Goal: Task Accomplishment & Management: Manage account settings

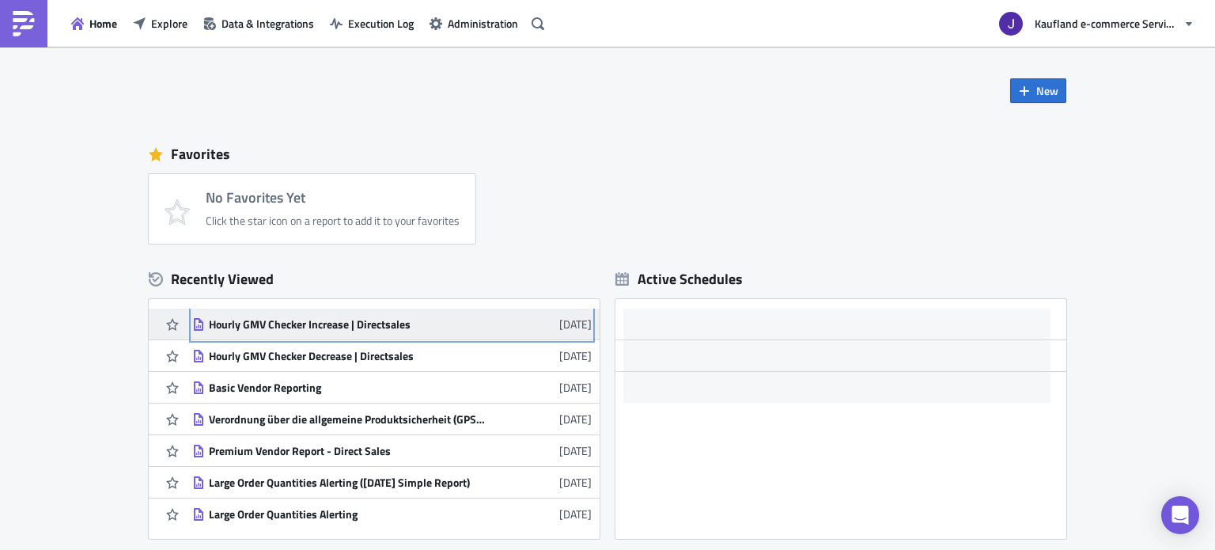
click at [267, 320] on div "Hourly GMV Checker Increase | Directsales" at bounding box center [347, 324] width 277 height 14
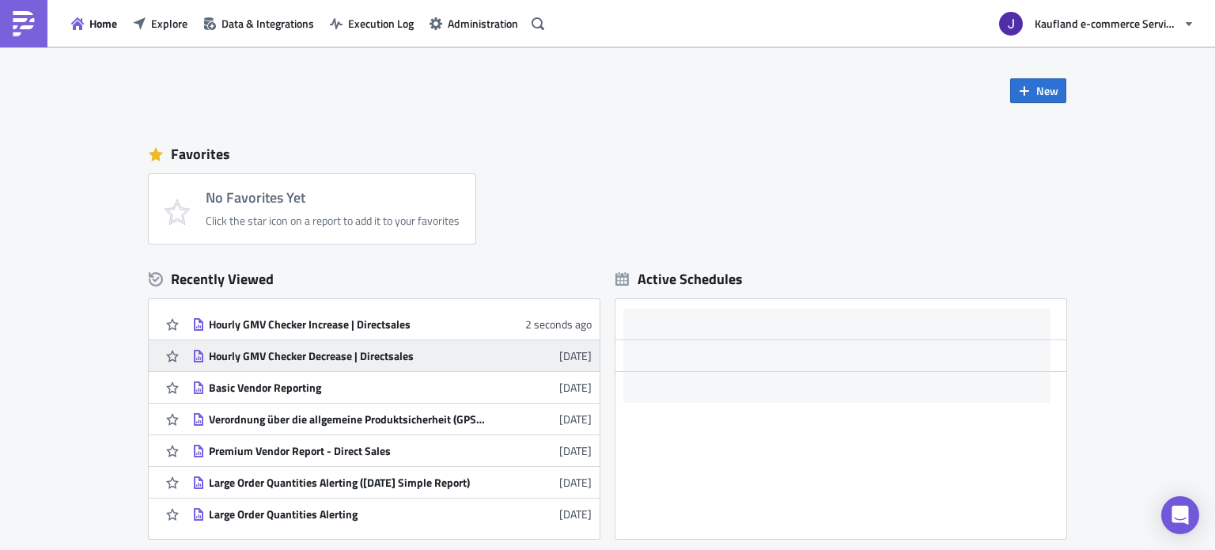
click at [335, 345] on link "Hourly GMV Checker Decrease | Directsales 1 day ago" at bounding box center [391, 355] width 399 height 31
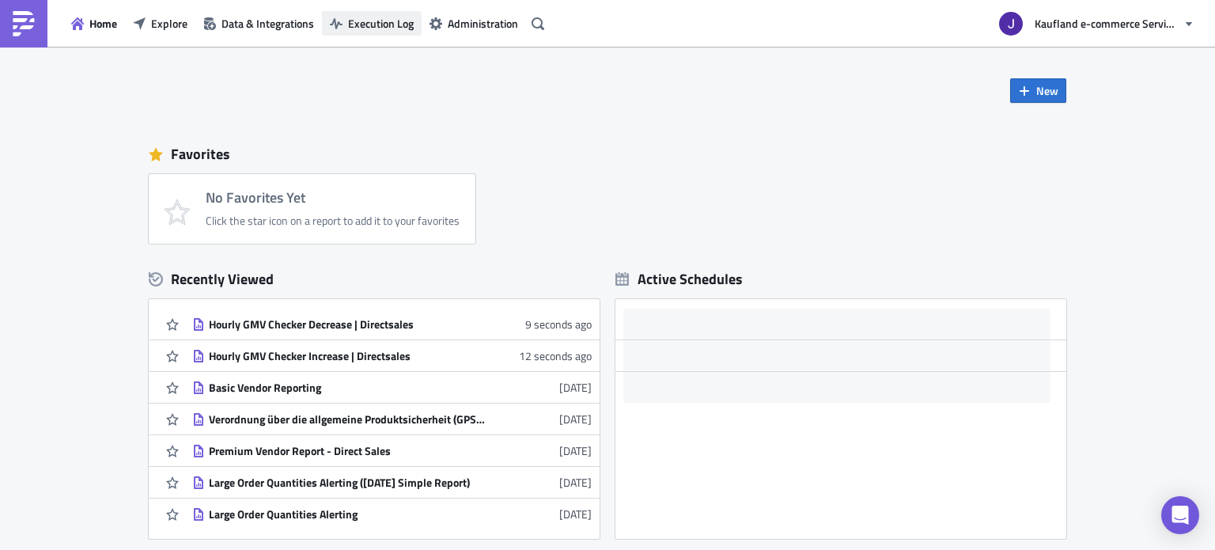
click at [377, 26] on span "Execution Log" at bounding box center [381, 23] width 66 height 17
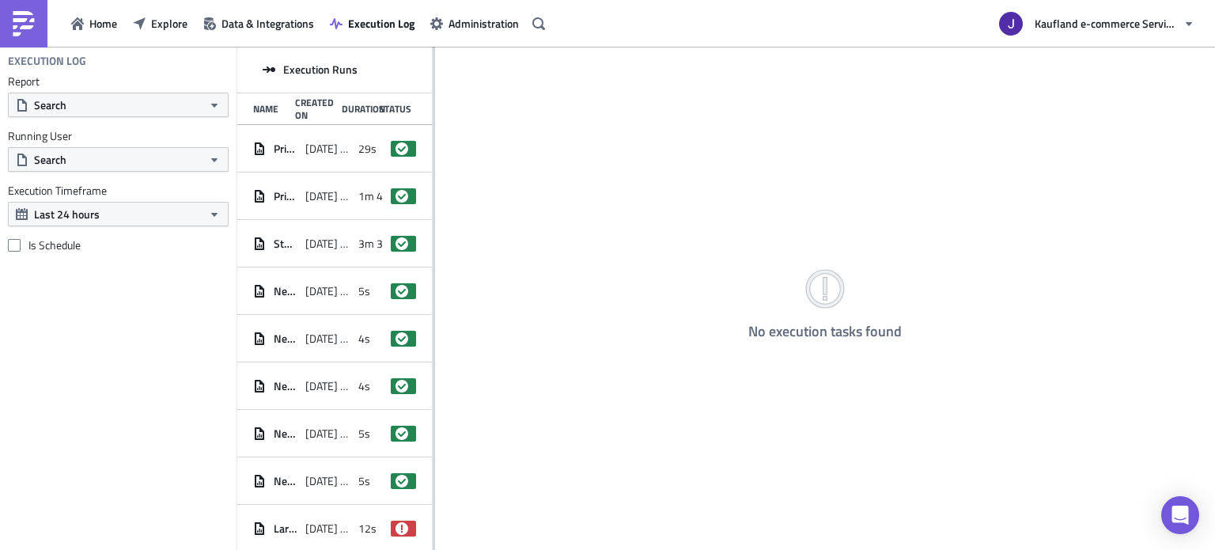
drag, startPoint x: 520, startPoint y: 172, endPoint x: 398, endPoint y: 181, distance: 122.9
click at [520, 172] on div "No execution tasks found" at bounding box center [825, 299] width 780 height 505
drag, startPoint x: 435, startPoint y: 153, endPoint x: 335, endPoint y: 149, distance: 99.8
click at [449, 151] on div "No execution tasks found" at bounding box center [825, 299] width 780 height 505
click at [101, 113] on button "Search" at bounding box center [118, 105] width 221 height 25
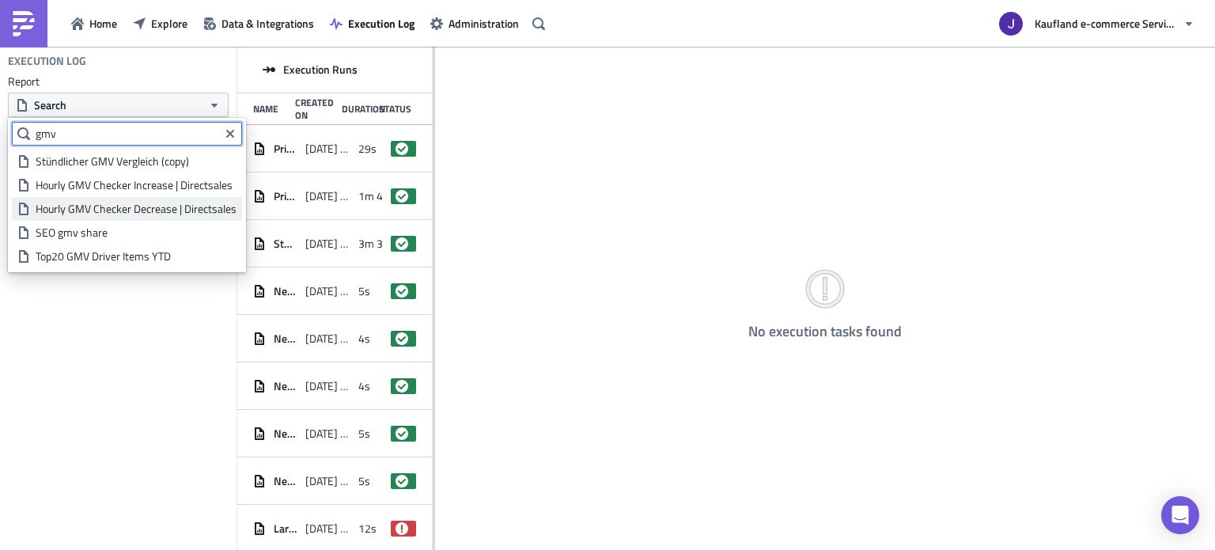
type input "gmv"
click at [133, 202] on div "Hourly GMV Checker Decrease | Directsales" at bounding box center [136, 209] width 201 height 16
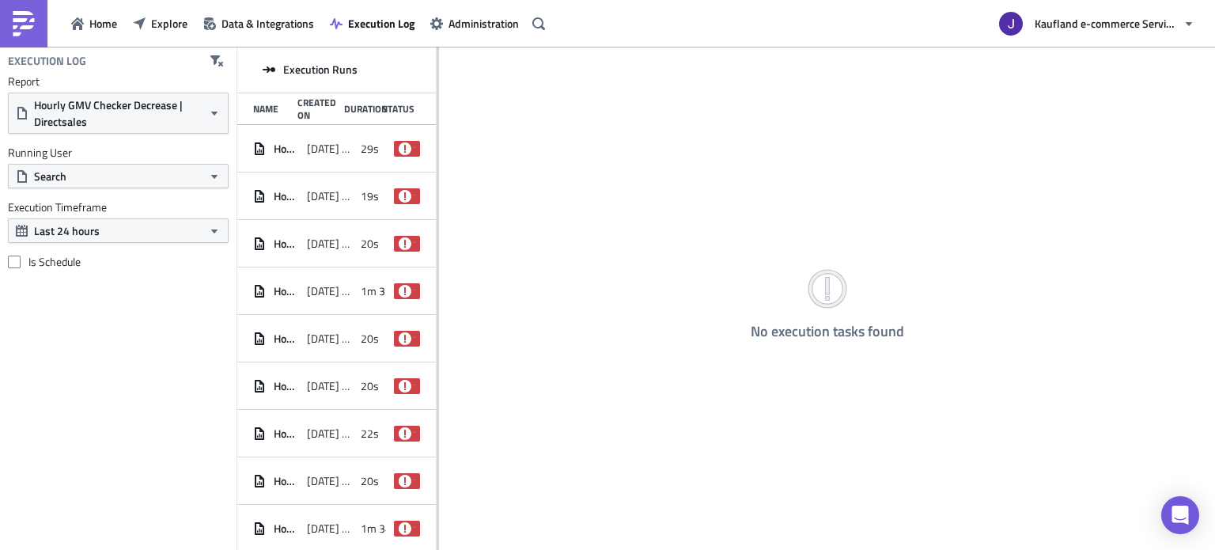
drag, startPoint x: 433, startPoint y: 189, endPoint x: 490, endPoint y: 193, distance: 57.1
click at [439, 193] on div at bounding box center [438, 299] width 2 height 505
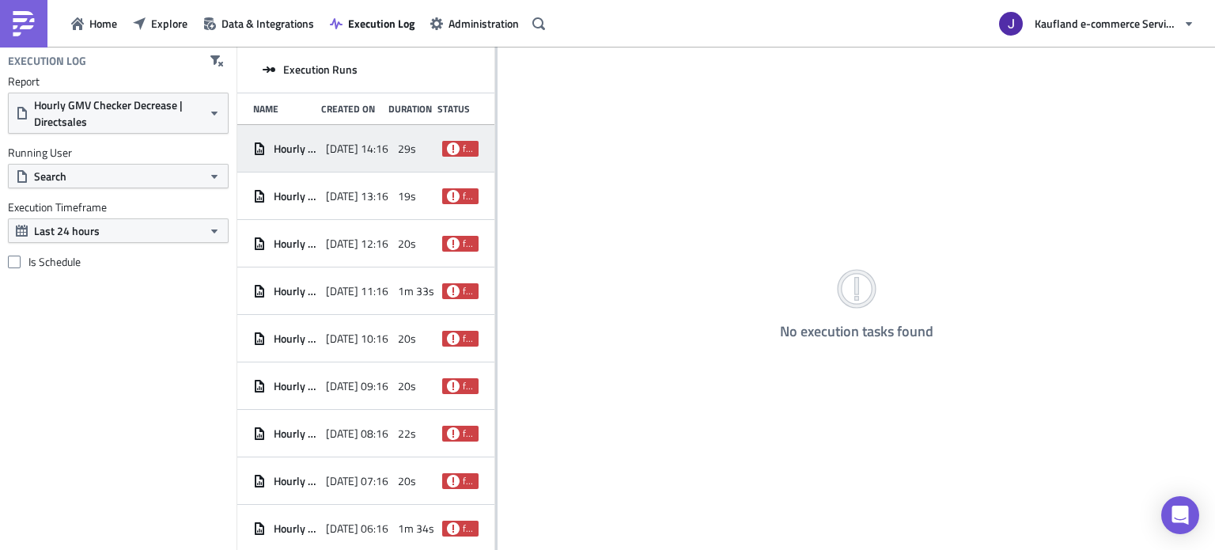
click at [345, 134] on div "2025-09-11 14:16" at bounding box center [358, 148] width 65 height 28
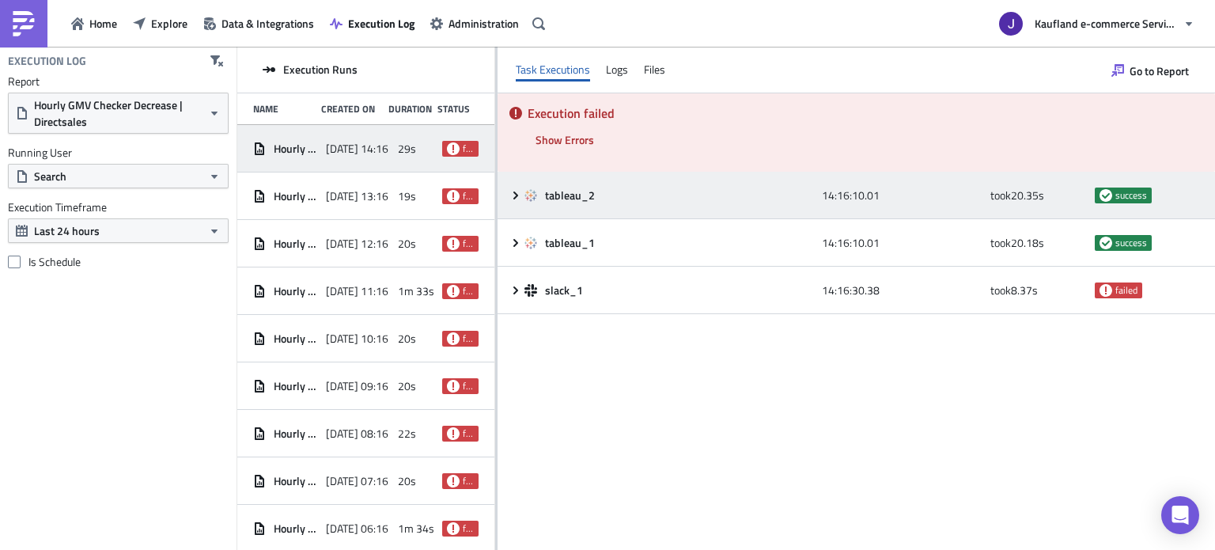
click at [518, 195] on icon at bounding box center [515, 195] width 13 height 13
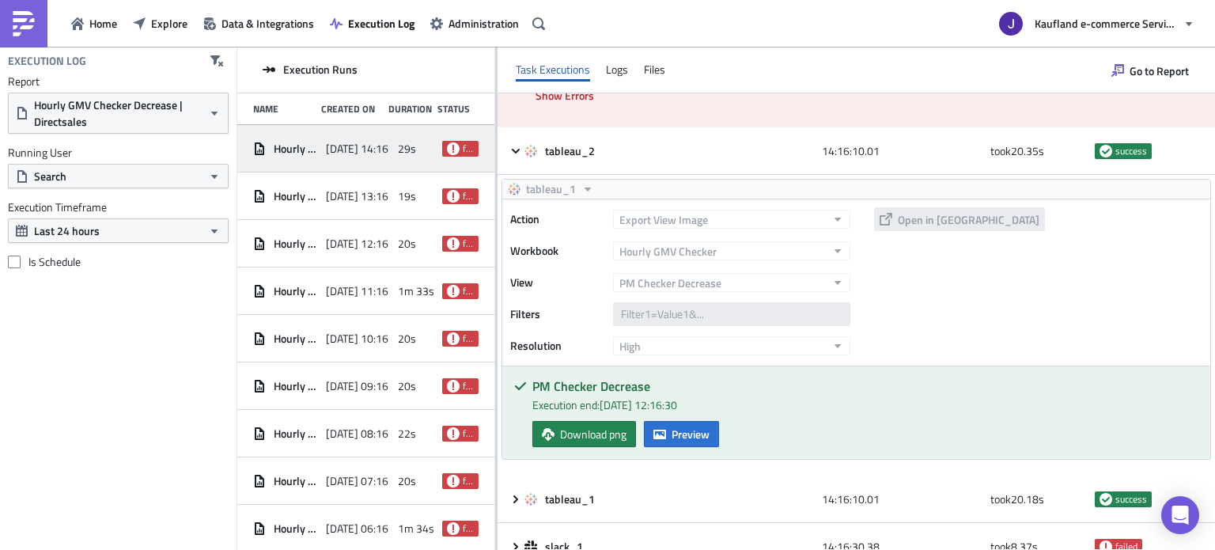
scroll to position [66, 0]
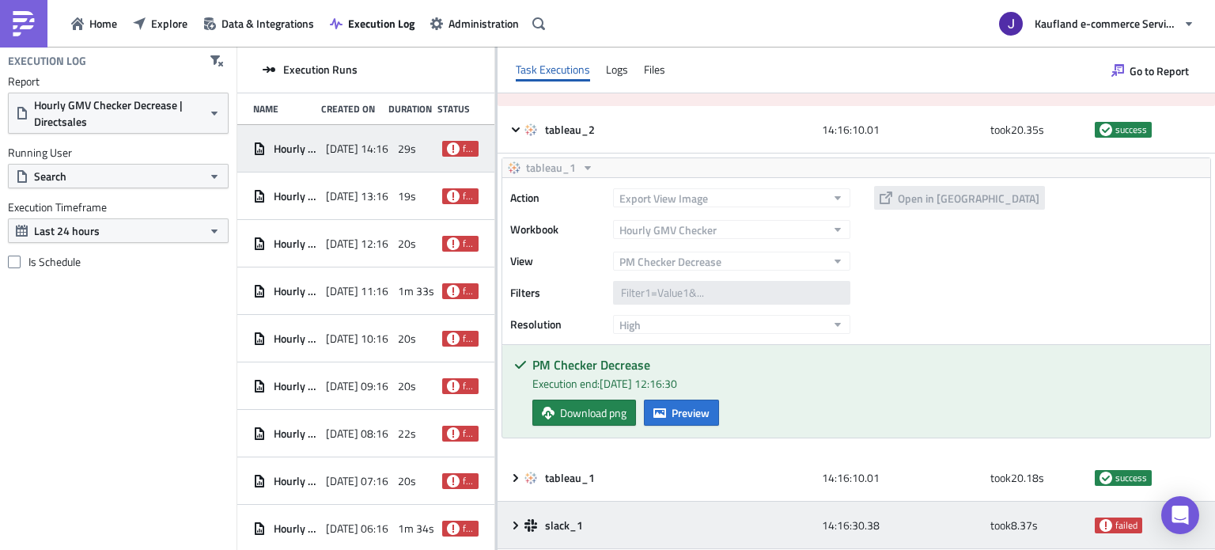
click at [505, 527] on div "slack_1 14:16:30.38 took 8.37 s failed" at bounding box center [855, 524] width 717 height 47
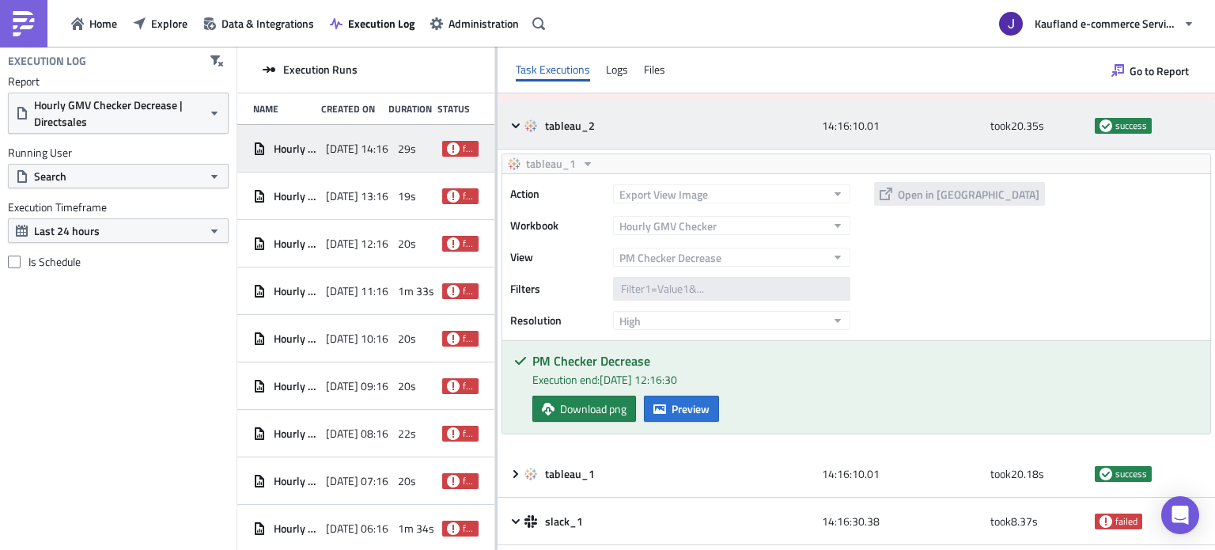
scroll to position [0, 0]
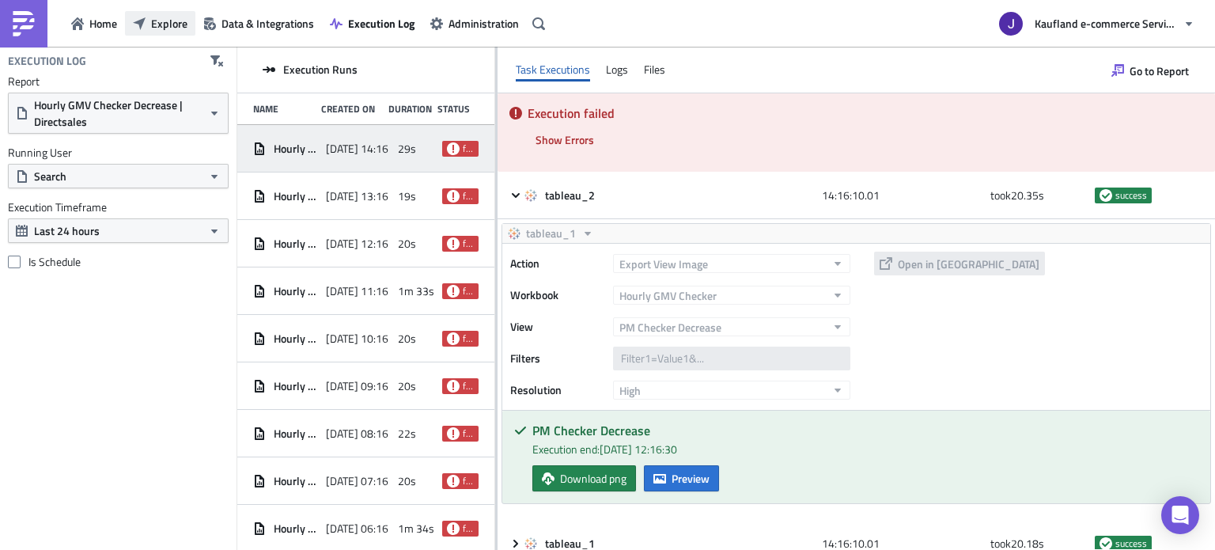
click at [152, 27] on span "Explore" at bounding box center [169, 23] width 36 height 17
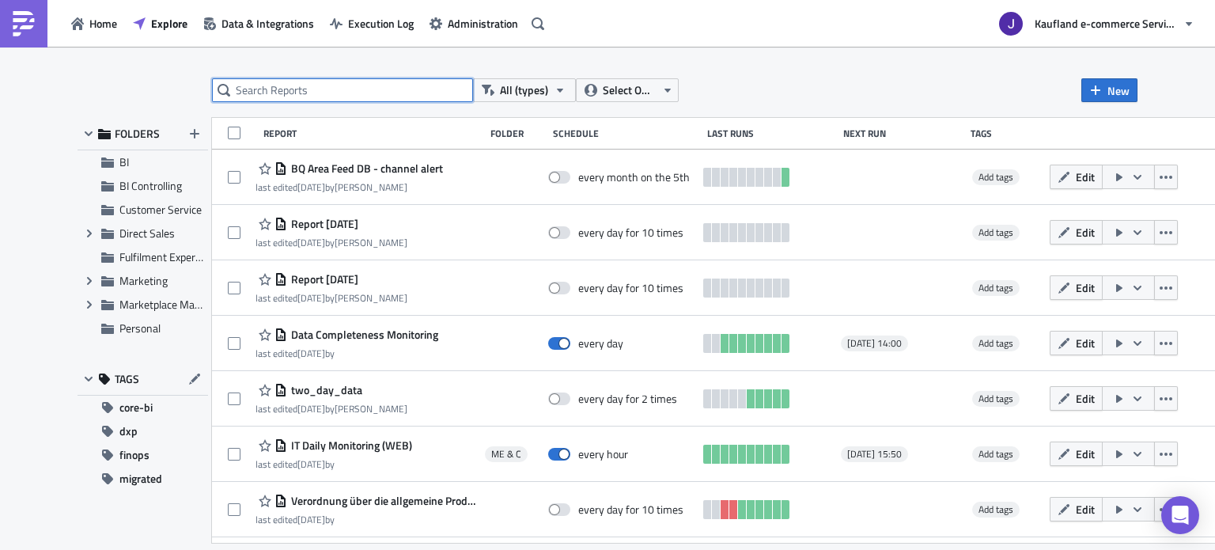
click at [319, 100] on input "text" at bounding box center [342, 90] width 261 height 24
type input "d"
type input "gmv"
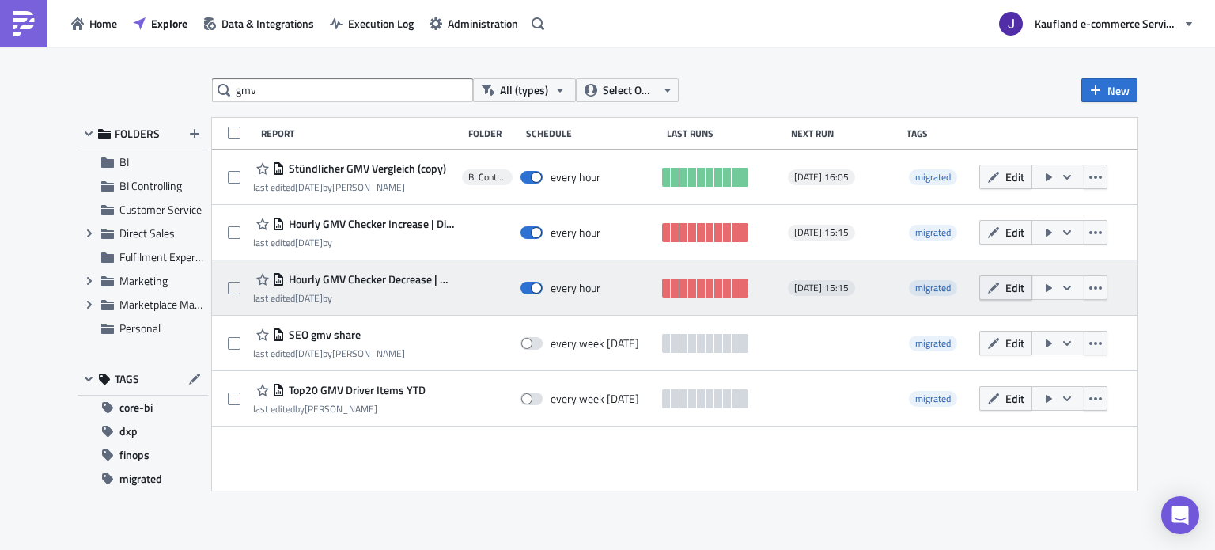
click at [1003, 288] on button "Edit" at bounding box center [1005, 287] width 53 height 25
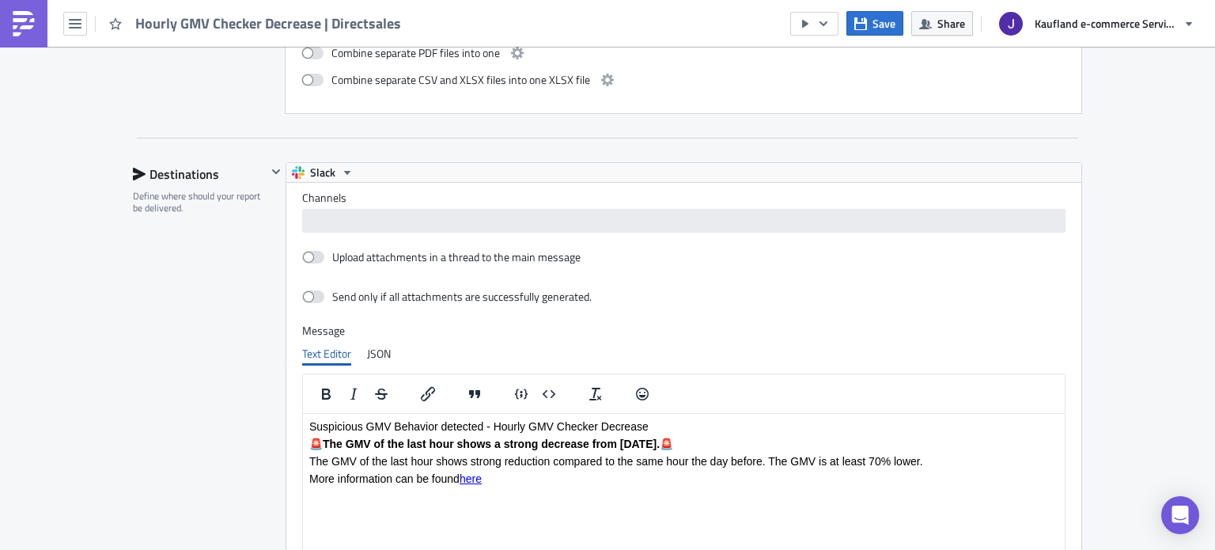
scroll to position [1209, 0]
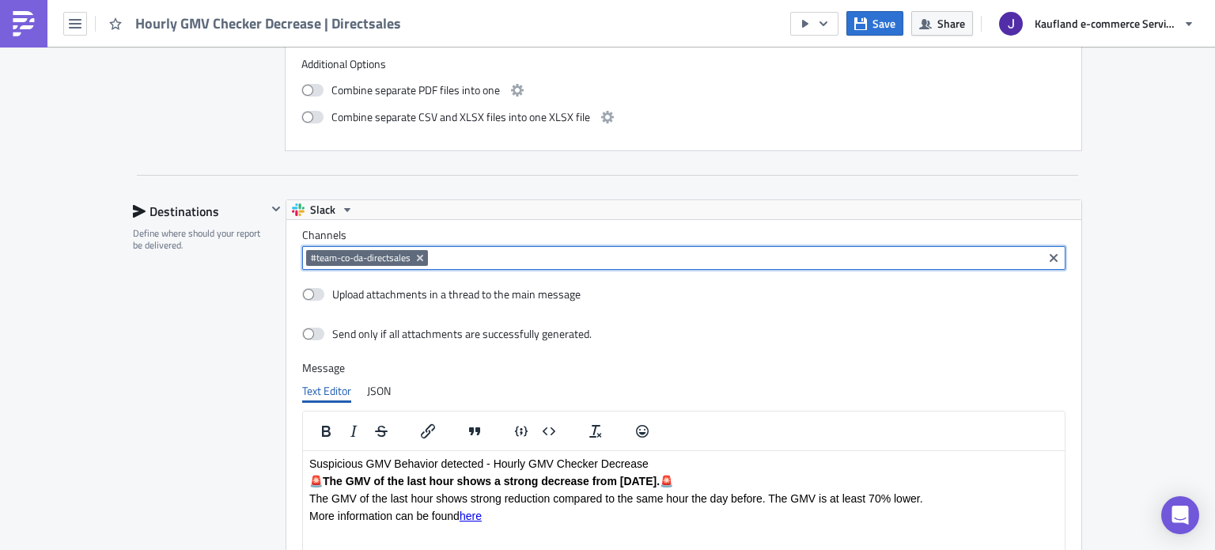
click at [457, 254] on input at bounding box center [735, 258] width 607 height 16
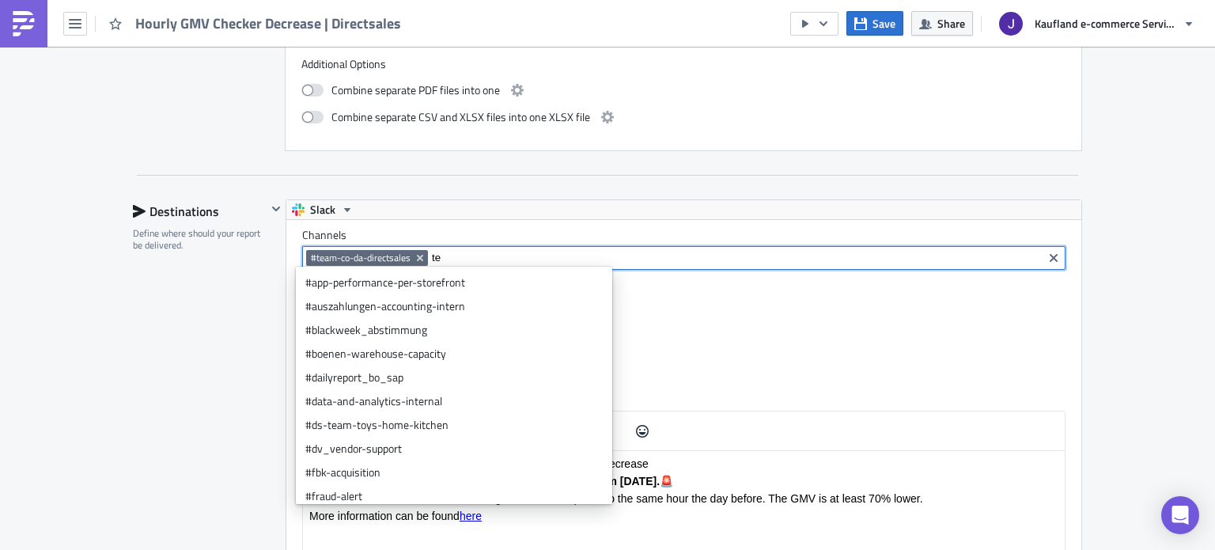
type input "t"
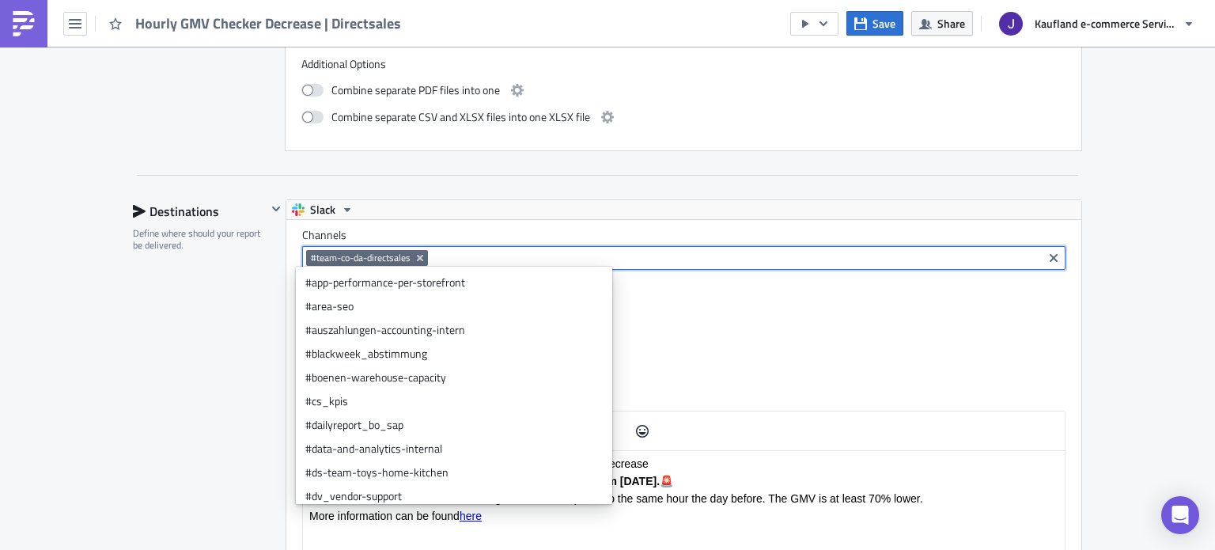
click at [221, 292] on div "Destinations Define where should your report be delivered." at bounding box center [200, 547] width 134 height 697
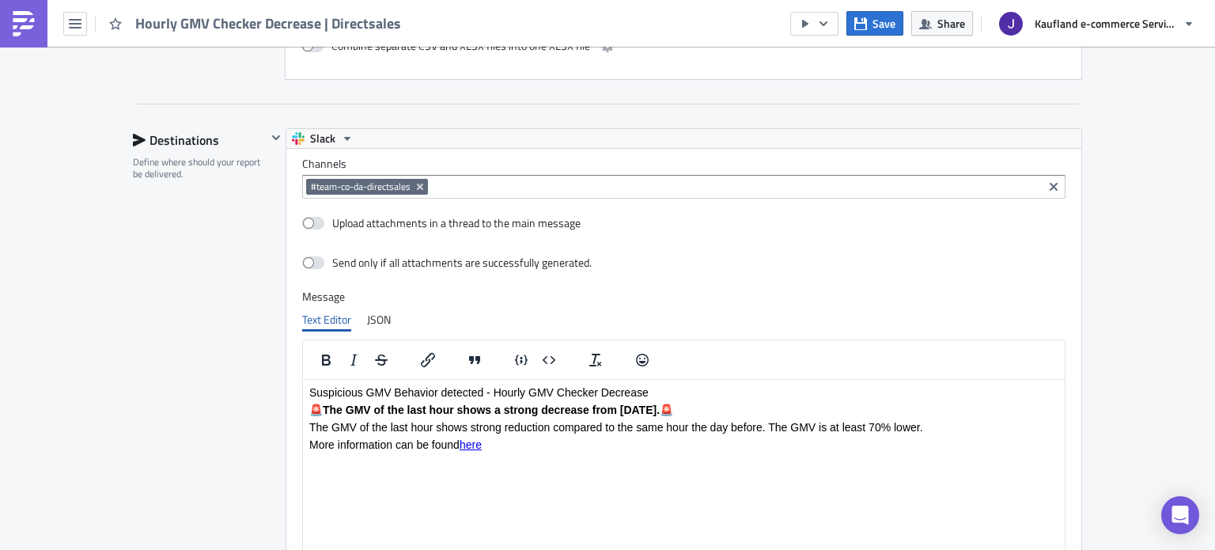
scroll to position [1130, 0]
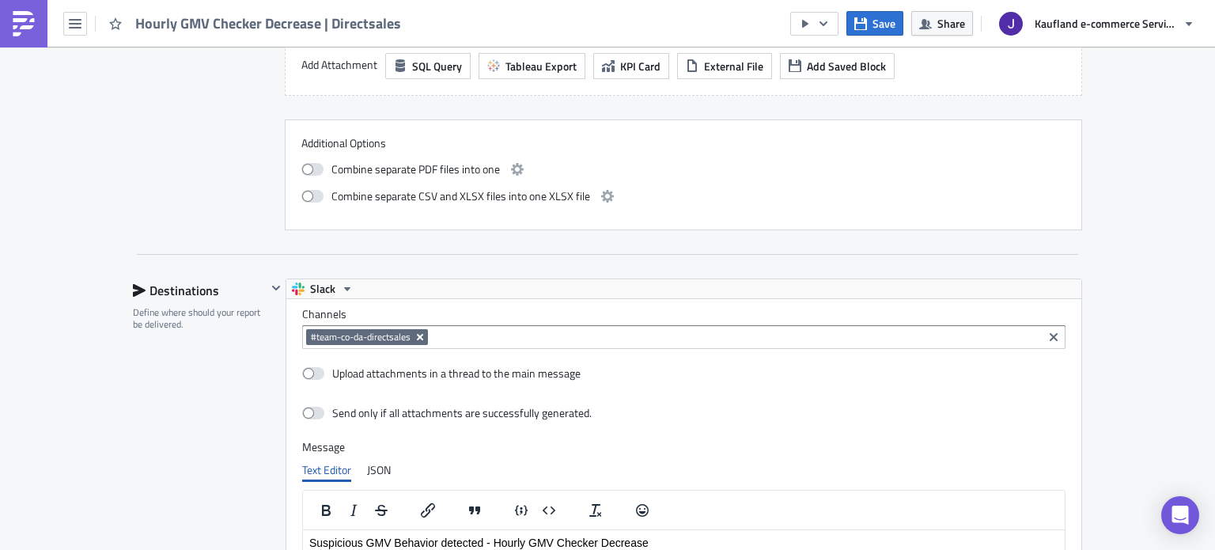
click at [414, 331] on icon "Remove Tag" at bounding box center [420, 337] width 13 height 13
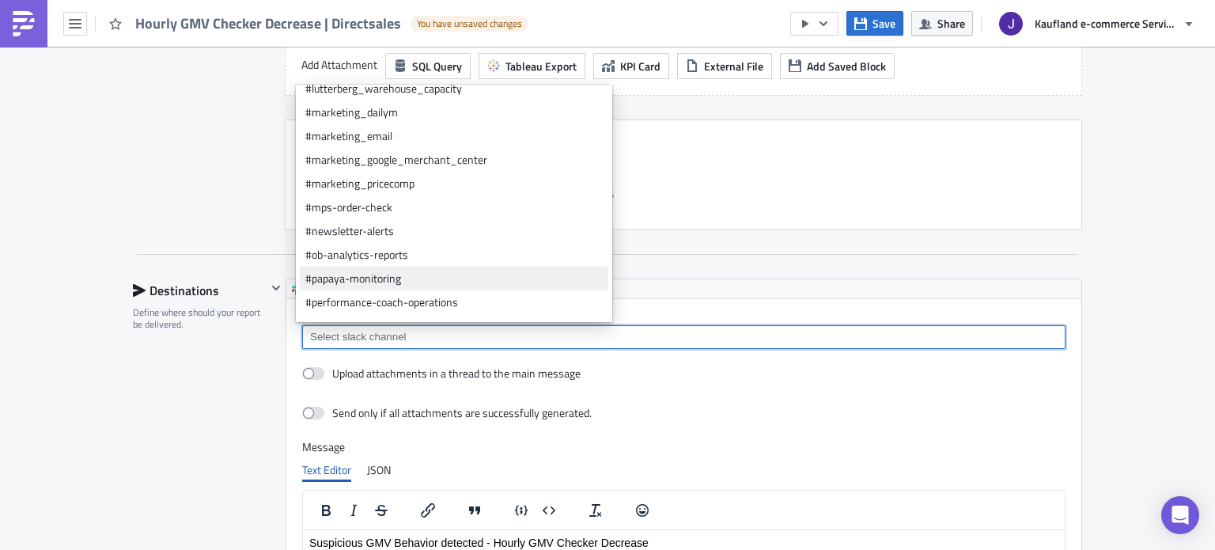
scroll to position [474, 0]
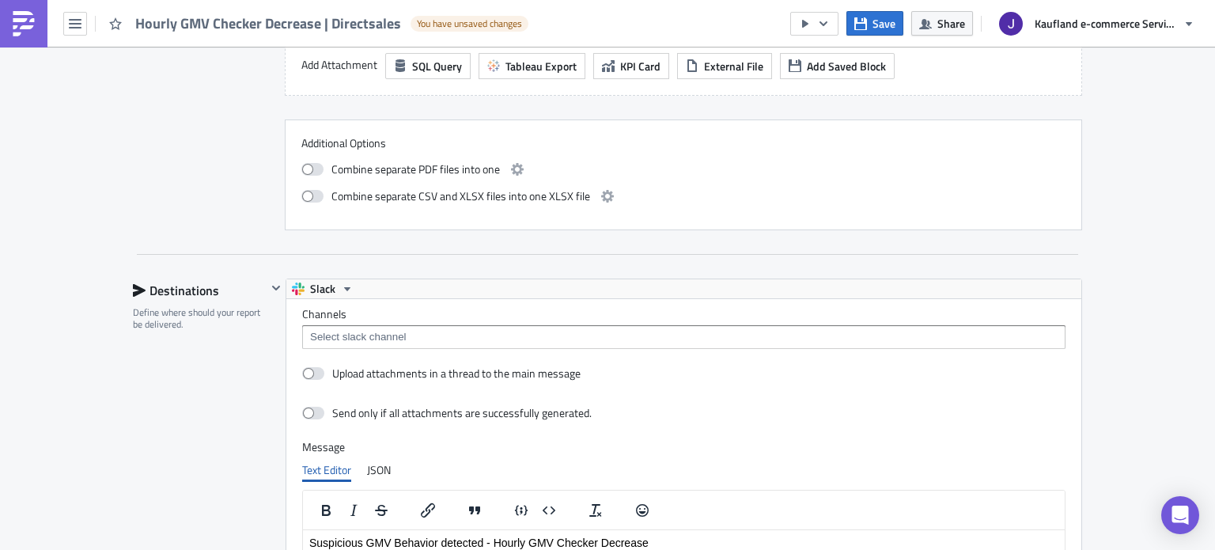
scroll to position [1209, 0]
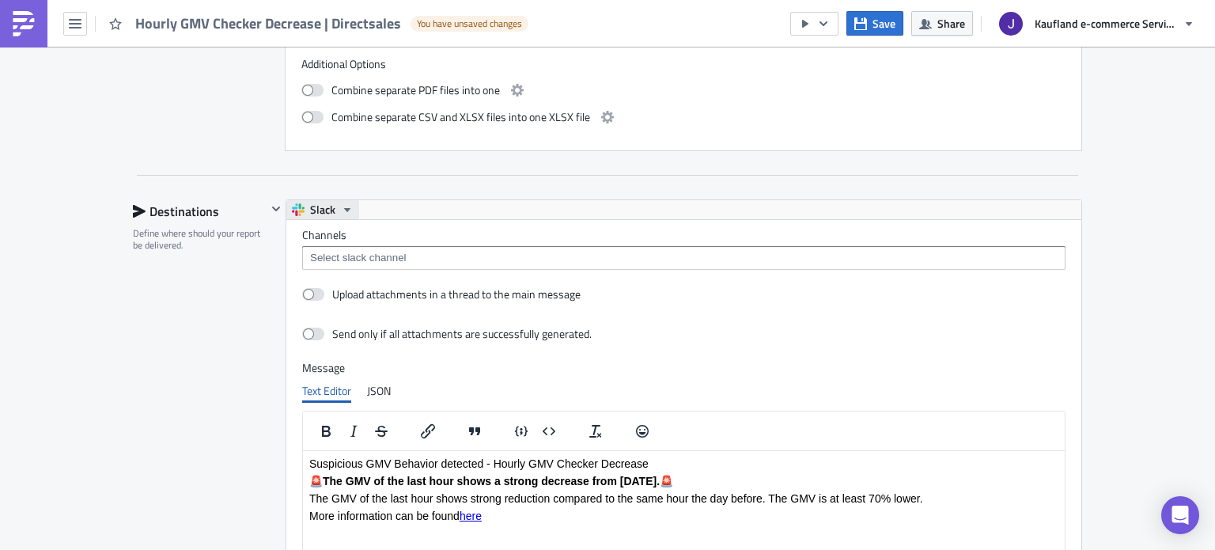
click at [323, 213] on span "Slack" at bounding box center [322, 209] width 25 height 19
click at [329, 209] on button "Slack" at bounding box center [322, 209] width 73 height 19
click at [335, 242] on div "Channels" at bounding box center [683, 249] width 763 height 42
click at [335, 246] on div at bounding box center [683, 258] width 763 height 24
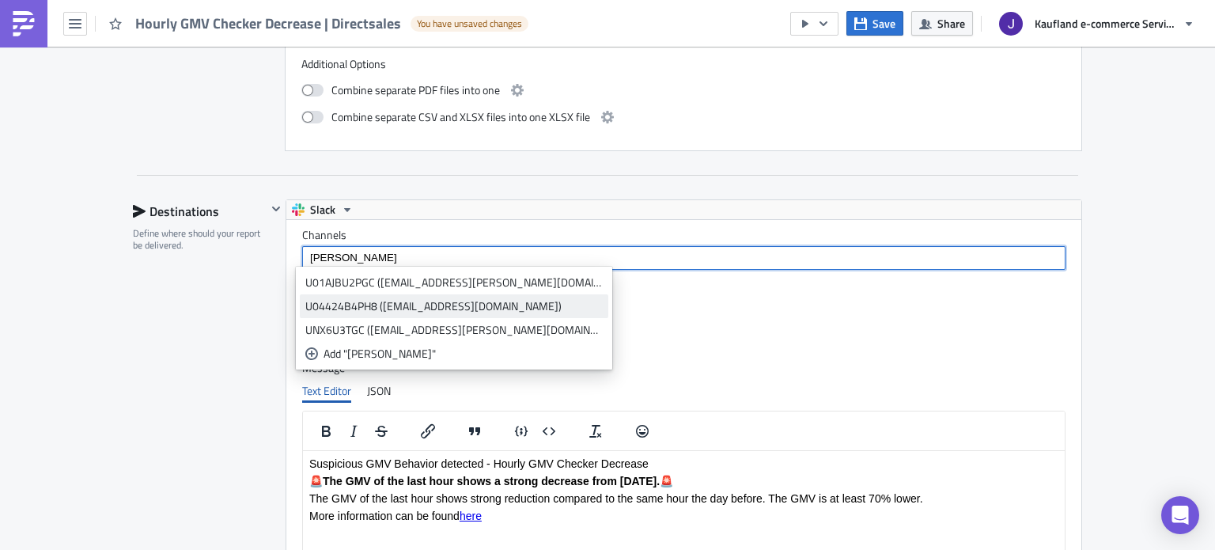
type input "johannes"
click at [383, 298] on div "U04424B4PH8 ([EMAIL_ADDRESS][DOMAIN_NAME])" at bounding box center [453, 306] width 297 height 16
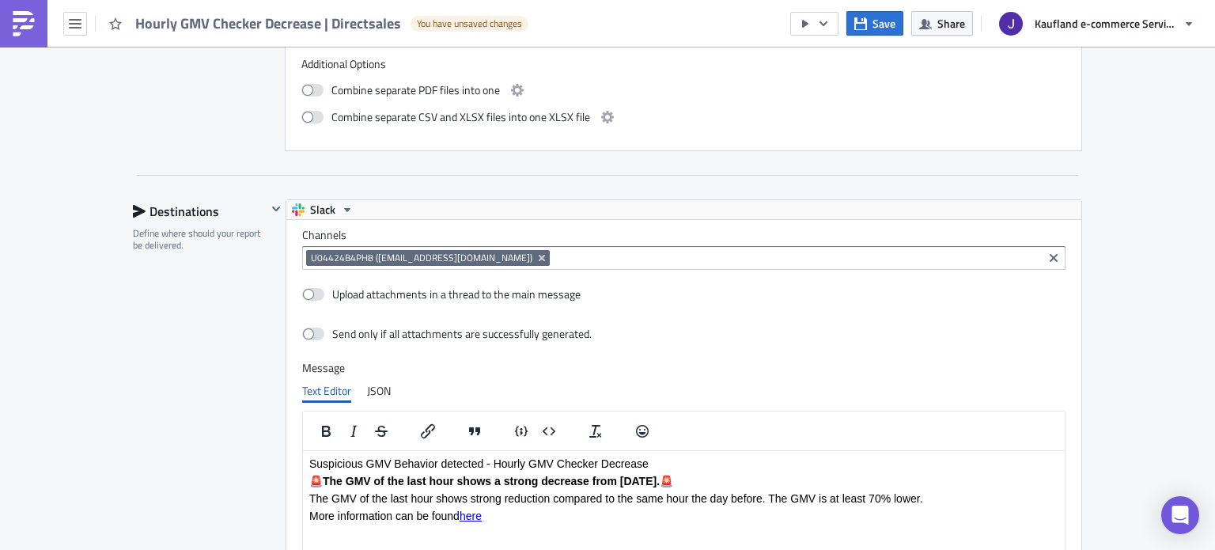
click at [230, 304] on div "Destinations Define where should your report be delivered." at bounding box center [200, 547] width 134 height 697
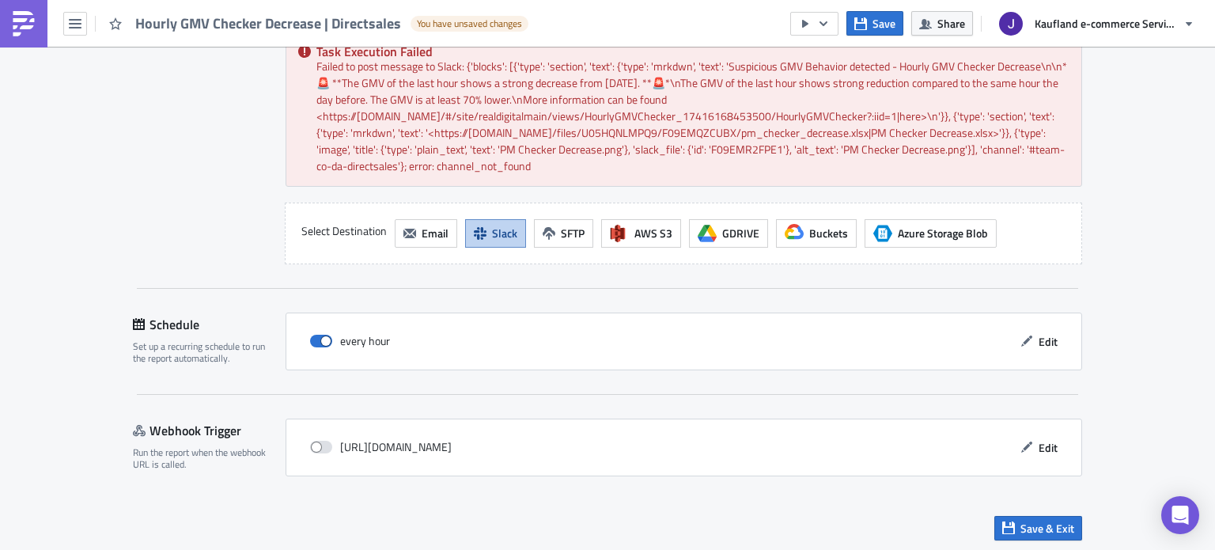
drag, startPoint x: 1011, startPoint y: 502, endPoint x: 1019, endPoint y: 516, distance: 16.3
click at [1012, 504] on div "Save & Exit" at bounding box center [607, 528] width 949 height 56
click at [1020, 520] on span "Save & Exit" at bounding box center [1047, 528] width 54 height 17
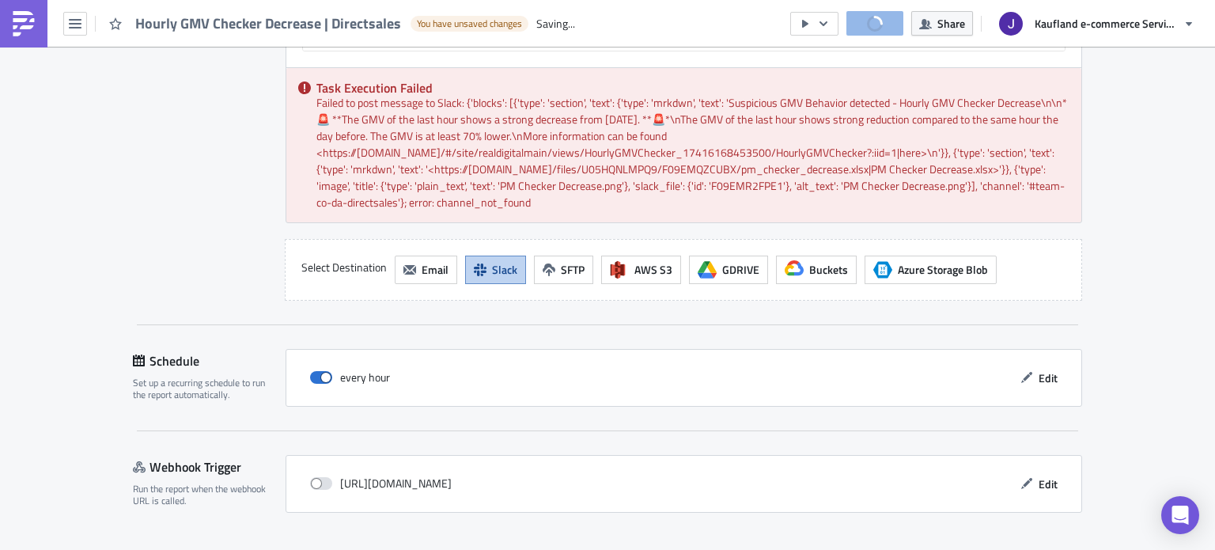
scroll to position [1878, 0]
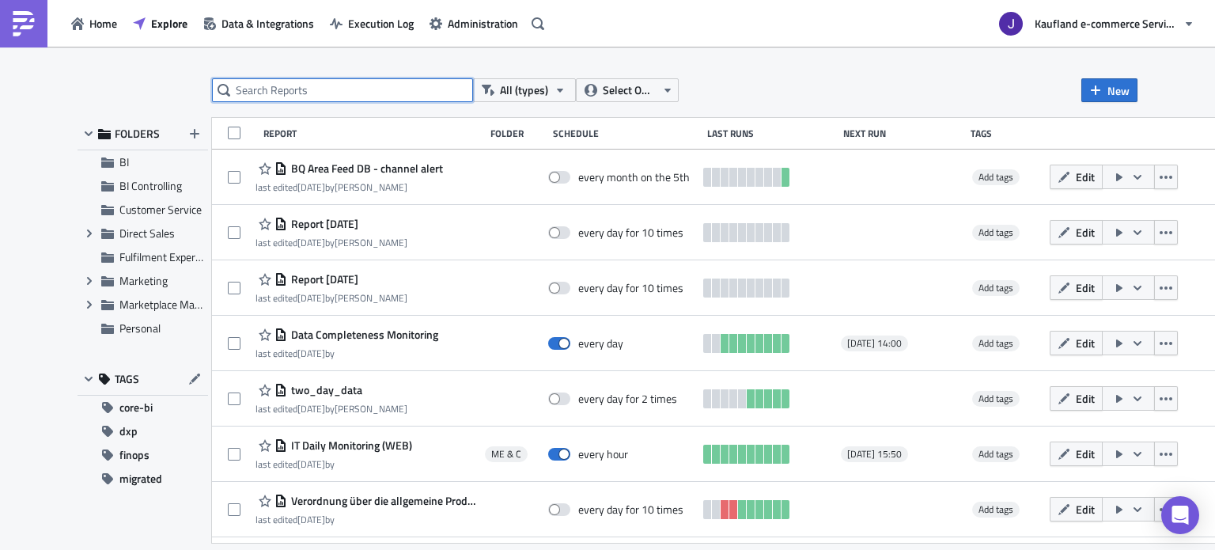
click at [351, 94] on input "text" at bounding box center [342, 90] width 261 height 24
type input "gmv"
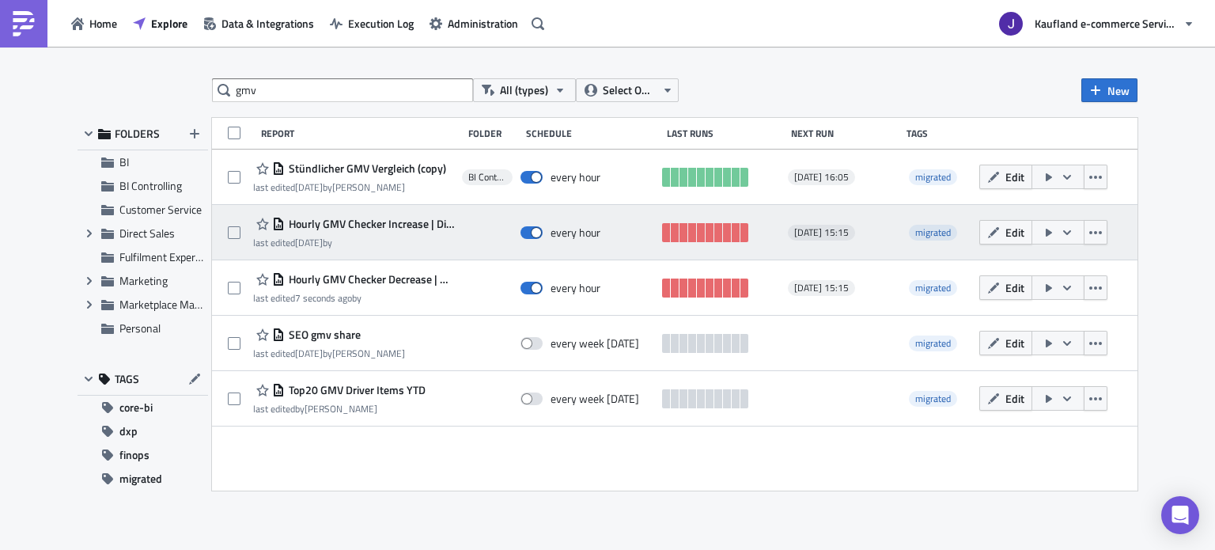
click at [1055, 236] on button "button" at bounding box center [1057, 232] width 53 height 25
click at [1053, 232] on icon "button" at bounding box center [1048, 232] width 13 height 13
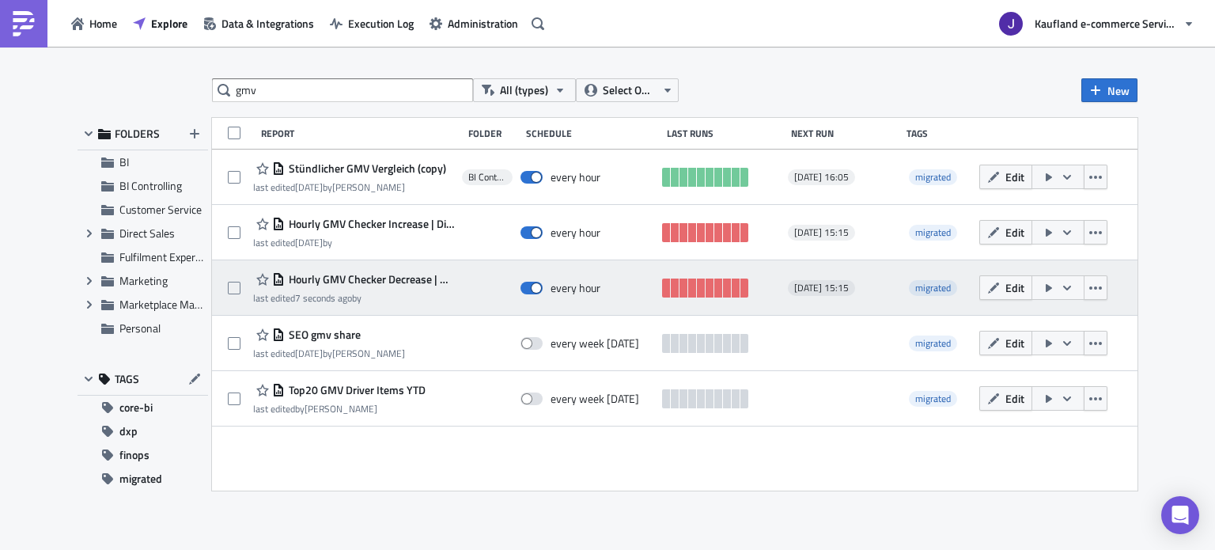
click at [1056, 285] on button "button" at bounding box center [1057, 287] width 53 height 25
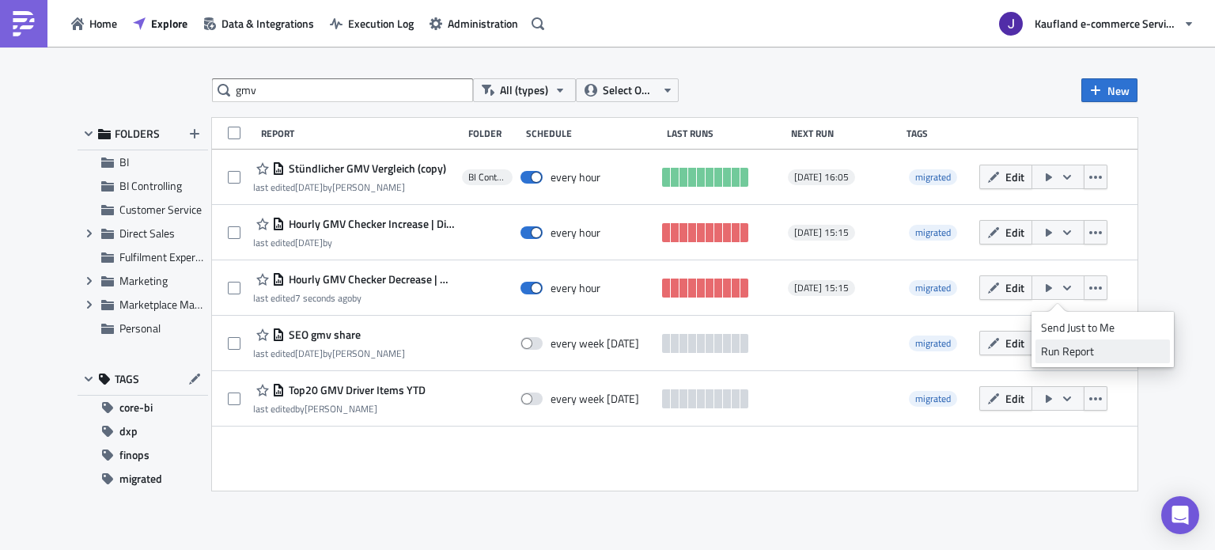
click at [1084, 350] on div "Run Report" at bounding box center [1102, 351] width 123 height 16
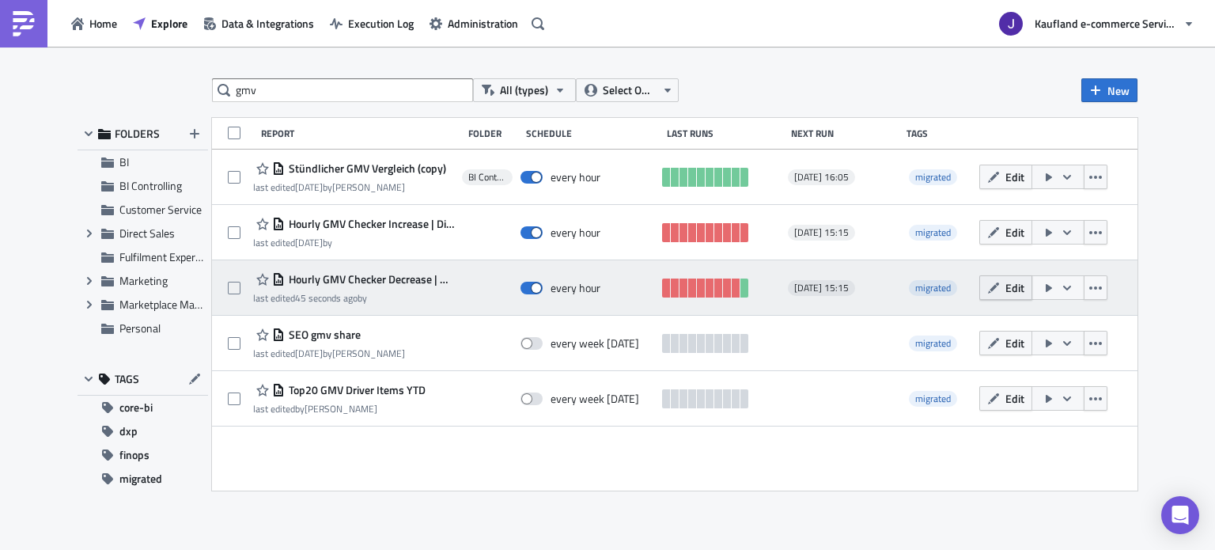
click at [1000, 282] on icon "button" at bounding box center [993, 288] width 13 height 13
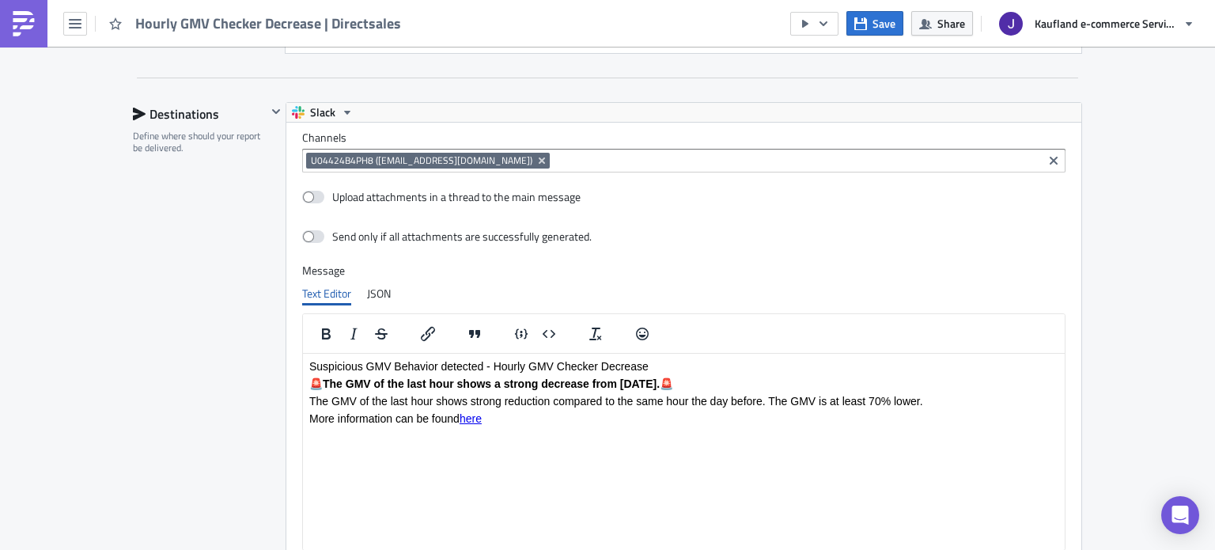
scroll to position [1212, 0]
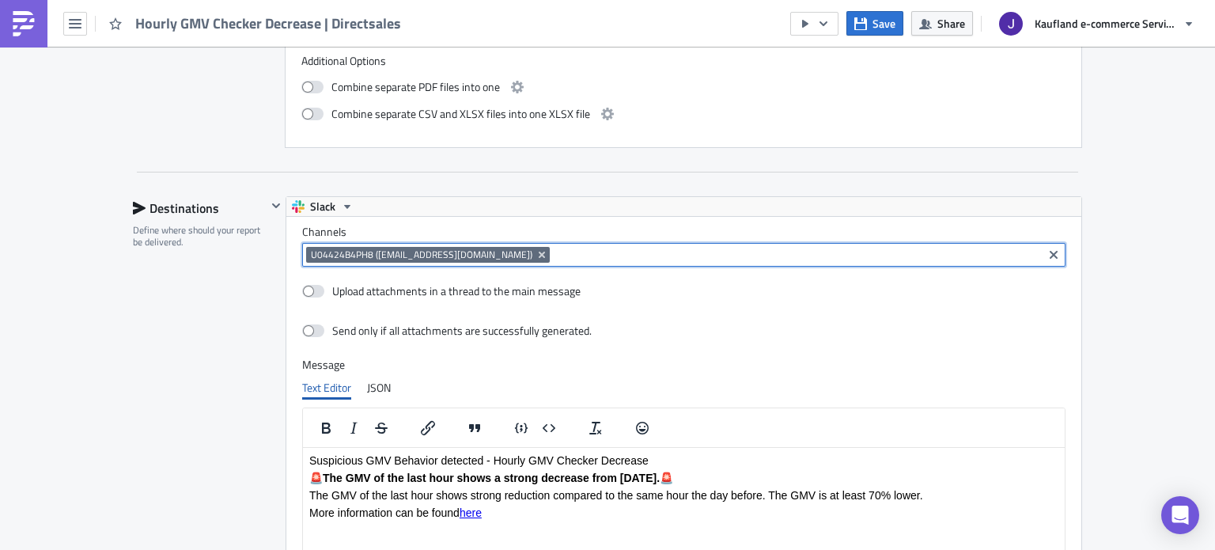
click at [619, 255] on input at bounding box center [796, 255] width 485 height 16
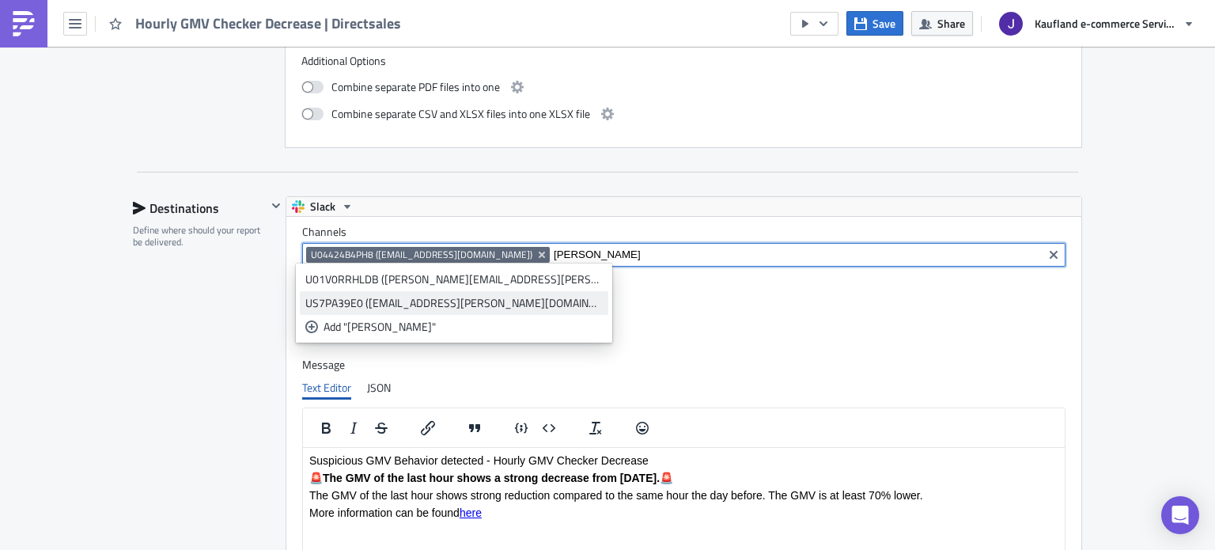
type input "sylvia"
click at [449, 300] on div "US7PA39E0 ([EMAIL_ADDRESS][PERSON_NAME][DOMAIN_NAME])" at bounding box center [453, 303] width 297 height 16
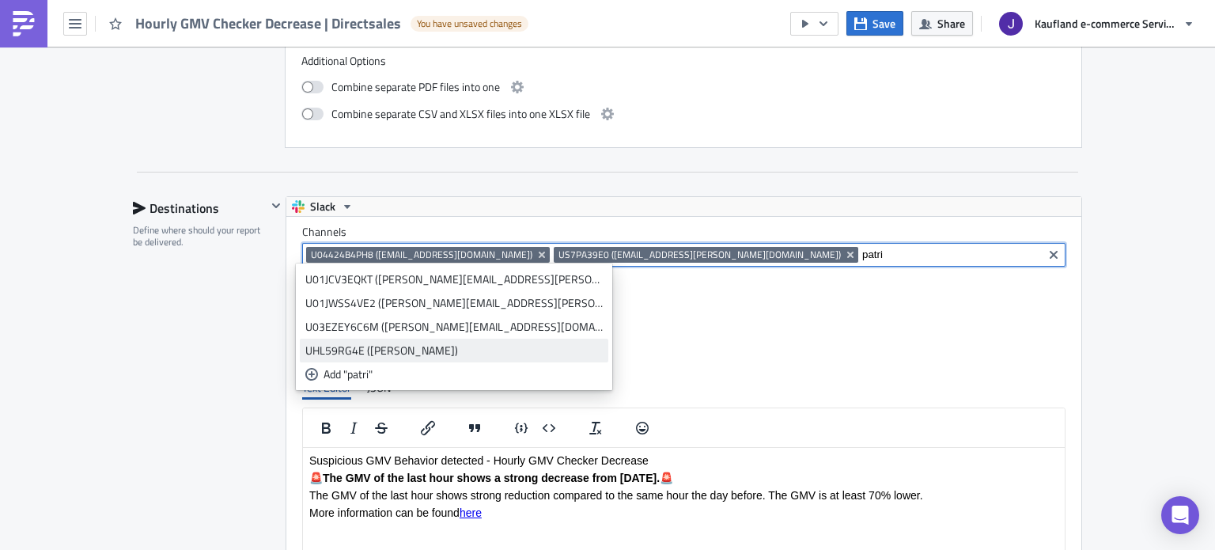
type input "patri"
click at [455, 350] on div "UHL59RG4E ([PERSON_NAME])" at bounding box center [453, 350] width 297 height 16
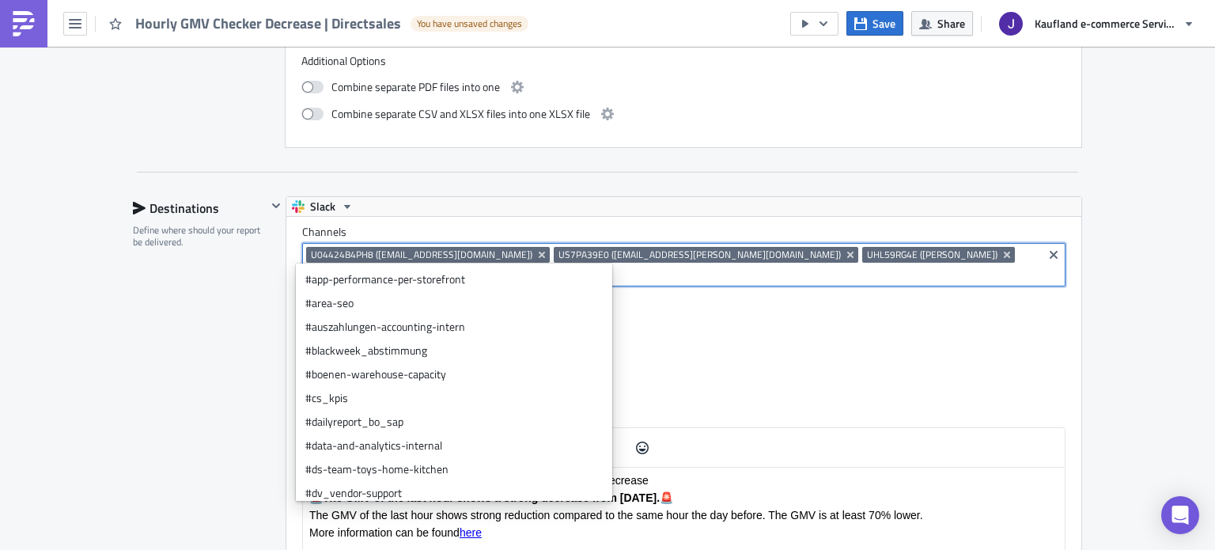
click at [550, 254] on span "U04424B4PH8 ([EMAIL_ADDRESS][DOMAIN_NAME])" at bounding box center [428, 255] width 244 height 16
click at [548, 251] on icon "Remove Tag" at bounding box center [541, 254] width 13 height 13
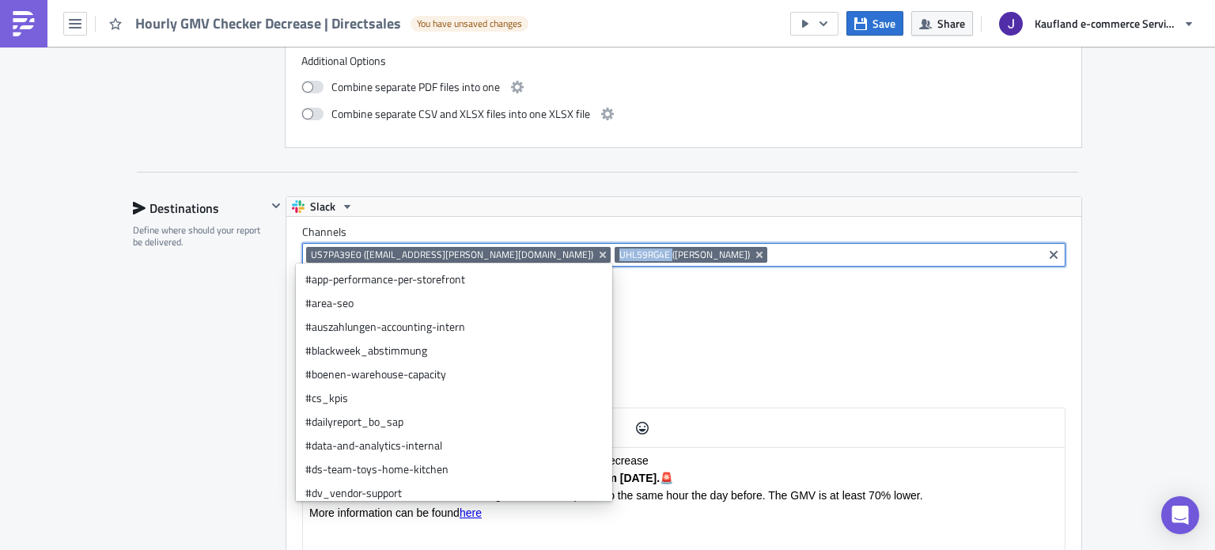
click at [619, 251] on span "UHL59RG4E ([PERSON_NAME])" at bounding box center [684, 254] width 130 height 13
click at [599, 251] on icon "Remove Tag" at bounding box center [602, 254] width 6 height 6
click at [408, 251] on span "UHL59RG4E ([PERSON_NAME])" at bounding box center [376, 254] width 130 height 13
click at [448, 251] on icon "Remove Tag" at bounding box center [451, 254] width 6 height 6
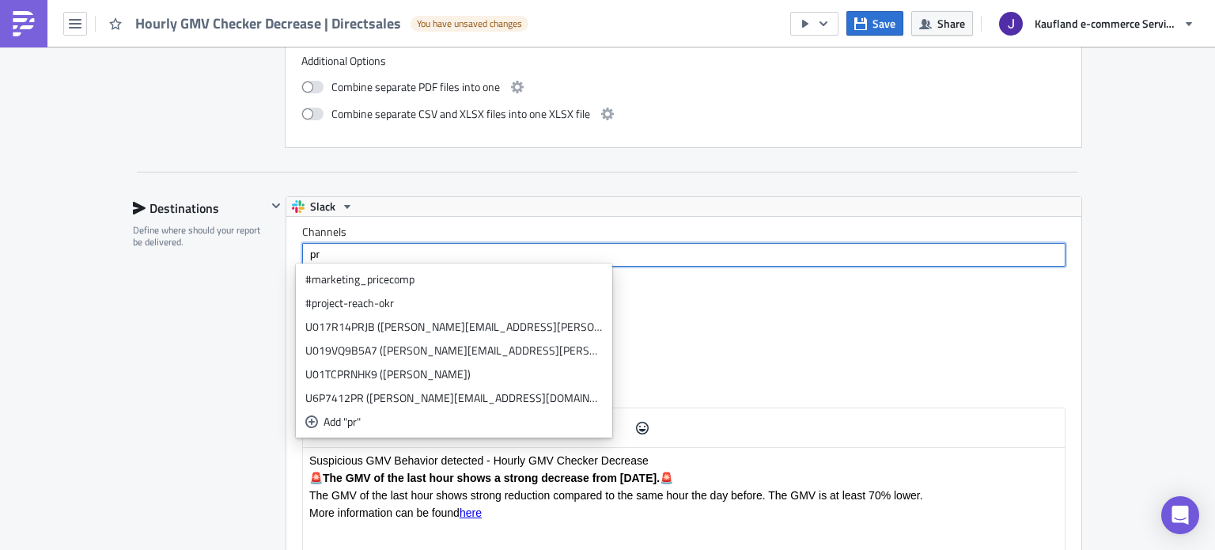
type input "p"
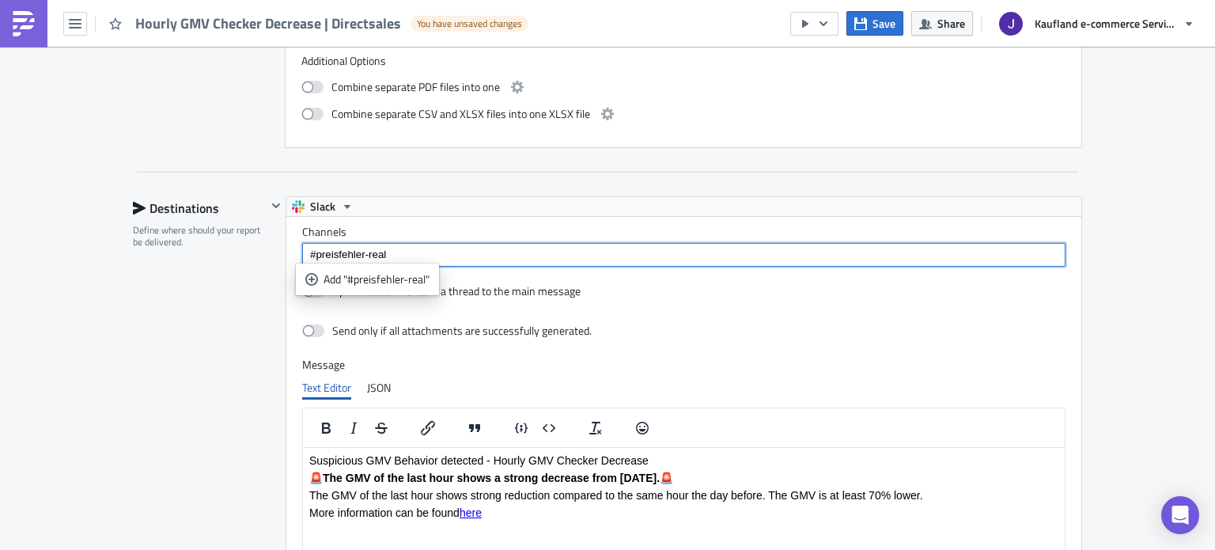
type input "#preisfehler-real"
click at [366, 263] on ul "Add "#preisfehler-real"" at bounding box center [367, 279] width 143 height 32
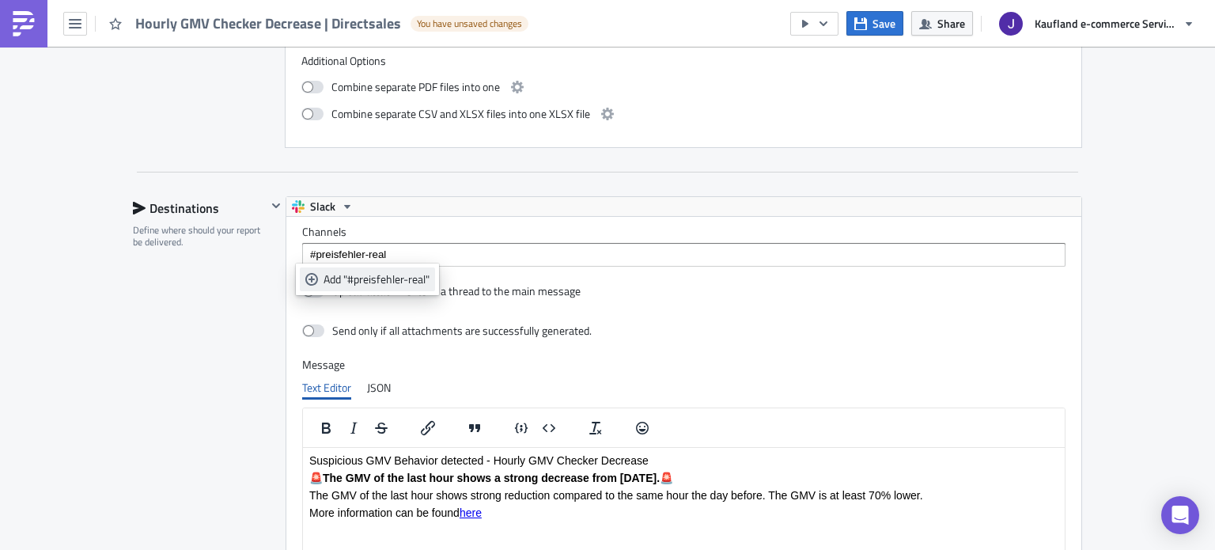
click at [356, 272] on div "Add "#preisfehler-real"" at bounding box center [376, 279] width 106 height 16
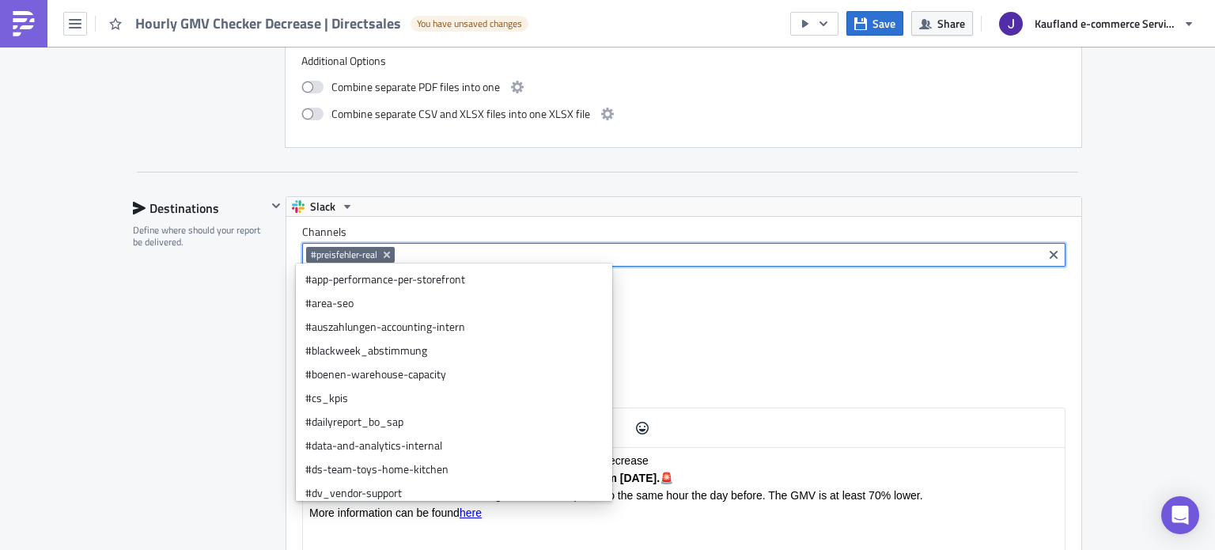
click at [160, 277] on div "Destinations Define where should your report be delivered." at bounding box center [200, 467] width 134 height 542
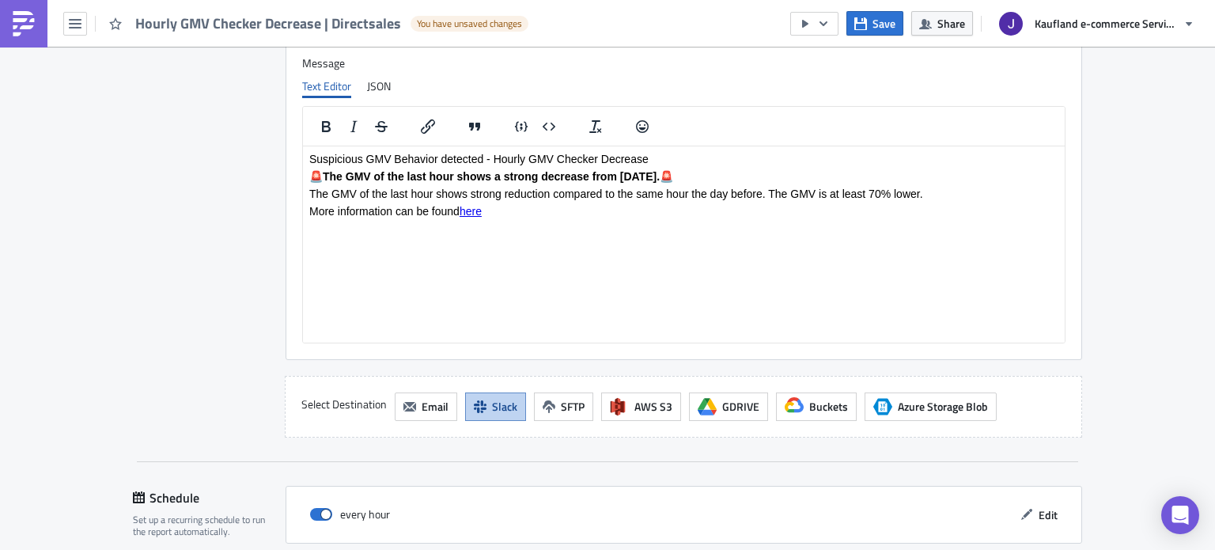
scroll to position [1687, 0]
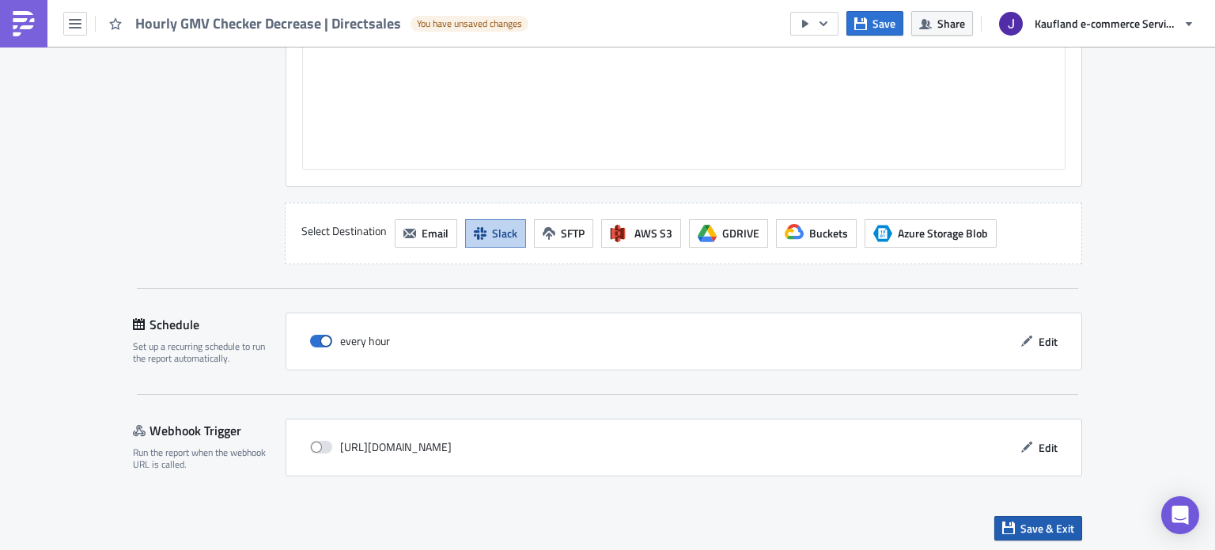
click at [1016, 516] on button "Save & Exit" at bounding box center [1038, 528] width 88 height 25
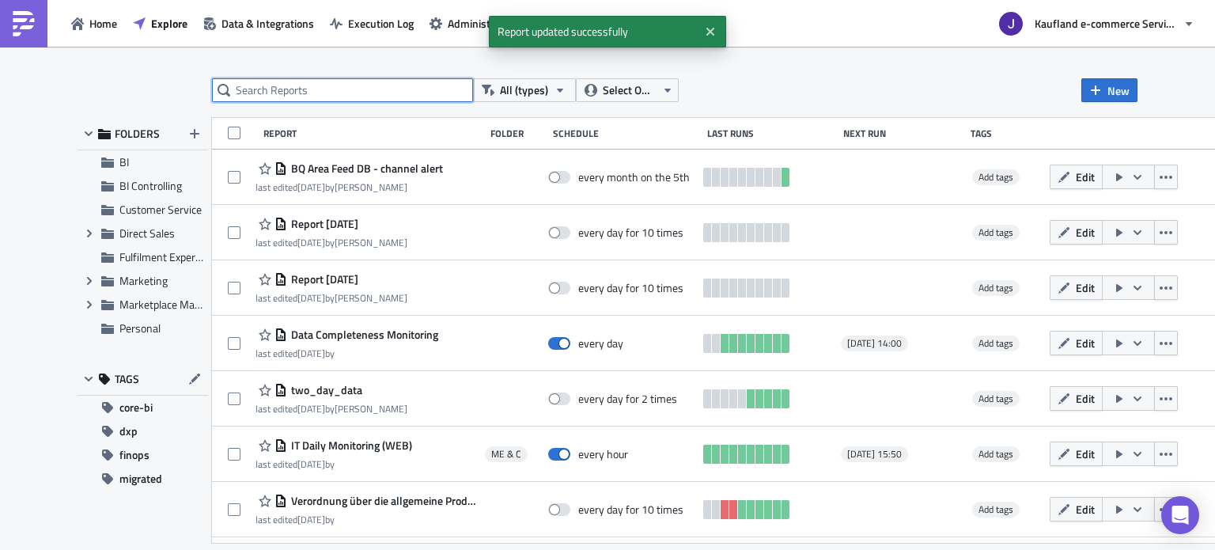
click at [372, 96] on input "text" at bounding box center [342, 90] width 261 height 24
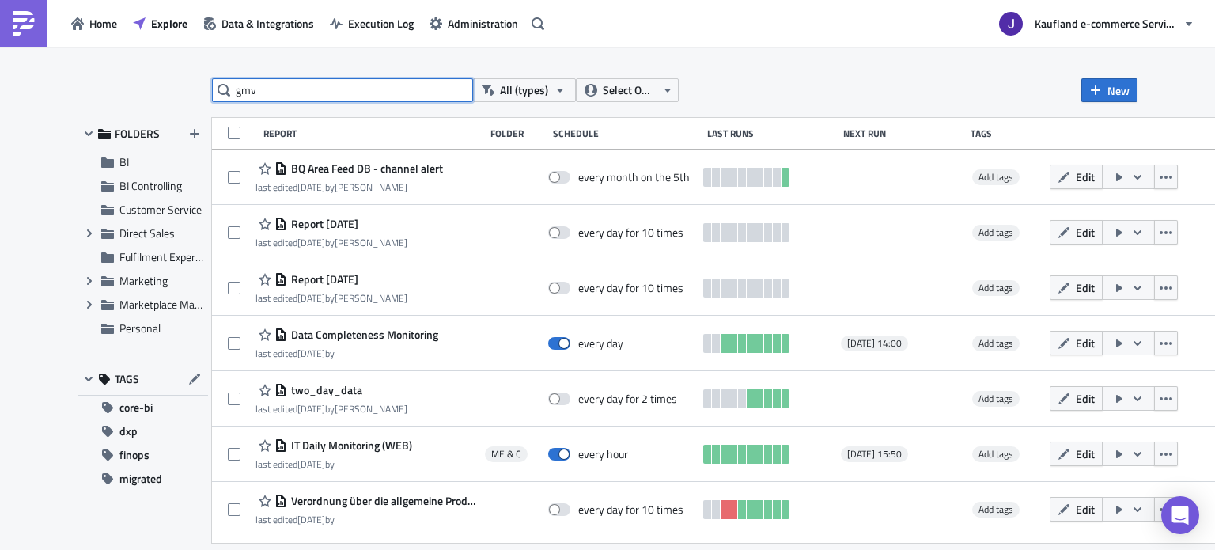
type input "gmv"
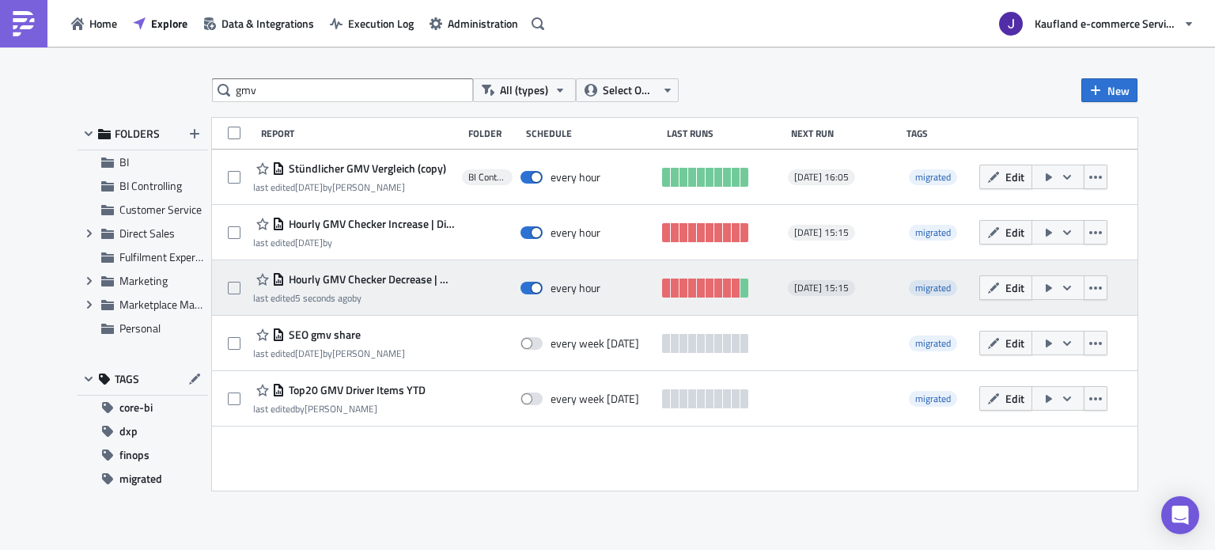
click at [1066, 285] on icon "button" at bounding box center [1066, 288] width 13 height 13
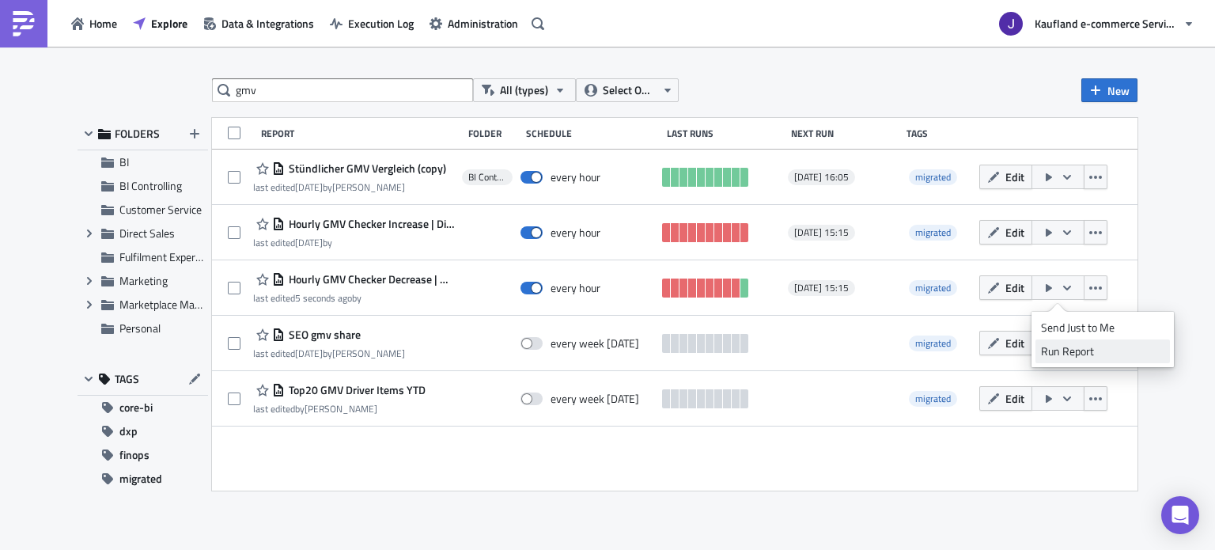
click at [1064, 347] on div "Run Report" at bounding box center [1102, 351] width 123 height 16
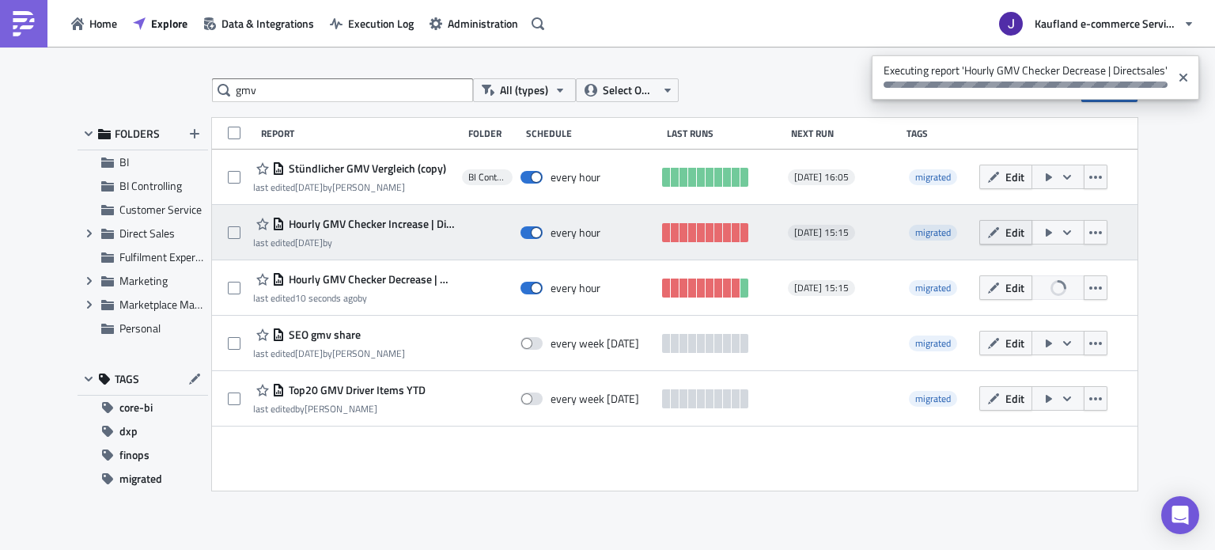
click at [997, 238] on icon "button" at bounding box center [993, 232] width 13 height 13
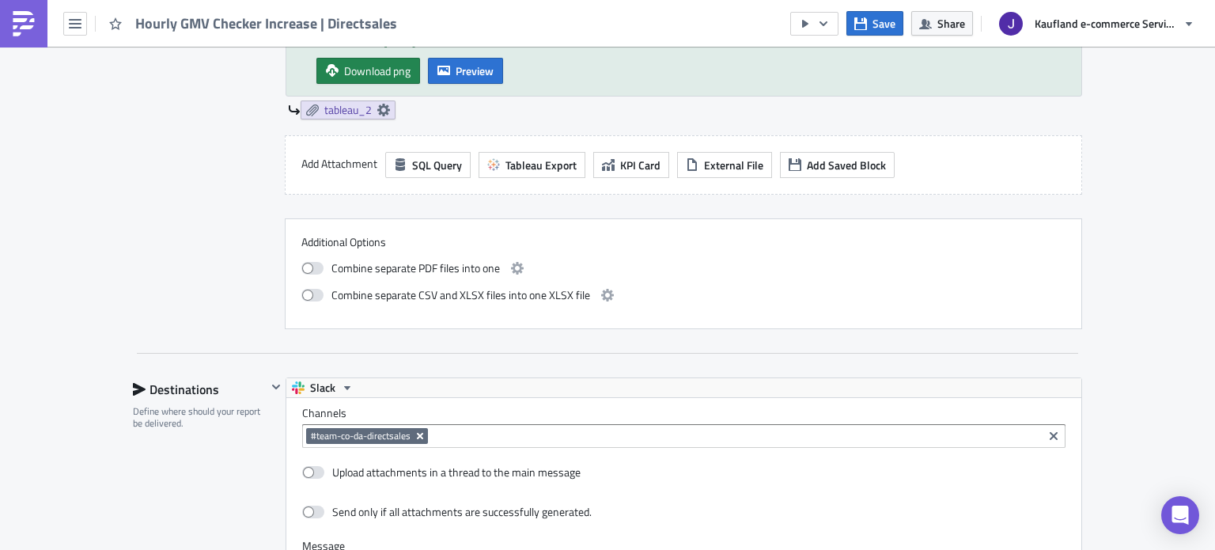
scroll to position [1132, 0]
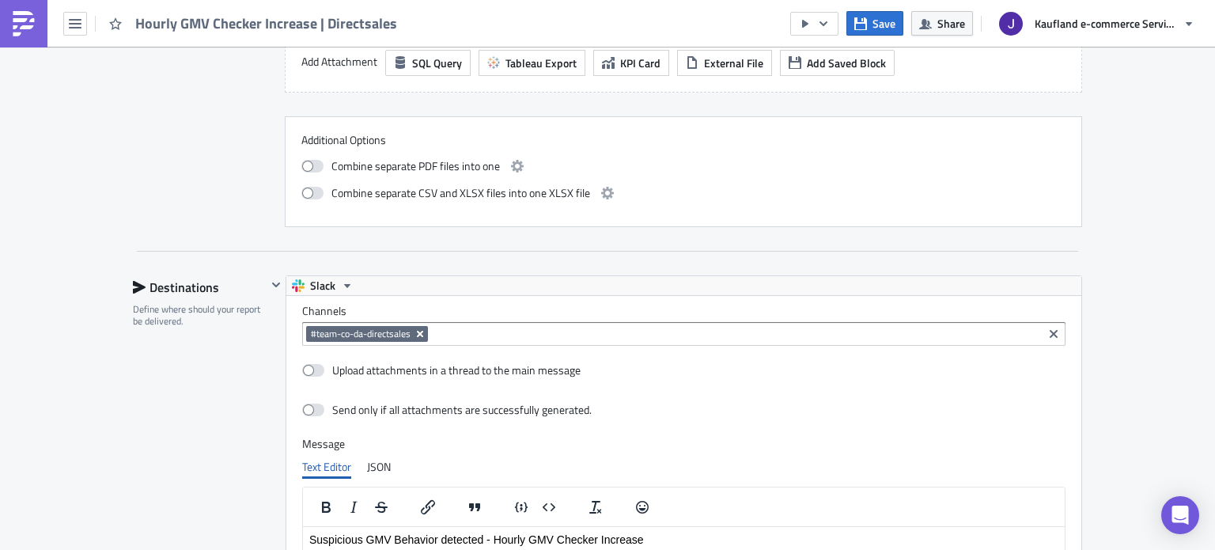
click at [421, 327] on button "Remove Tag" at bounding box center [421, 334] width 14 height 16
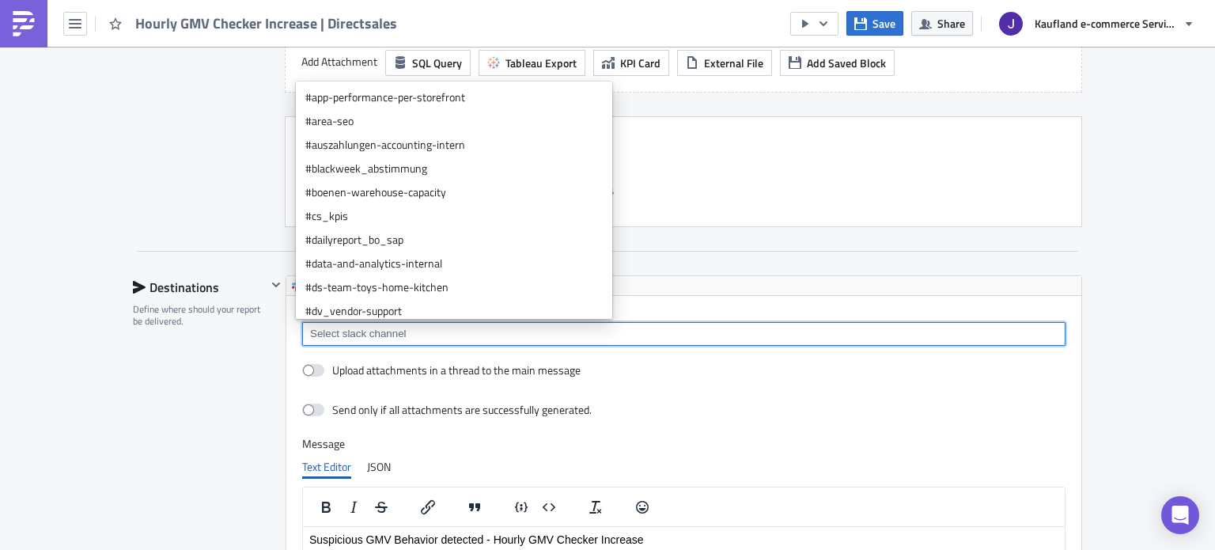
click at [410, 330] on input at bounding box center [683, 334] width 754 height 16
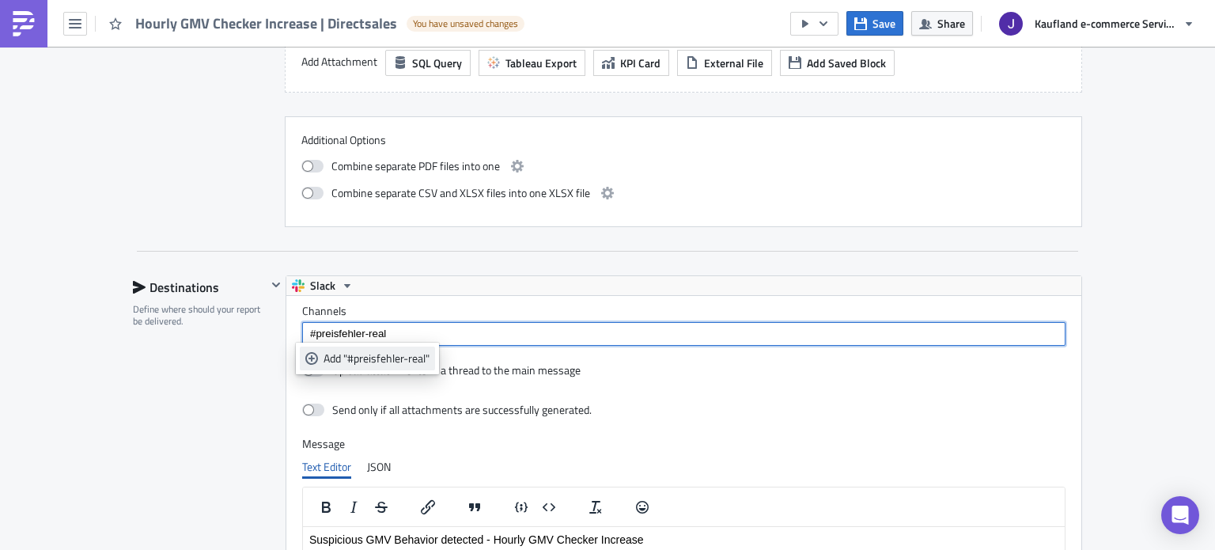
type input "#preisfehler-real"
click at [384, 350] on div "Add "#preisfehler-real"" at bounding box center [376, 358] width 106 height 16
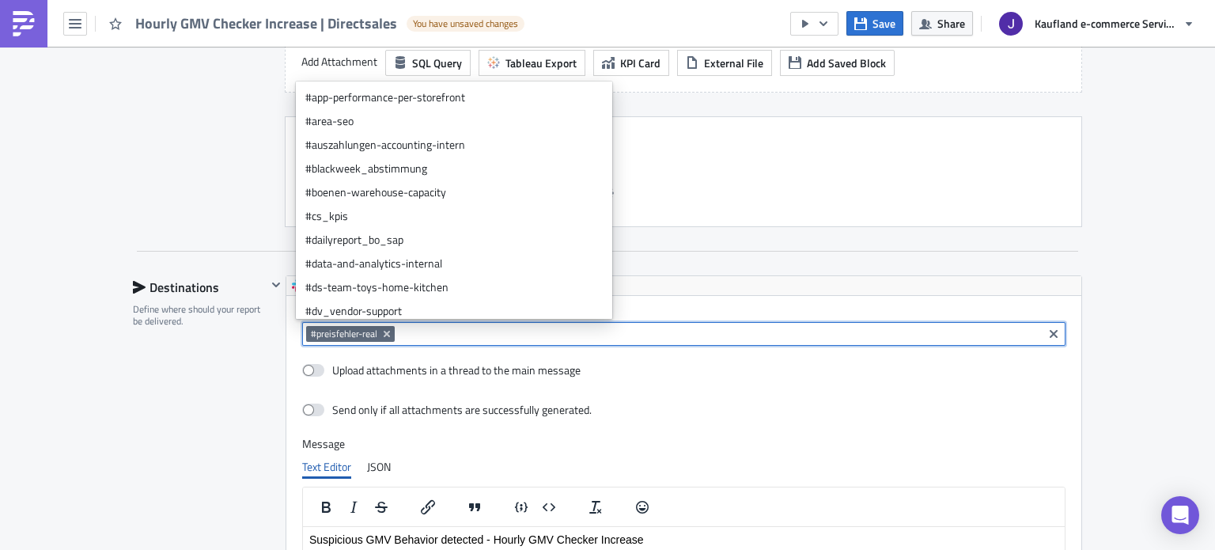
click at [234, 356] on div "Destinations Define where should your report be delivered." at bounding box center [200, 546] width 134 height 542
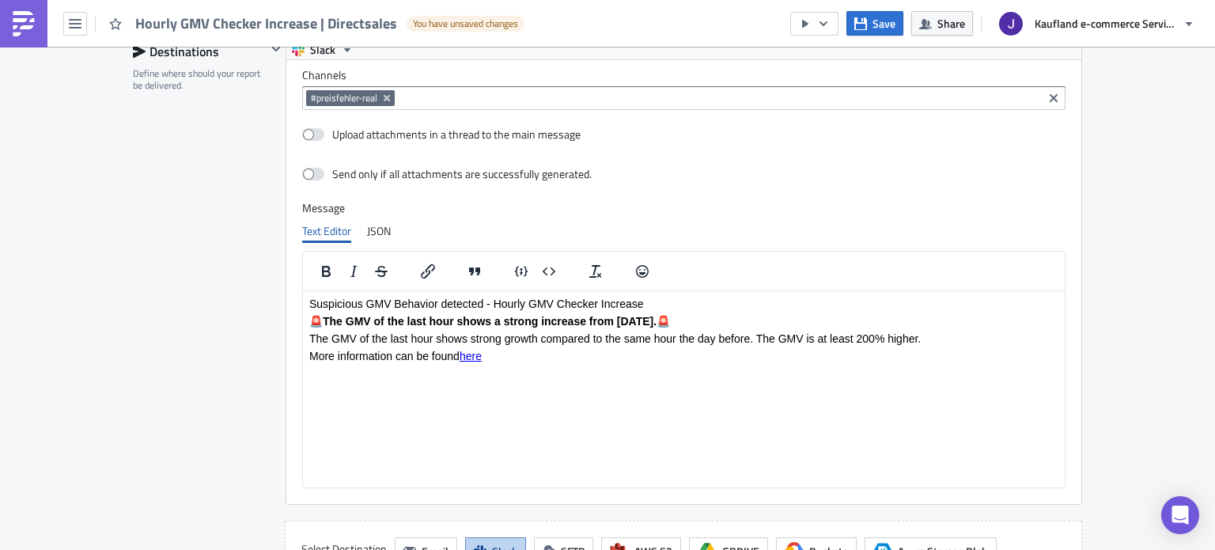
scroll to position [1686, 0]
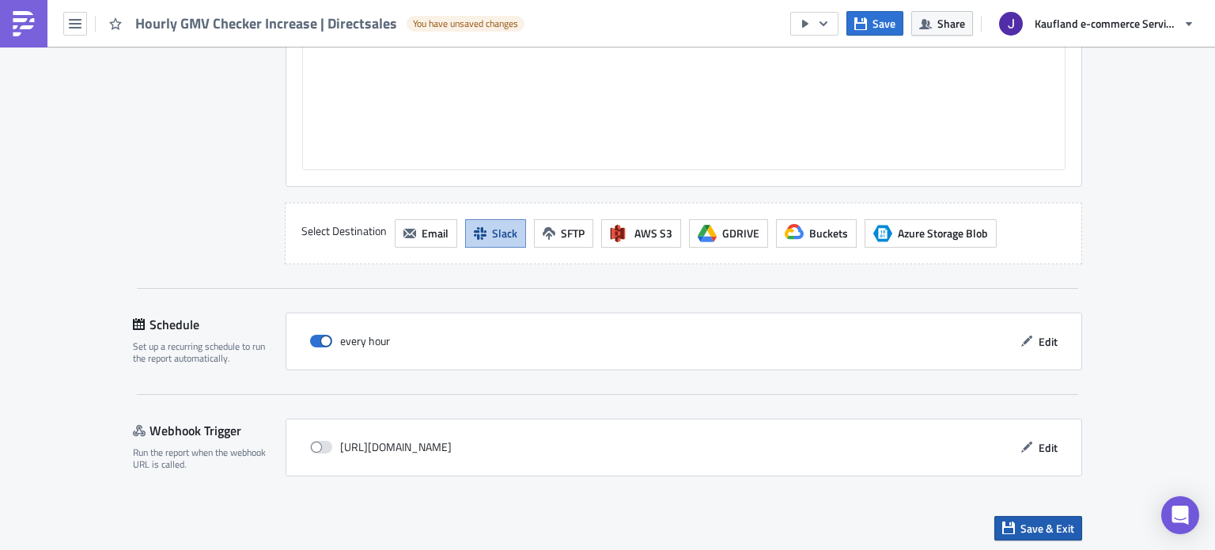
click at [1053, 520] on span "Save & Exit" at bounding box center [1047, 528] width 54 height 17
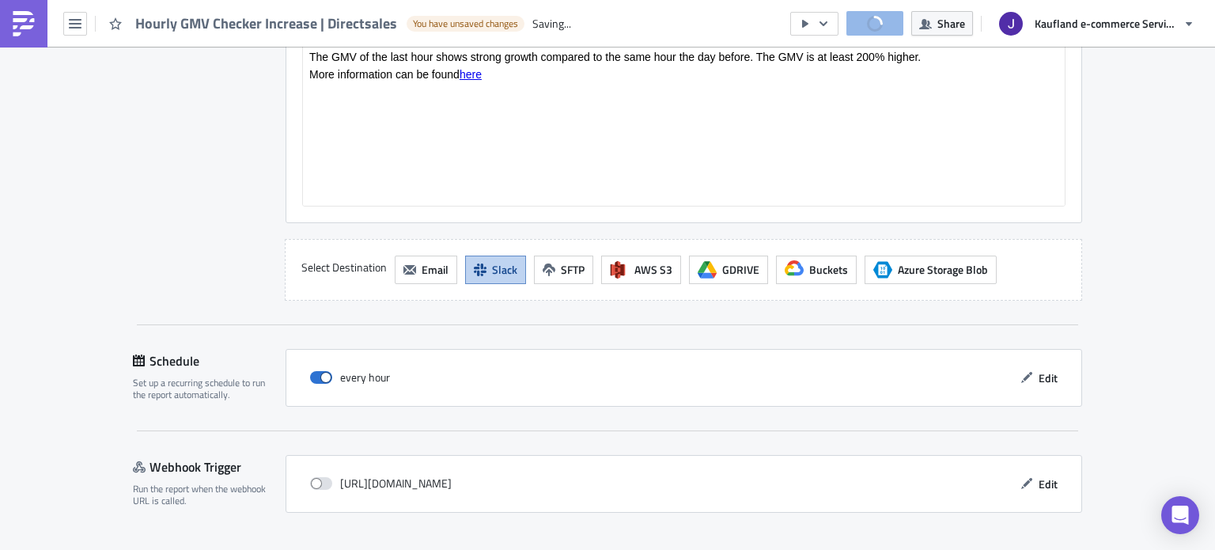
scroll to position [1722, 0]
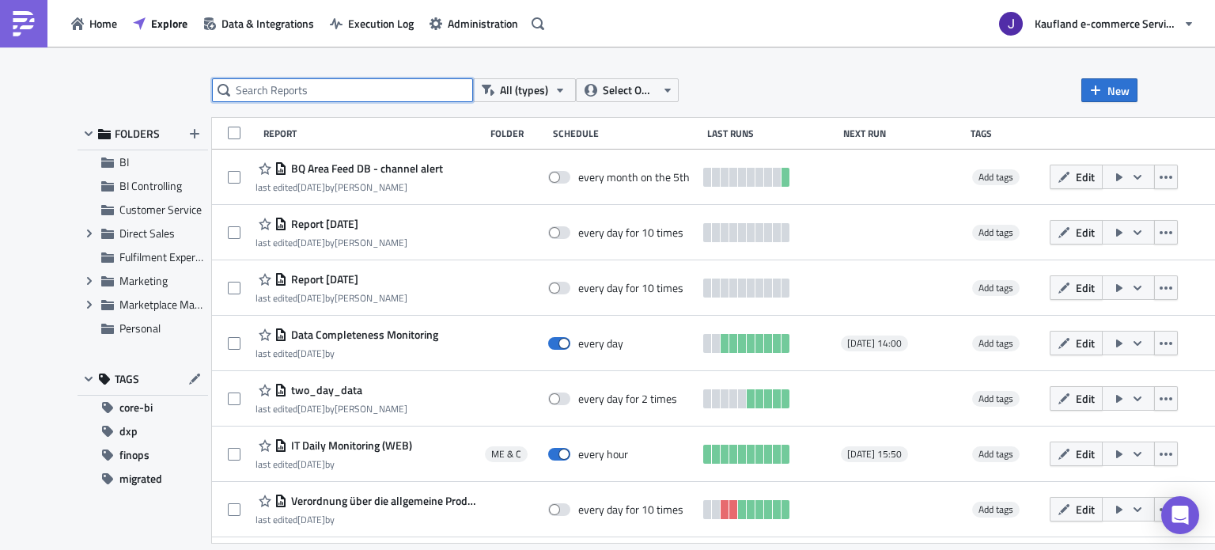
click at [282, 88] on input "text" at bounding box center [342, 90] width 261 height 24
type input "gmv"
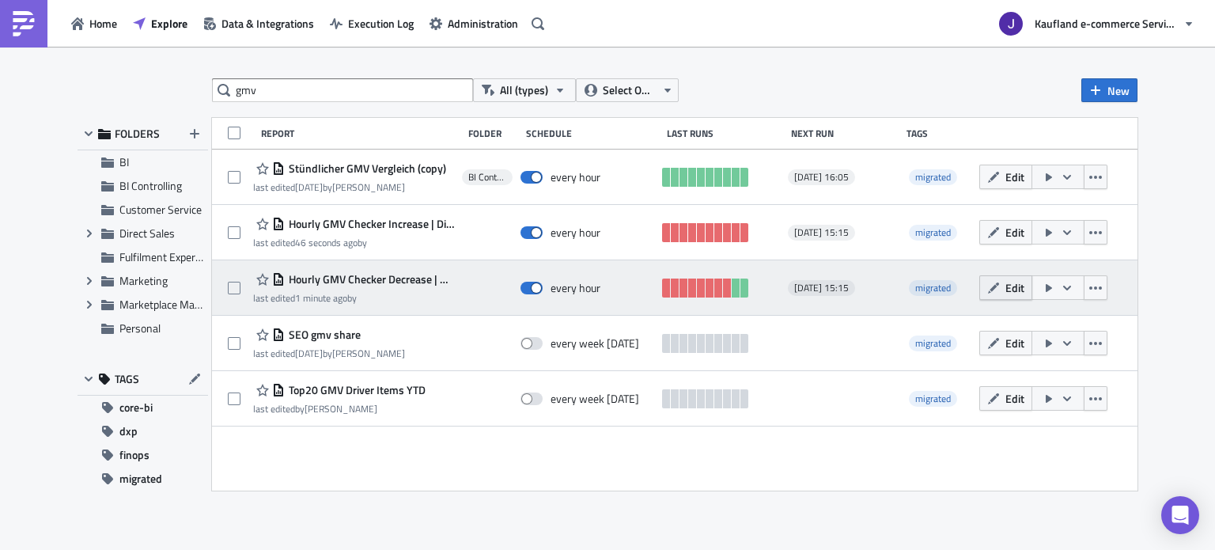
click at [995, 293] on icon "button" at bounding box center [993, 288] width 13 height 13
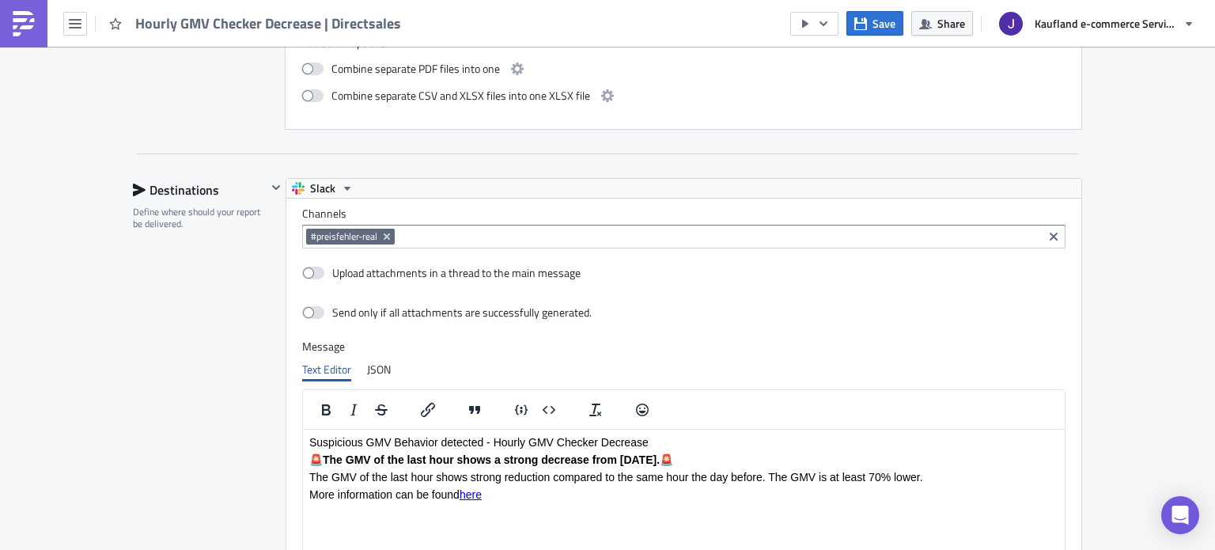
scroll to position [1265, 0]
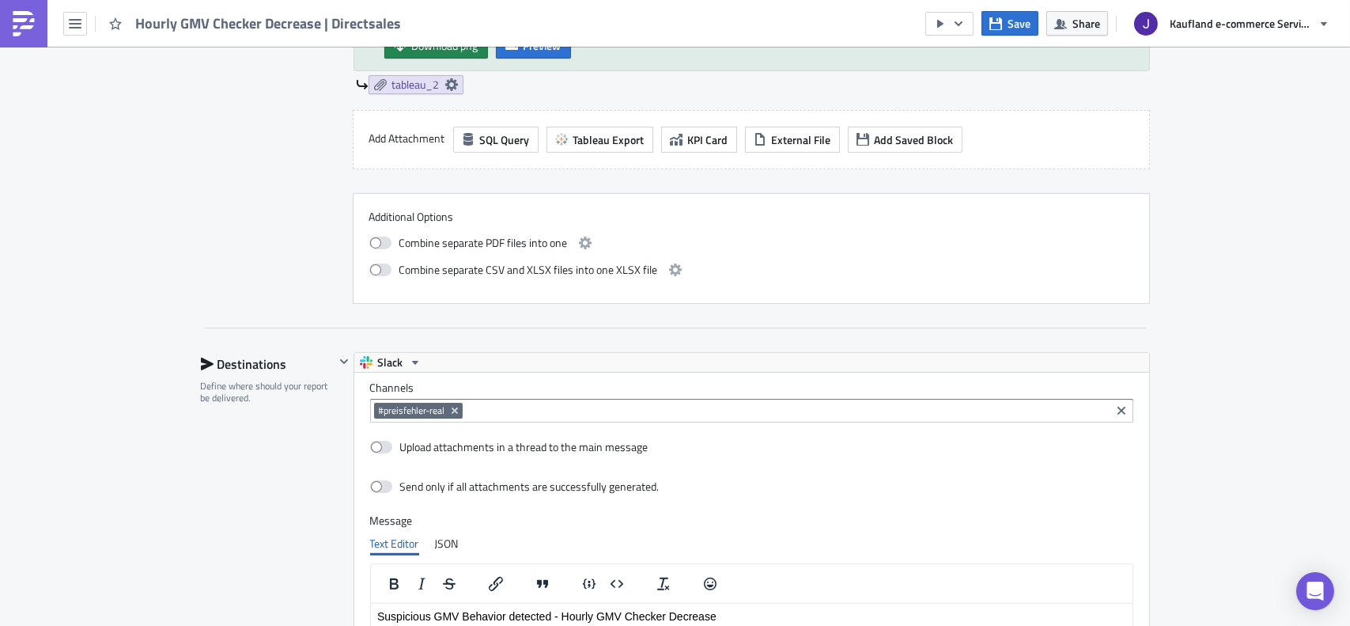
scroll to position [1344, 0]
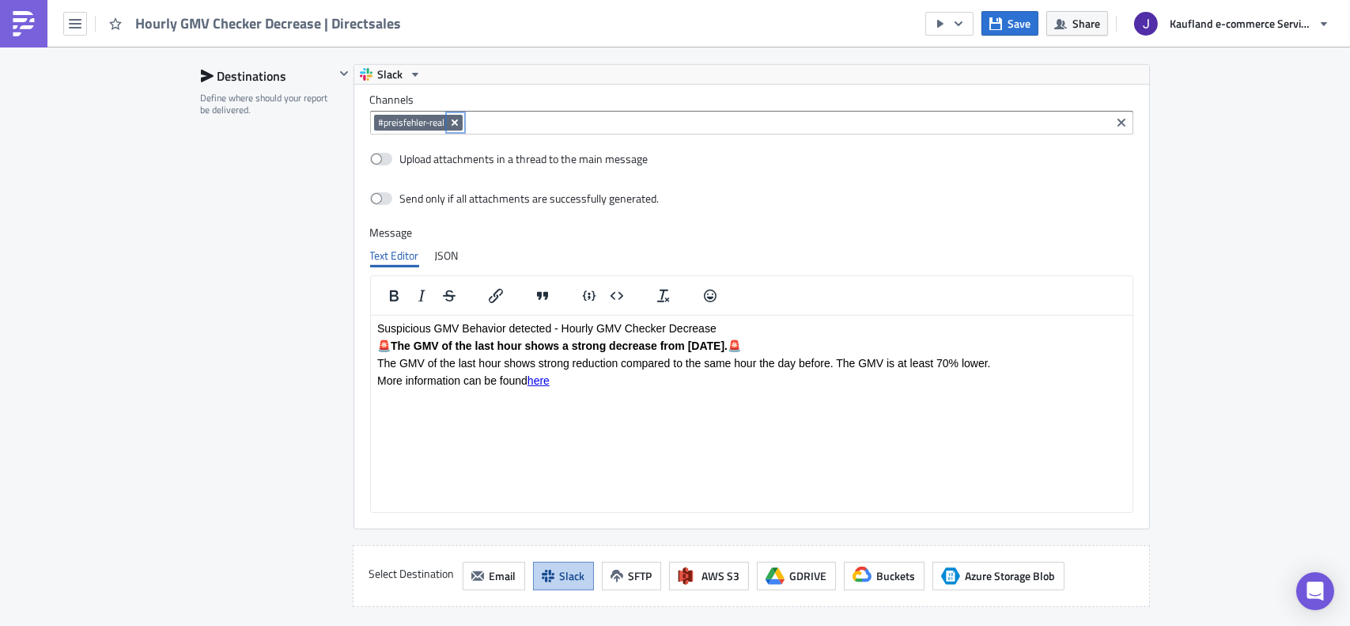
click at [454, 123] on icon "Remove Tag" at bounding box center [454, 122] width 13 height 13
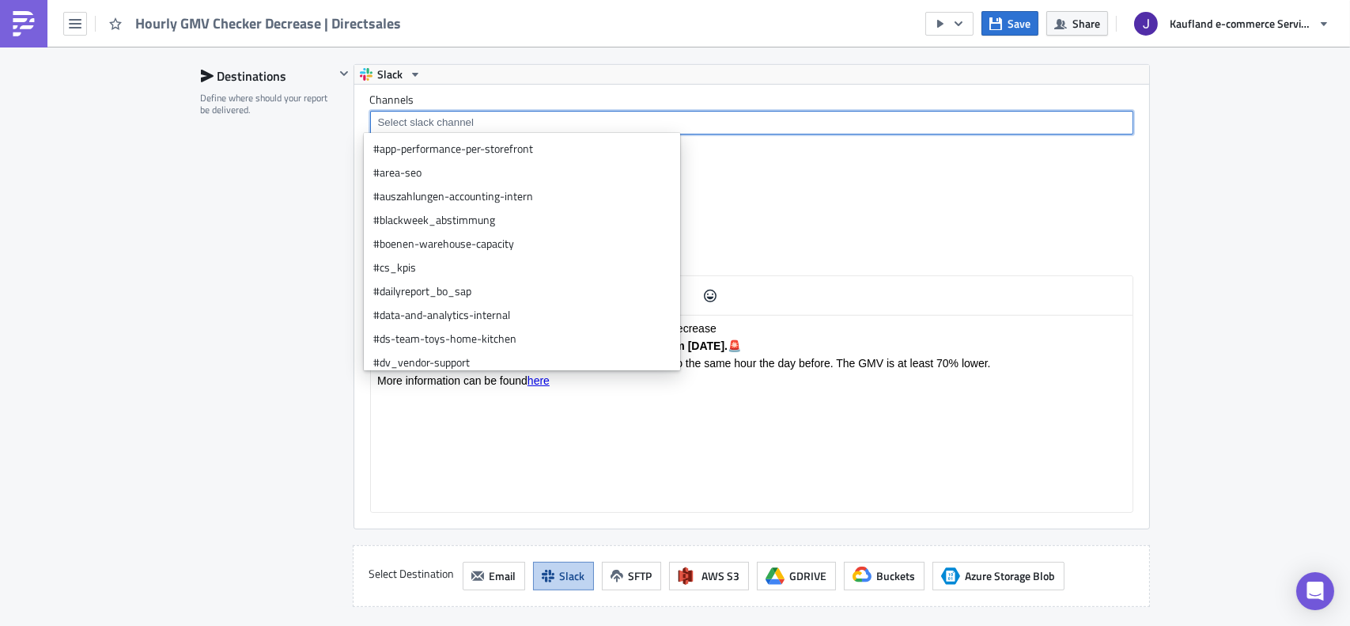
click at [452, 123] on input at bounding box center [751, 123] width 754 height 16
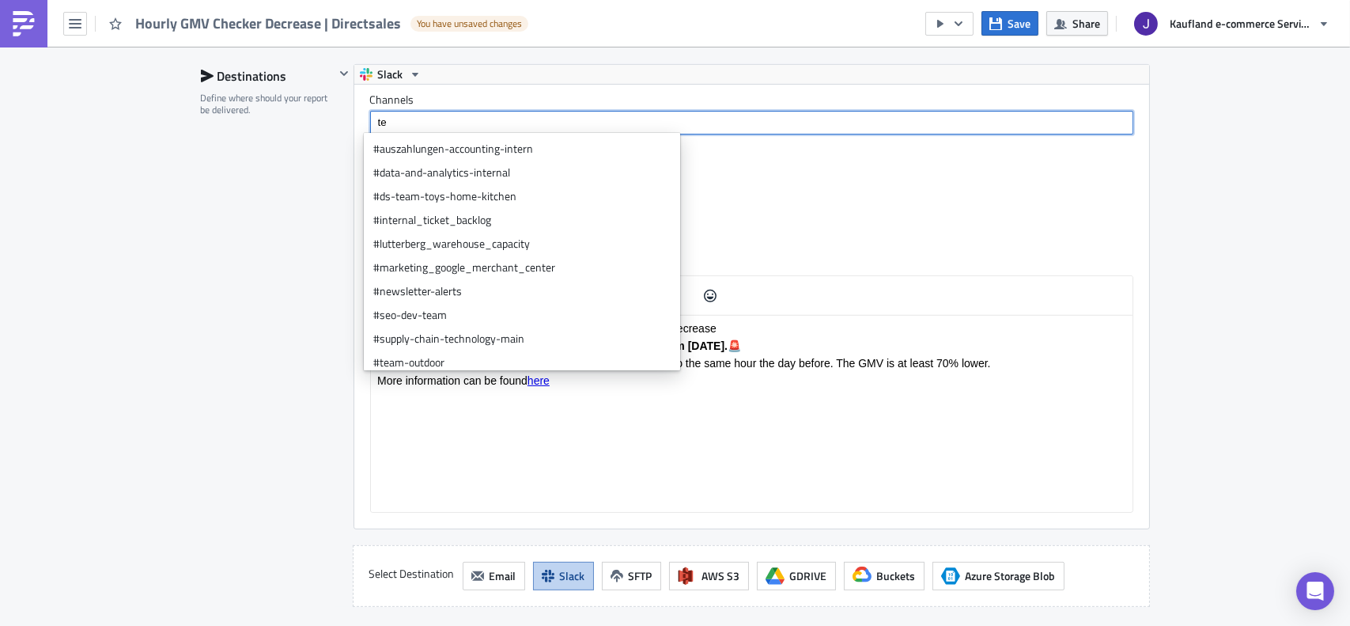
type input "t"
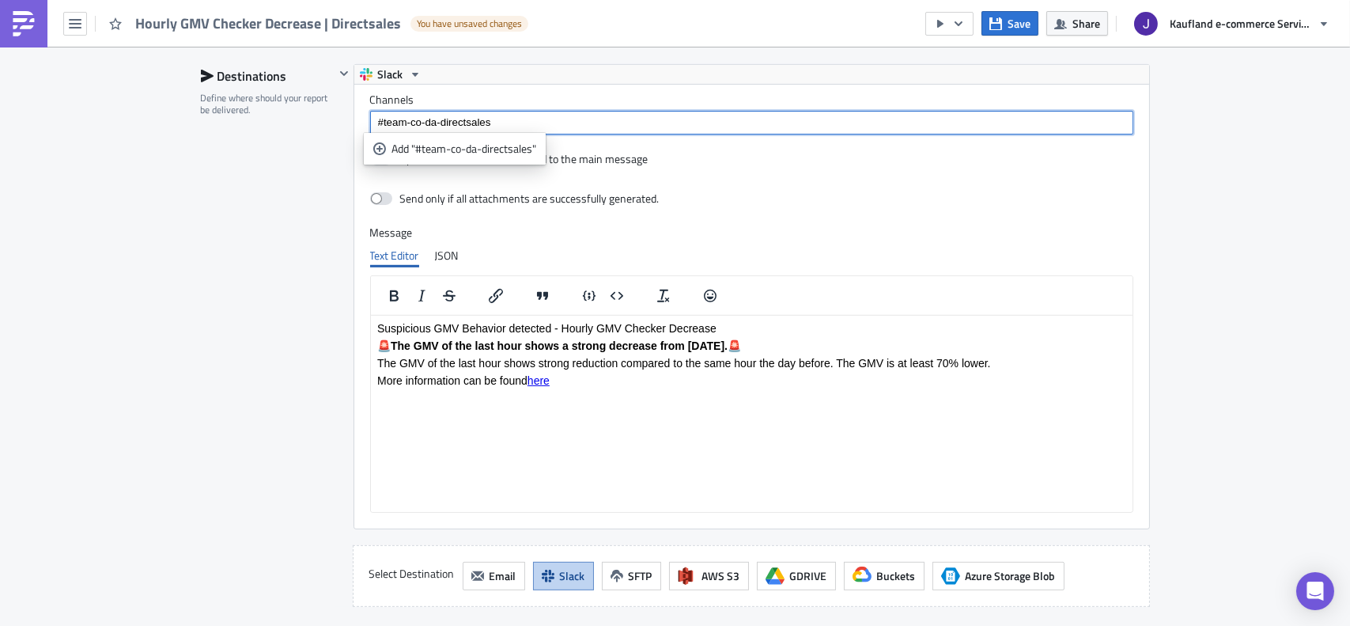
type input "#team-co-da-directsales"
click at [313, 157] on div "Destinations Define where should your report be delivered." at bounding box center [268, 335] width 134 height 542
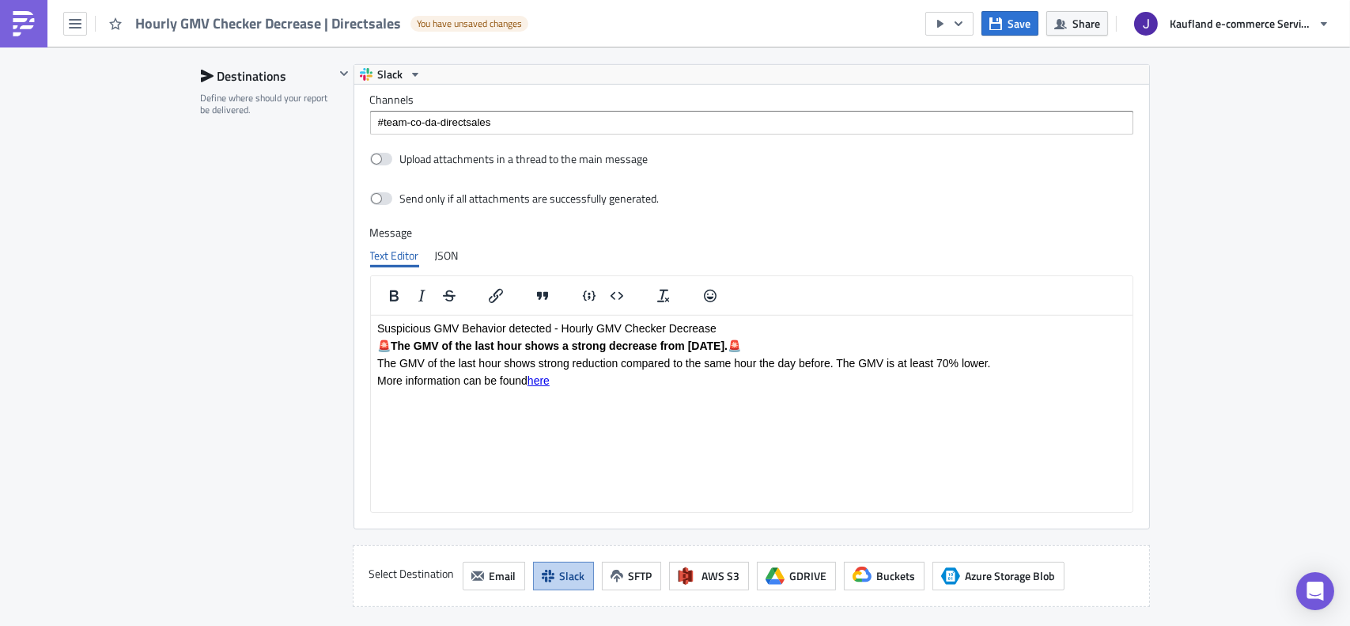
click at [433, 119] on input "#team-co-da-directsales" at bounding box center [751, 123] width 754 height 16
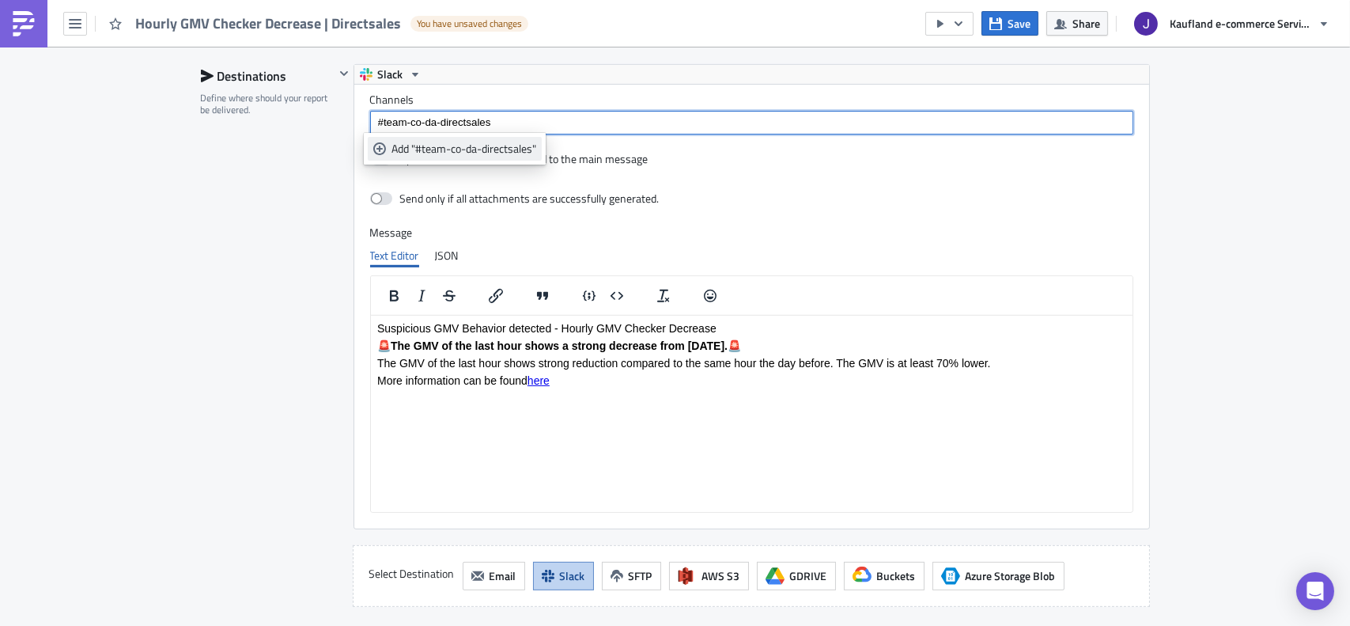
click at [474, 152] on div "Add "#team-co-da-directsales"" at bounding box center [463, 149] width 145 height 16
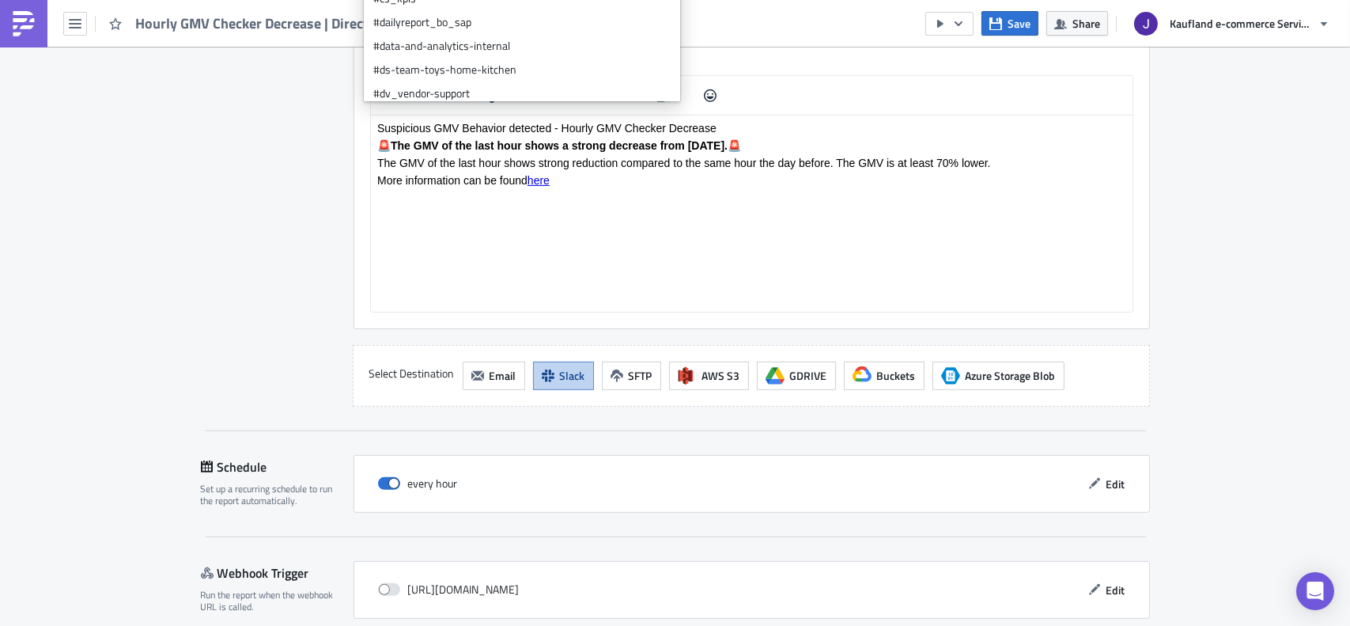
scroll to position [1612, 0]
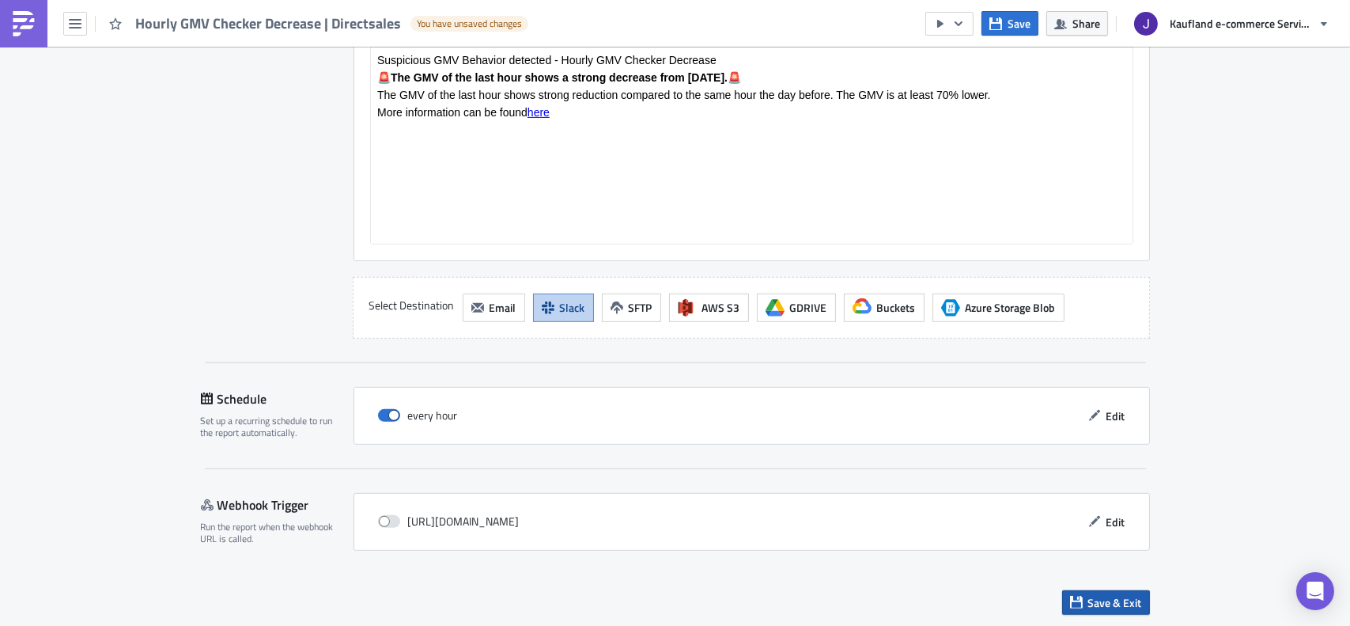
click at [1138, 549] on button "Save & Exit" at bounding box center [1106, 602] width 88 height 25
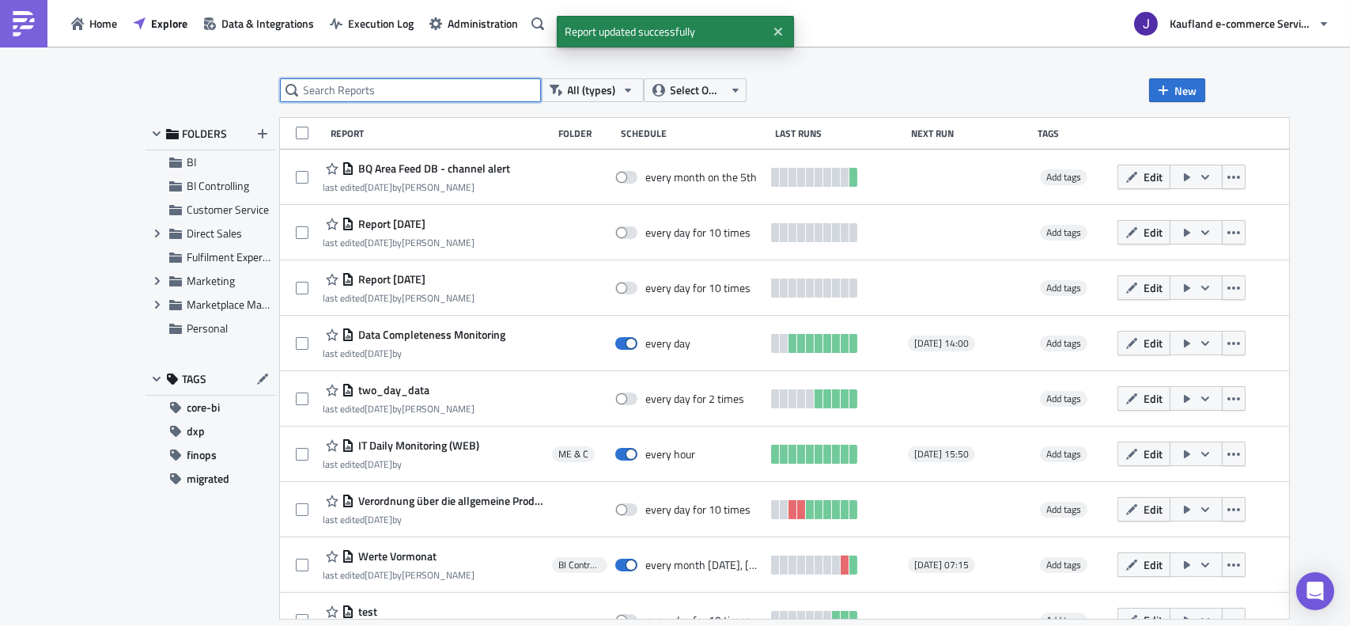
click at [413, 96] on input "text" at bounding box center [410, 90] width 261 height 24
type input "gmv"
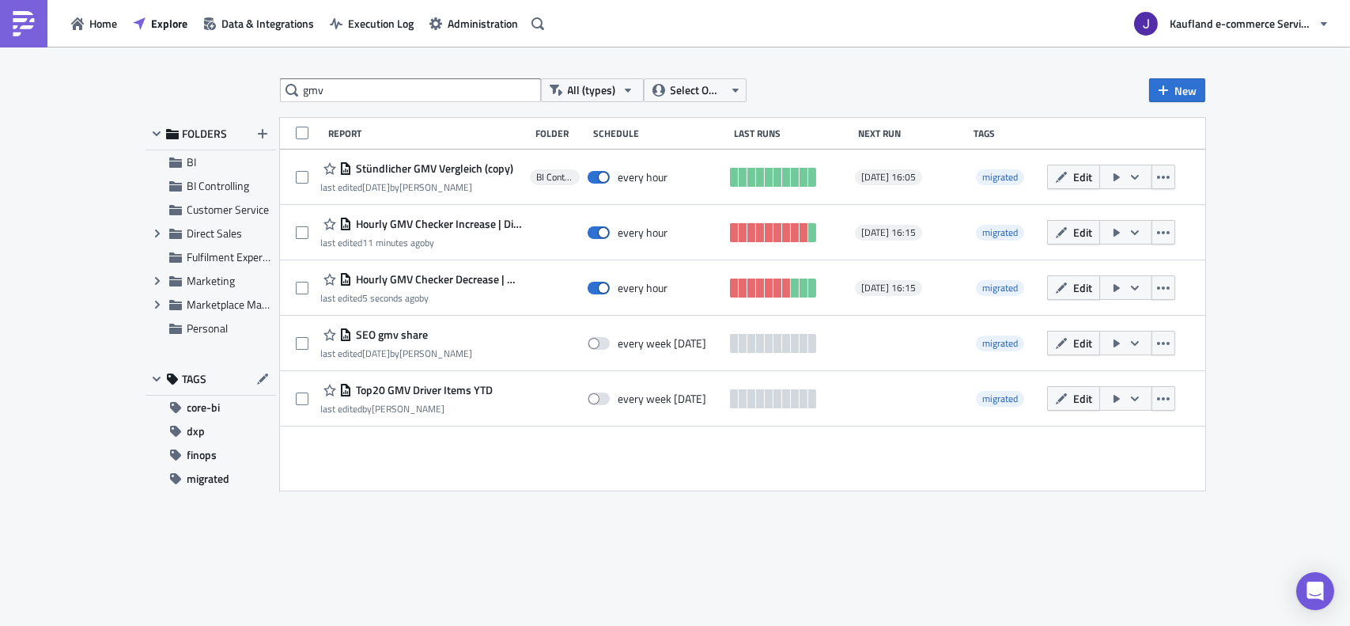
click at [1075, 285] on span "Edit" at bounding box center [1082, 287] width 19 height 17
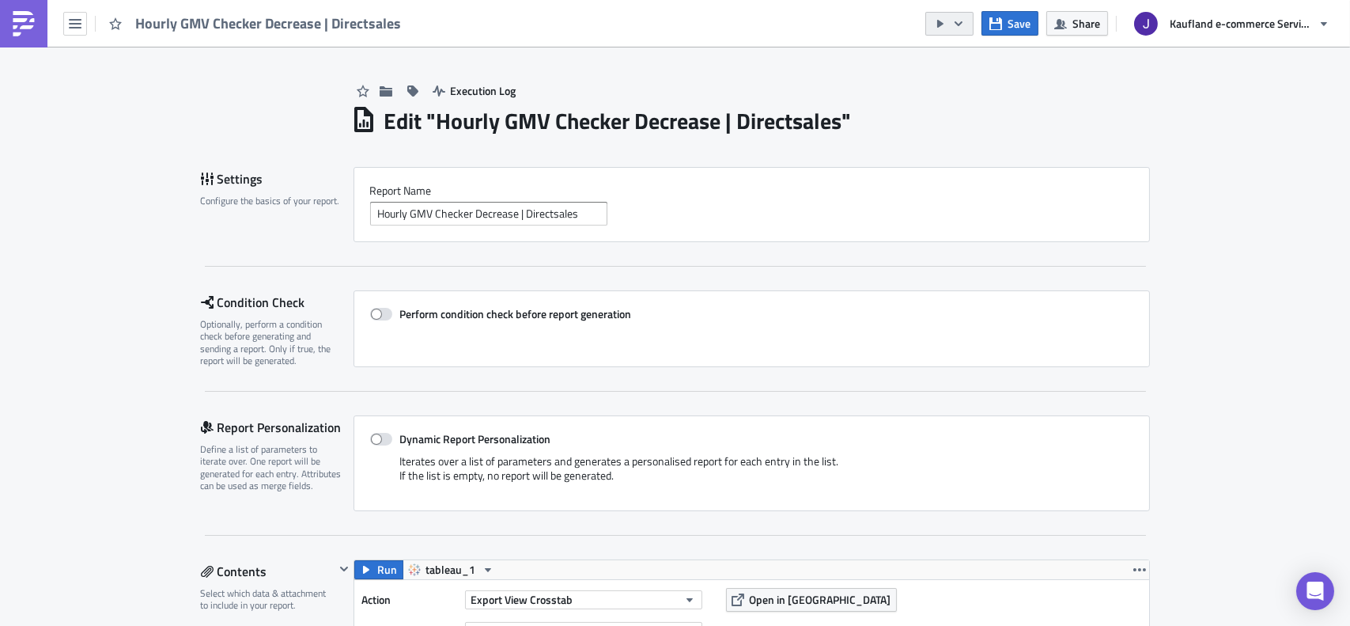
click at [937, 25] on icon "button" at bounding box center [940, 23] width 13 height 13
click at [957, 87] on div "Run Report" at bounding box center [997, 87] width 123 height 16
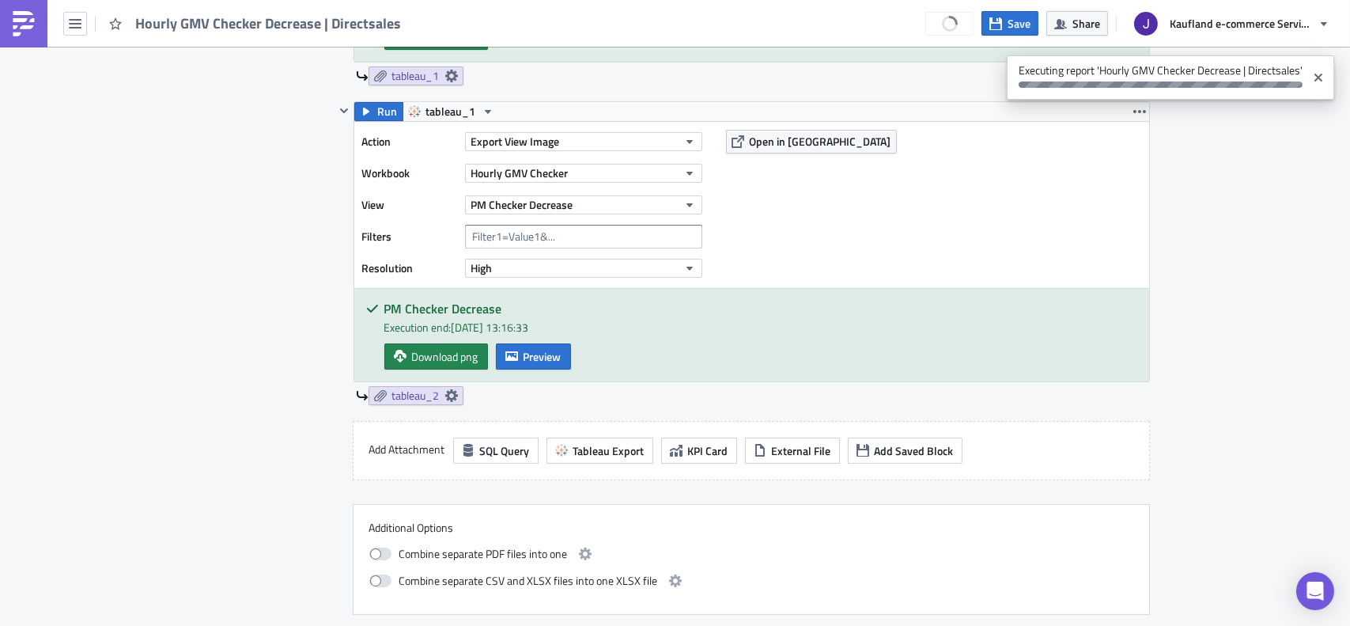
scroll to position [1028, 0]
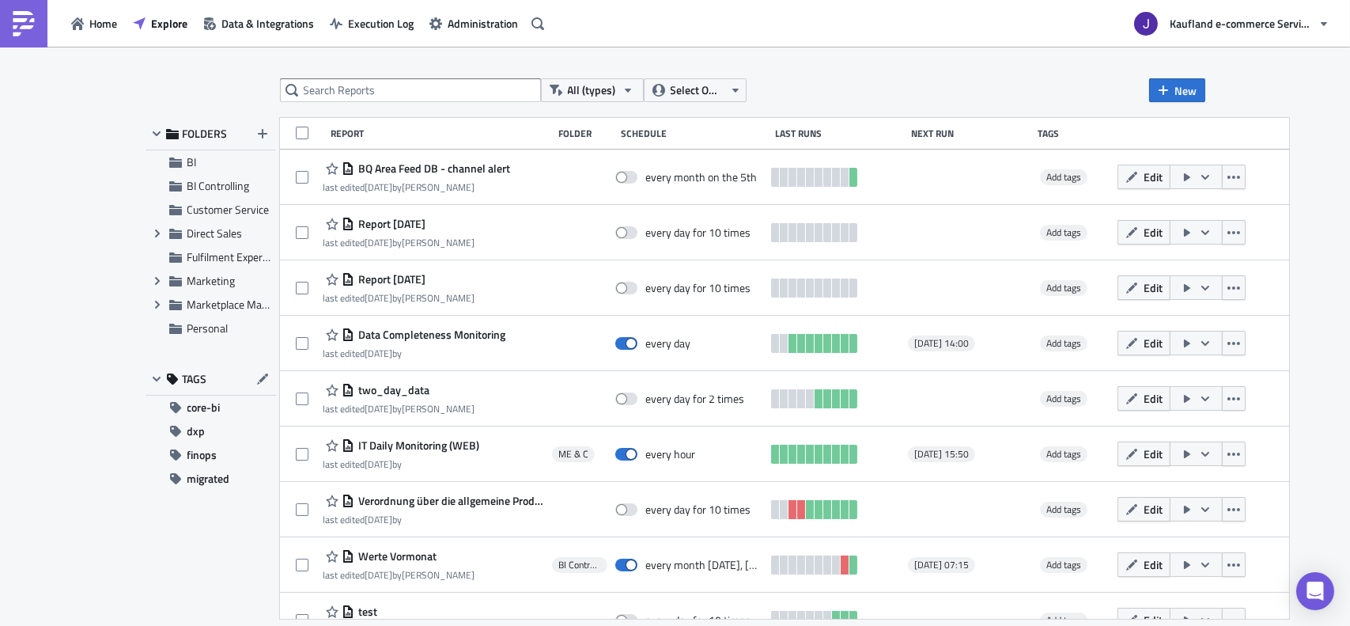
click at [380, 70] on div "All (types) Select Owner New FOLDERS BI BI Controlling Customer Service Expand …" at bounding box center [675, 337] width 1350 height 581
click at [365, 93] on input "text" at bounding box center [410, 90] width 261 height 24
type input "gmv"
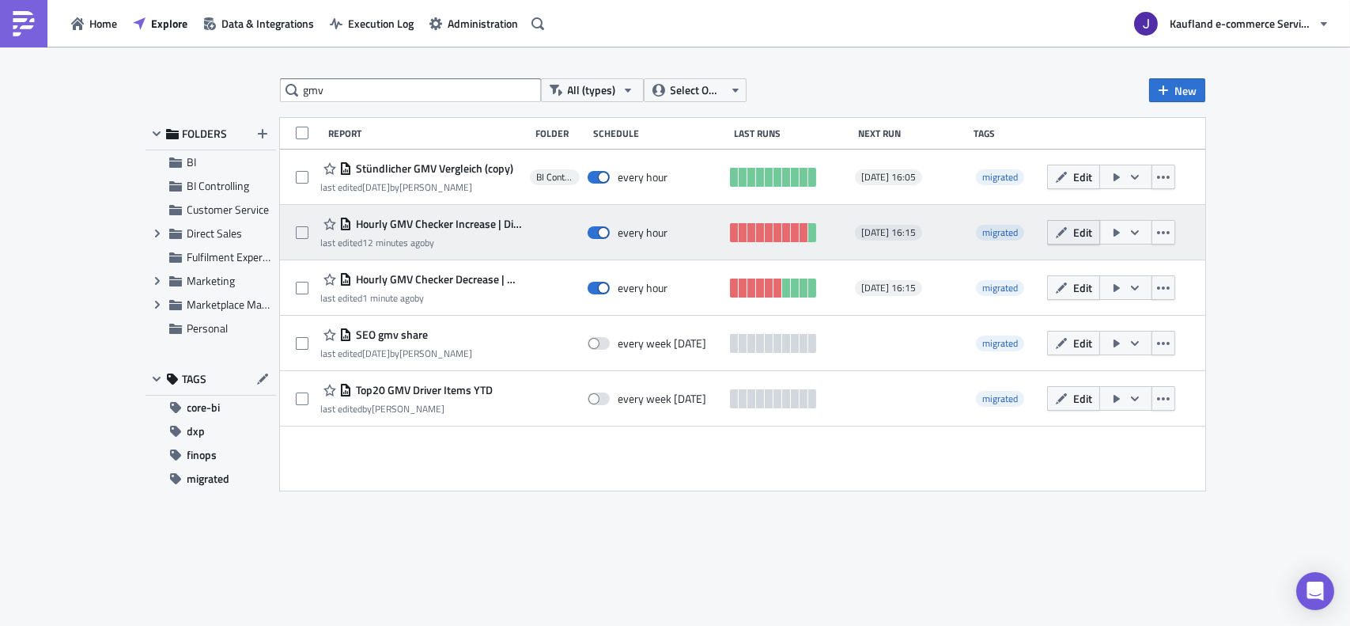
click at [1077, 233] on span "Edit" at bounding box center [1082, 232] width 19 height 17
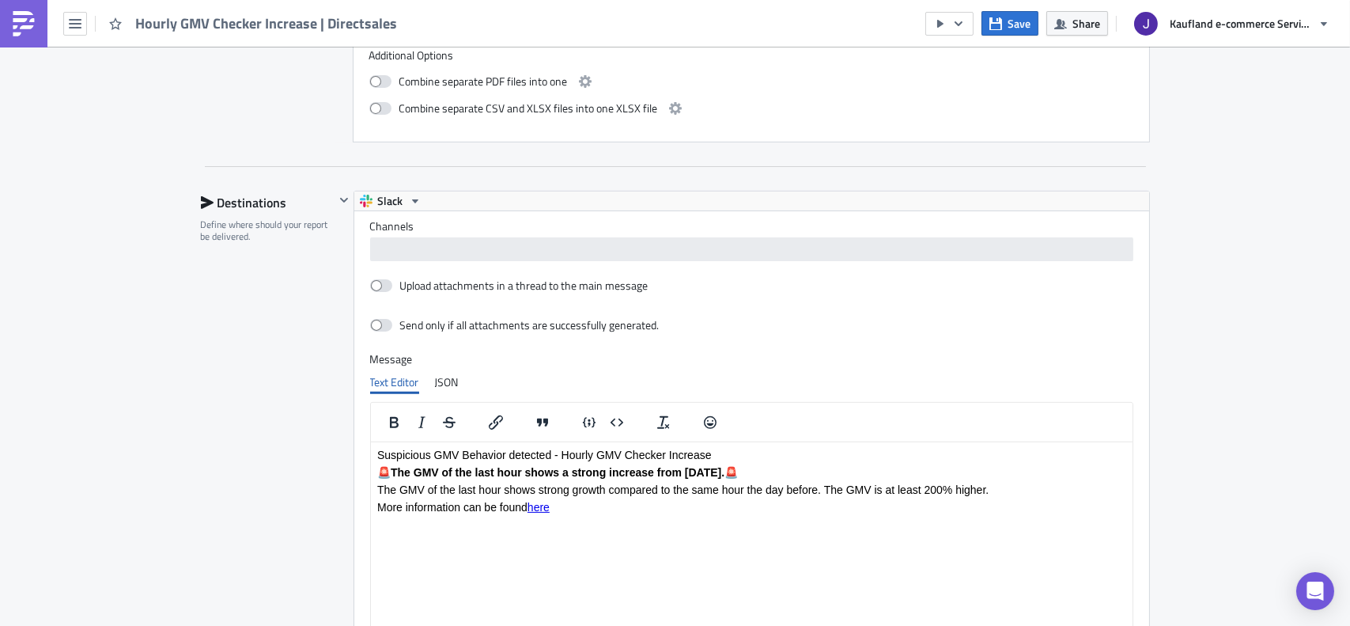
scroll to position [1214, 0]
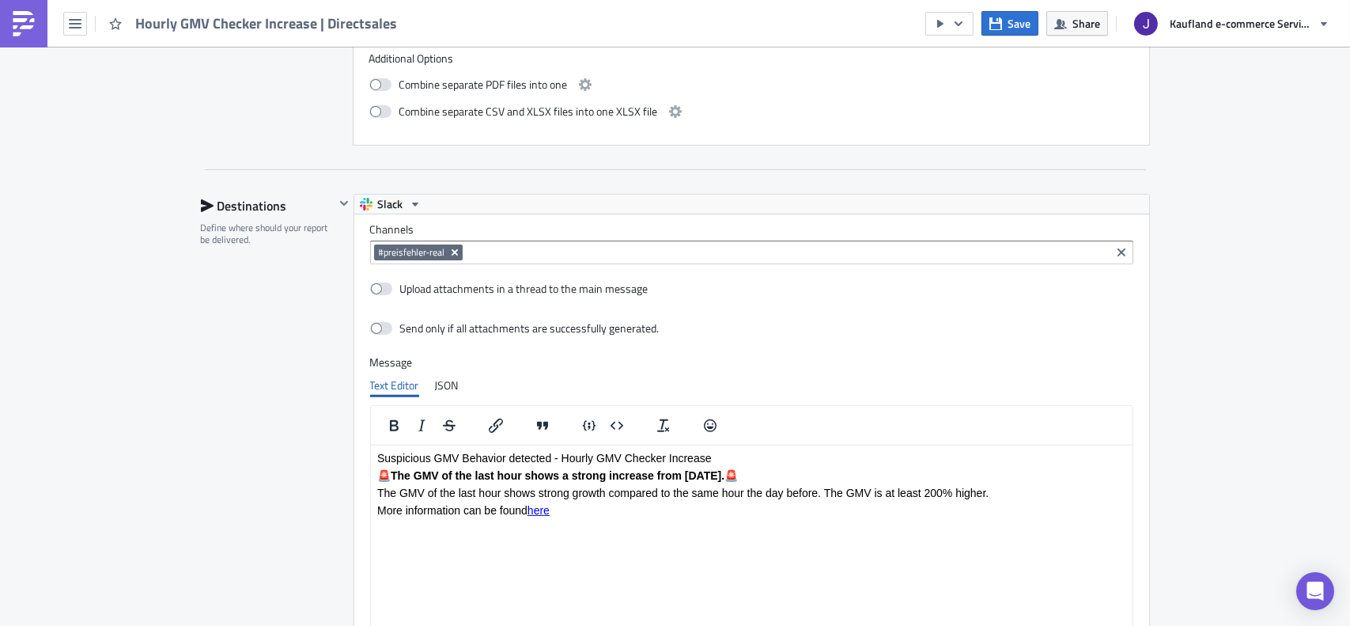
click at [452, 252] on icon "Remove Tag" at bounding box center [454, 252] width 13 height 13
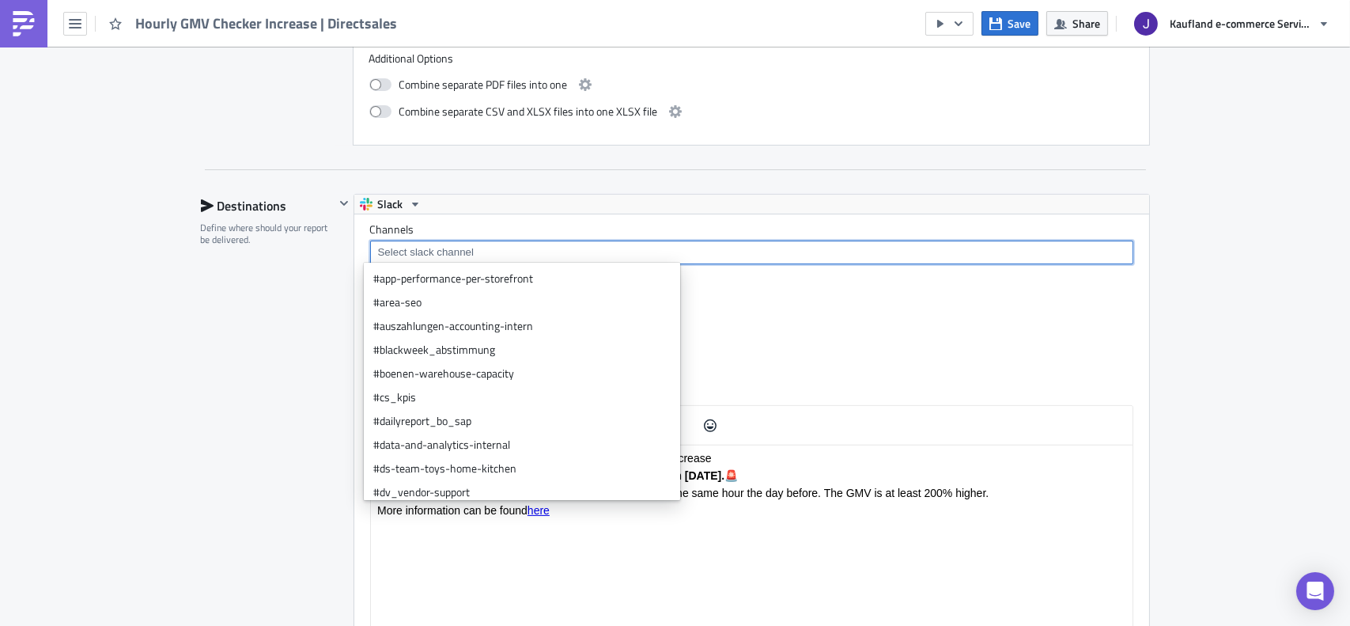
paste input "#team-co-da-directsales"
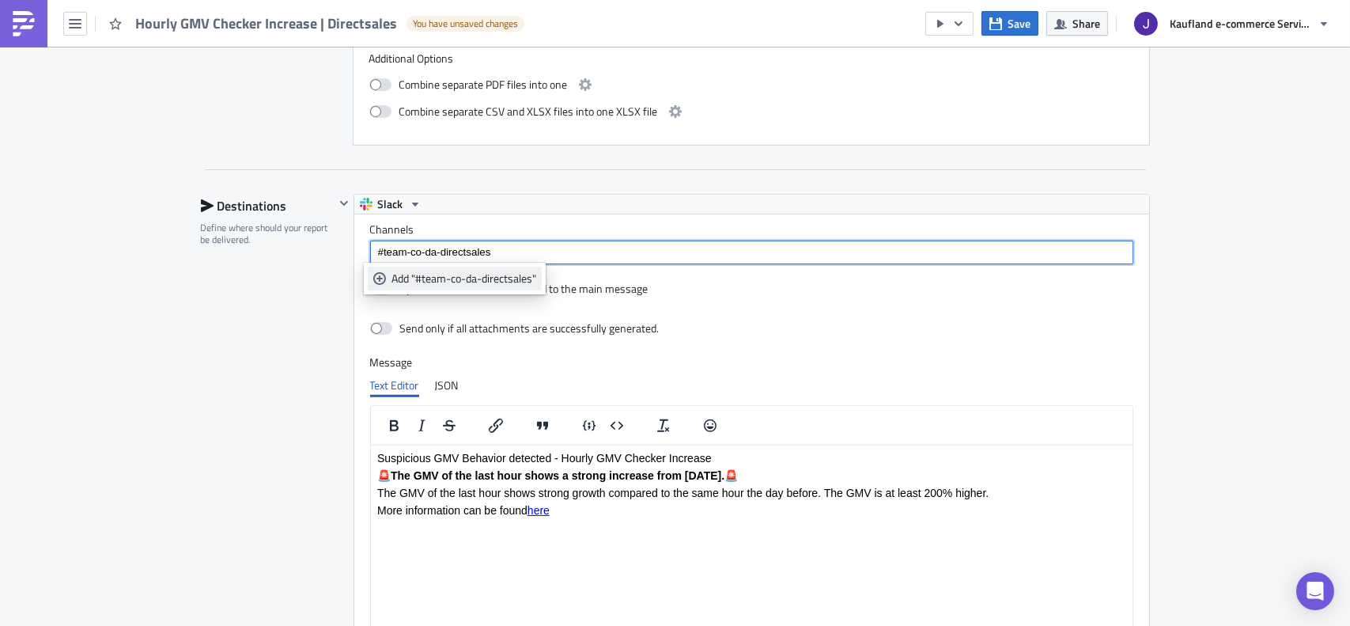
type input "#team-co-da-directsales"
click at [446, 274] on div "Add "#team-co-da-directsales"" at bounding box center [463, 278] width 145 height 16
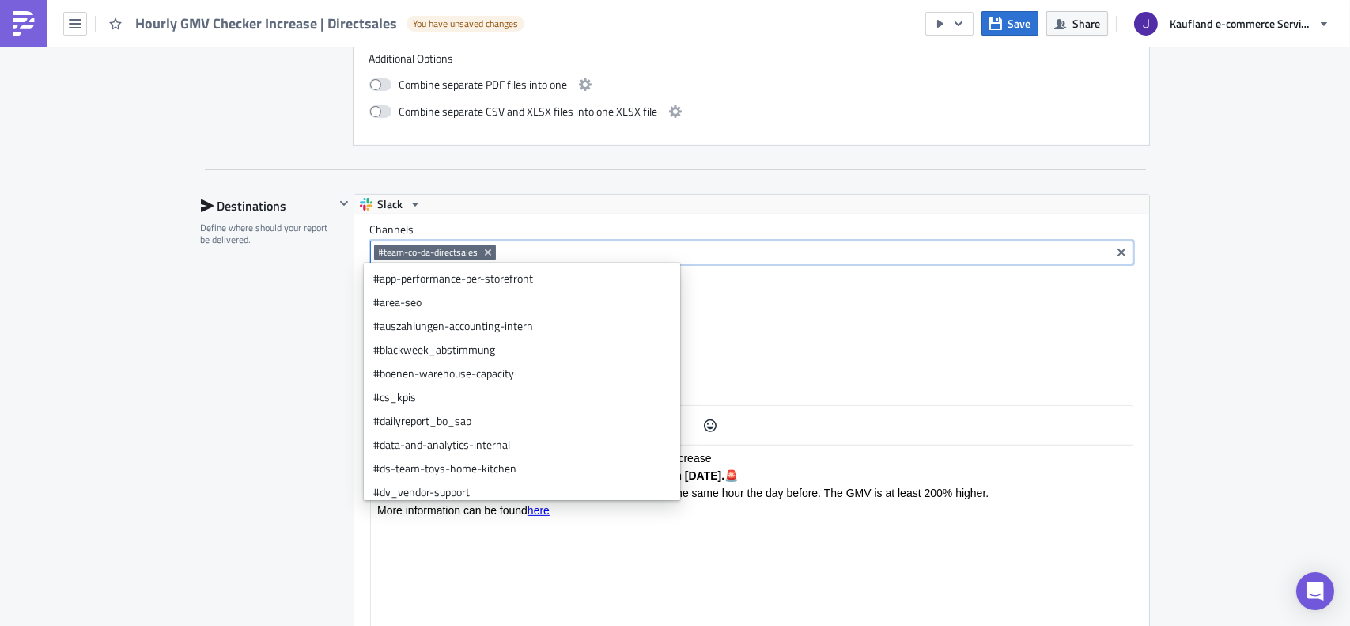
click at [263, 322] on div "Destinations Define where should your report be delivered." at bounding box center [268, 465] width 134 height 542
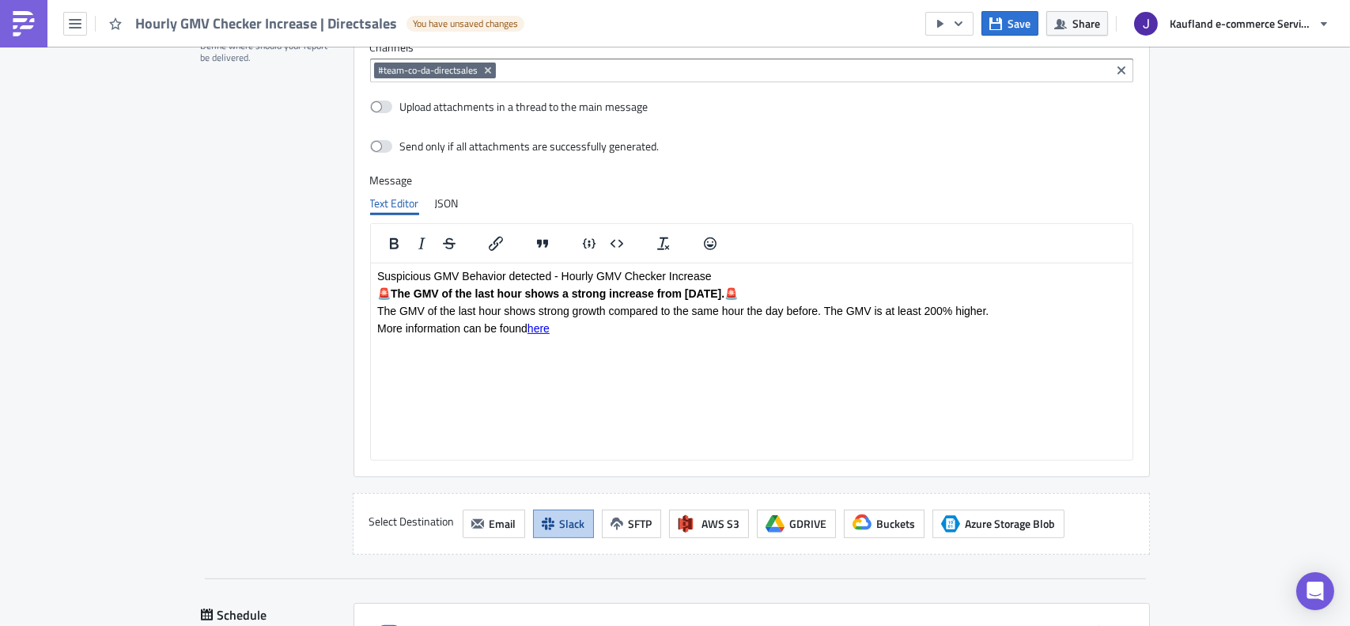
scroll to position [1612, 0]
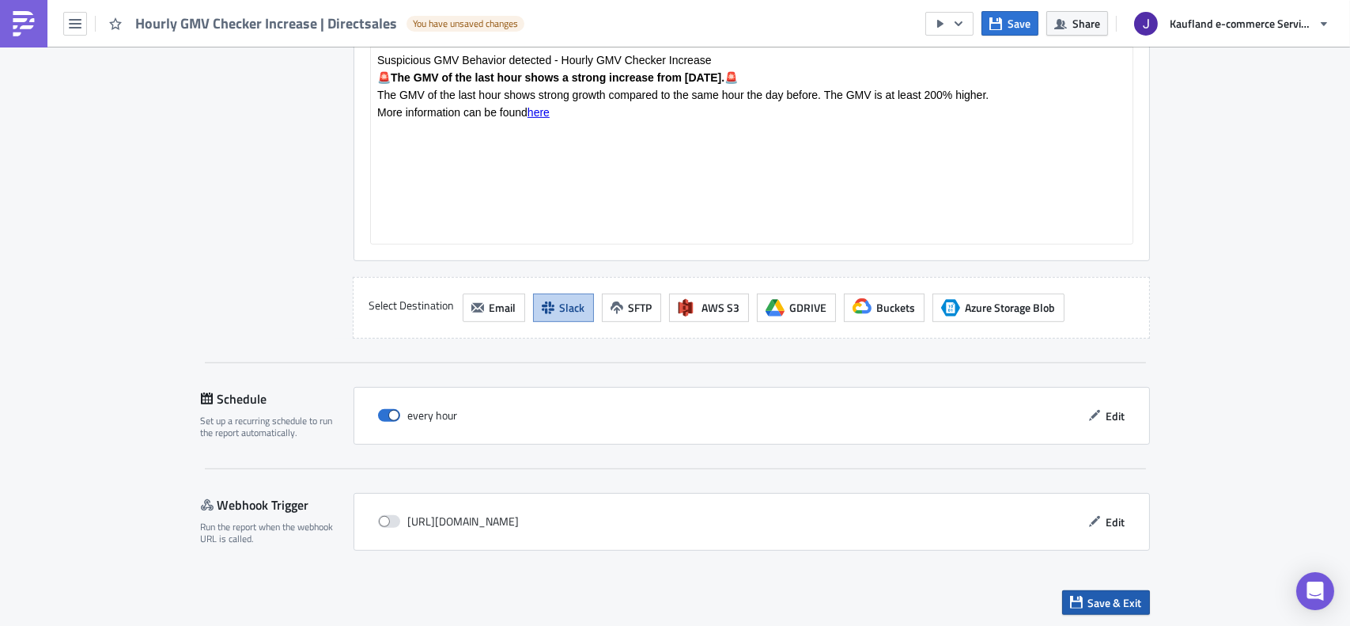
click at [1097, 549] on button "Save & Exit" at bounding box center [1106, 602] width 88 height 25
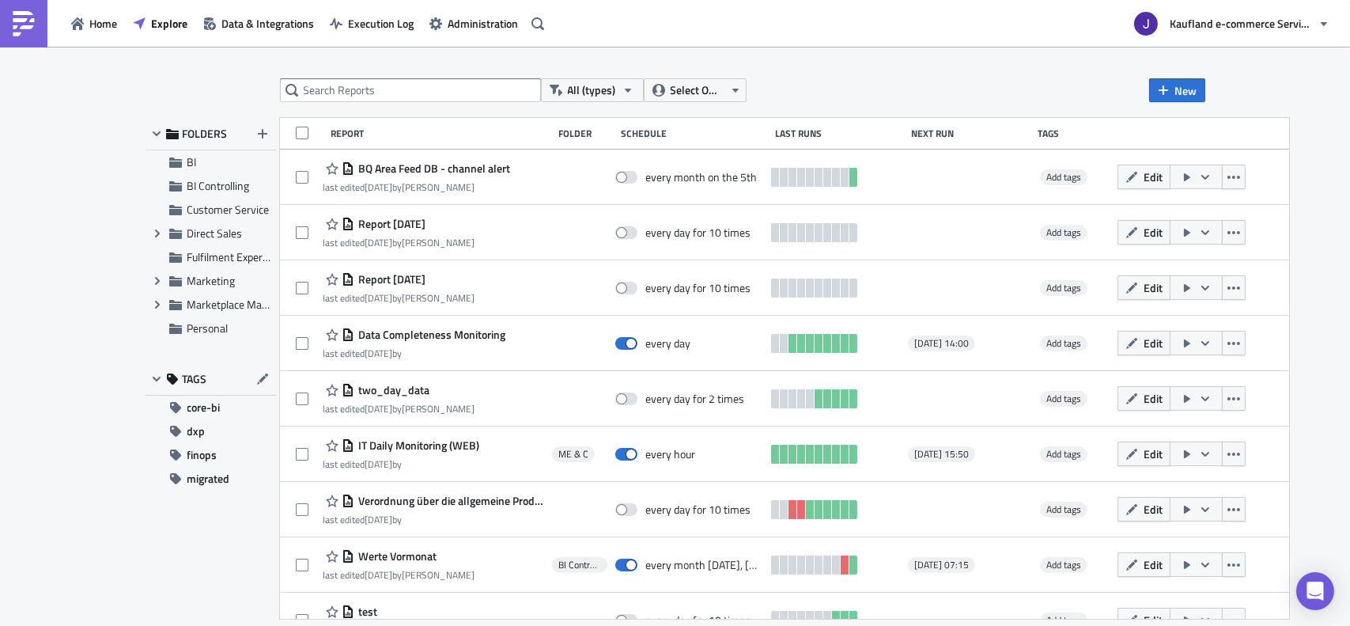
drag, startPoint x: 361, startPoint y: 105, endPoint x: 365, endPoint y: 93, distance: 12.5
click at [364, 97] on div "All (types) Select Owner New FOLDERS BI BI Controlling Customer Service Expand …" at bounding box center [675, 337] width 1075 height 518
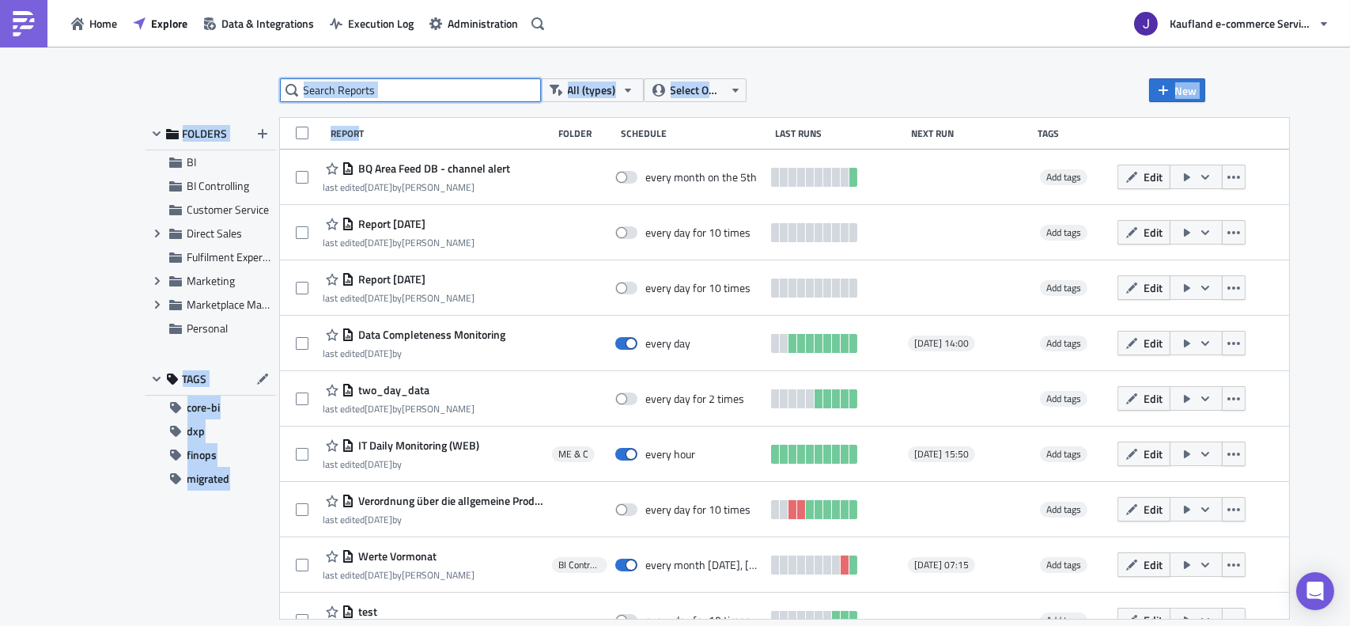
click at [366, 93] on input "text" at bounding box center [410, 90] width 261 height 24
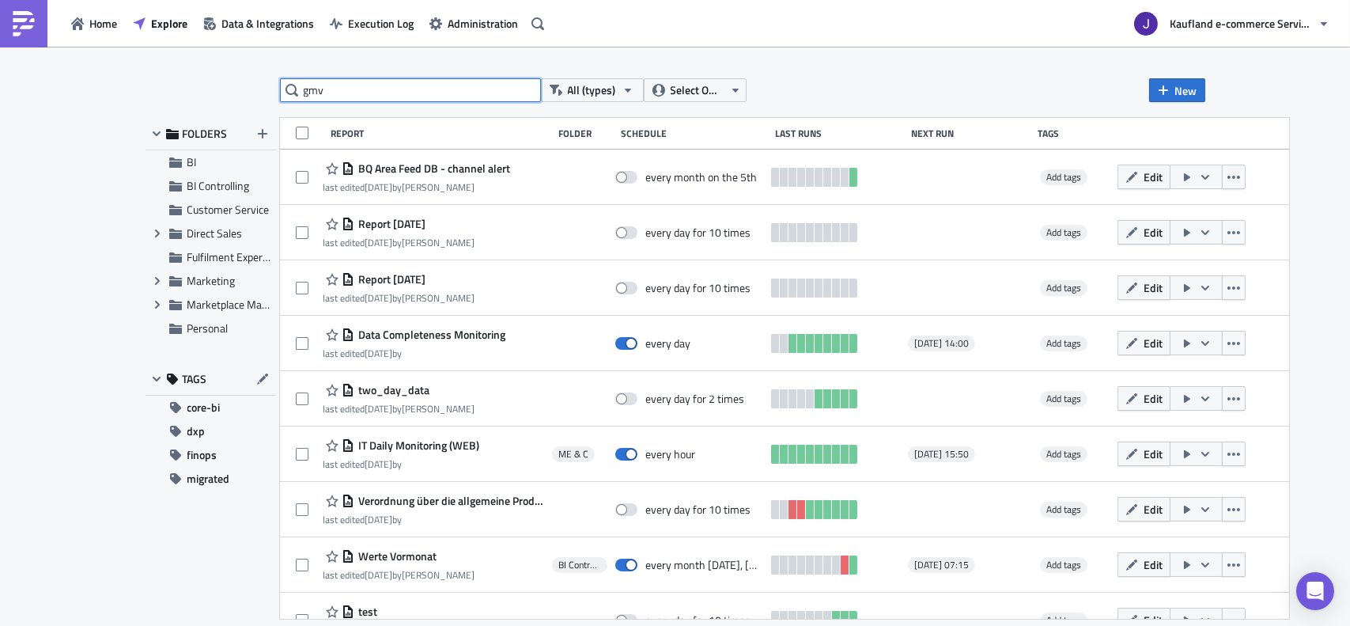
type input "gmv"
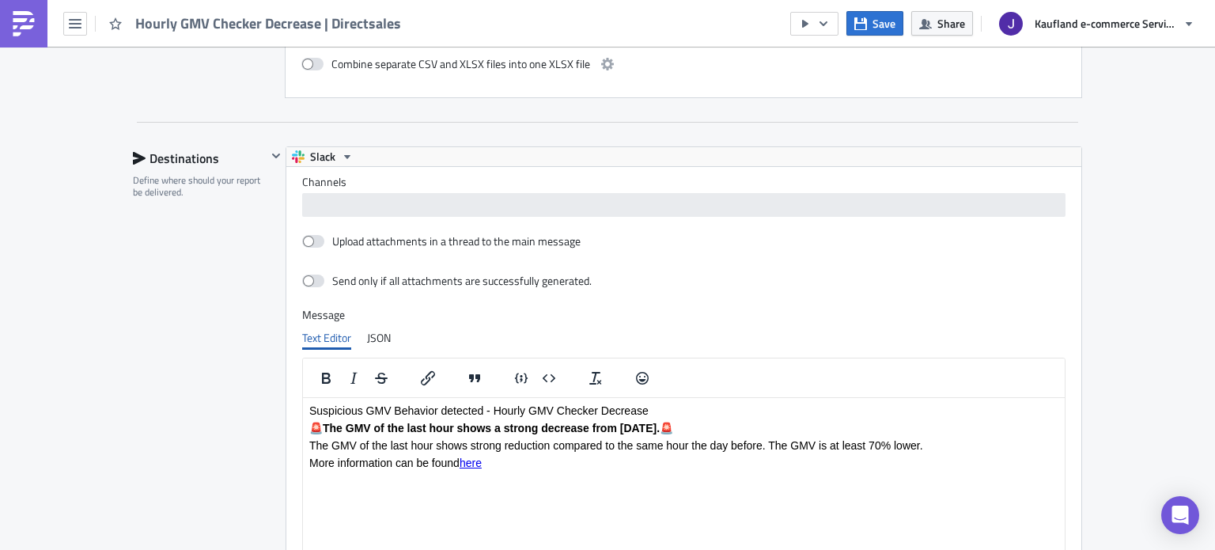
scroll to position [1265, 0]
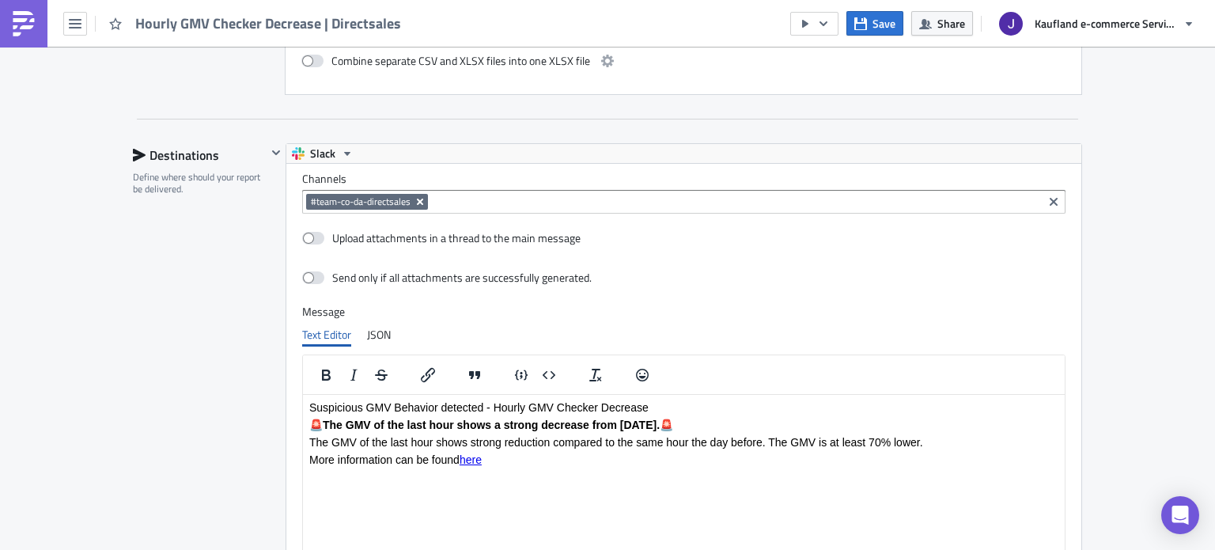
click at [420, 195] on icon "Remove Tag" at bounding box center [420, 201] width 13 height 13
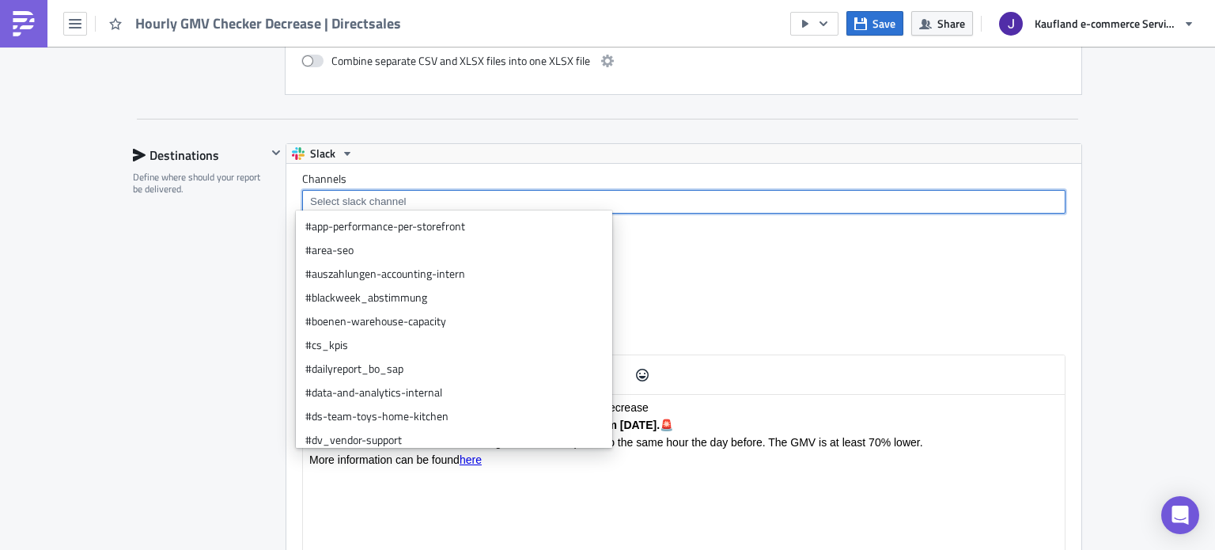
click at [420, 195] on input at bounding box center [683, 202] width 754 height 16
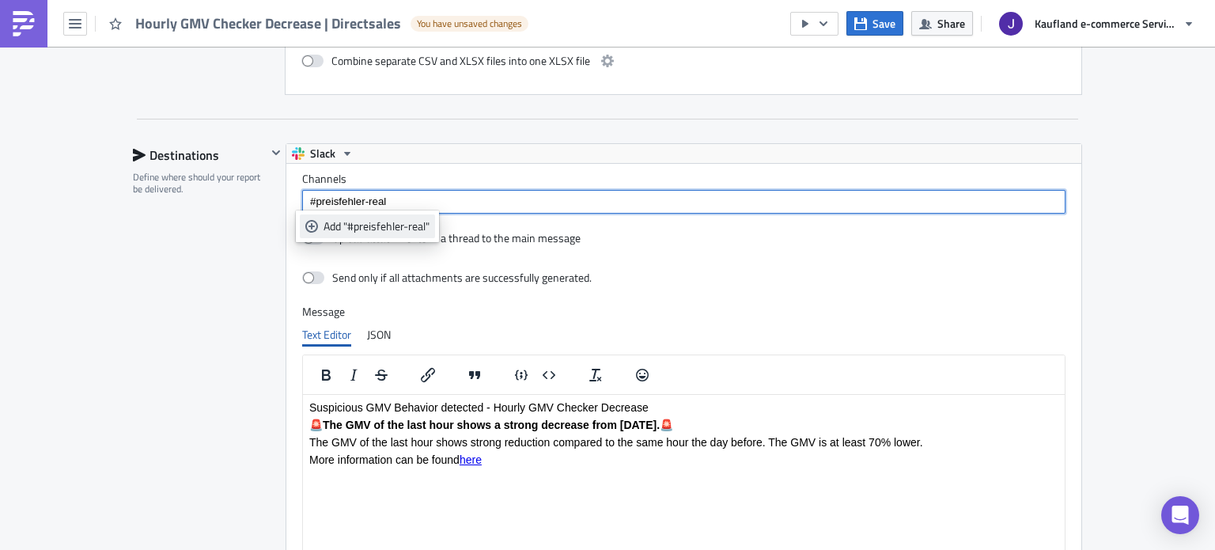
type input "#preisfehler-real"
click at [368, 234] on link "Add "#preisfehler-real"" at bounding box center [367, 226] width 135 height 24
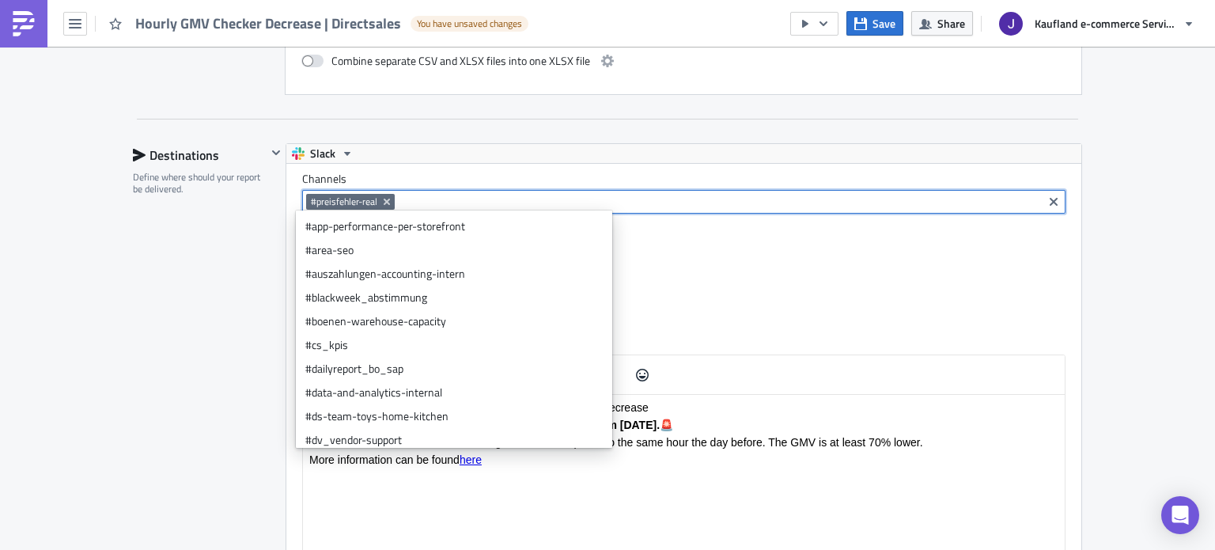
click at [251, 242] on div "Destinations Define where should your report be delivered." at bounding box center [200, 414] width 134 height 542
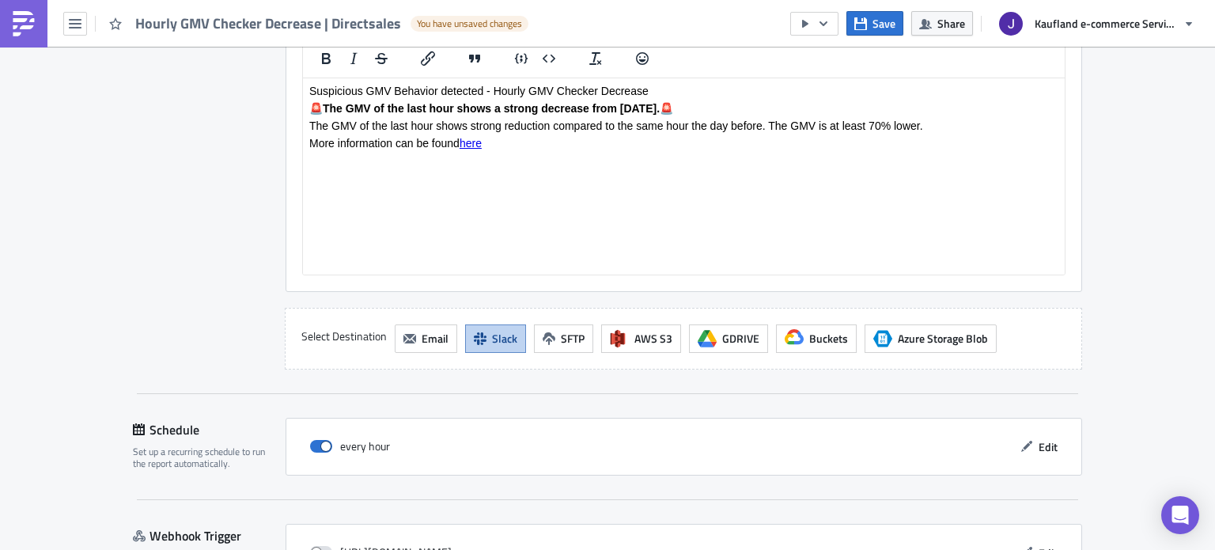
scroll to position [1687, 0]
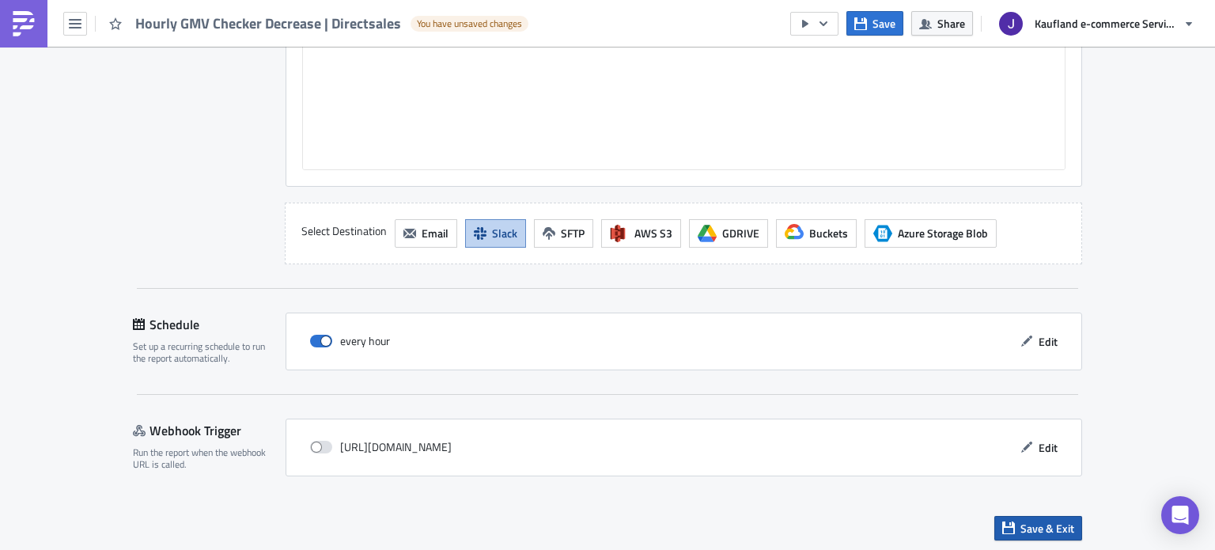
click at [1035, 520] on span "Save & Exit" at bounding box center [1047, 528] width 54 height 17
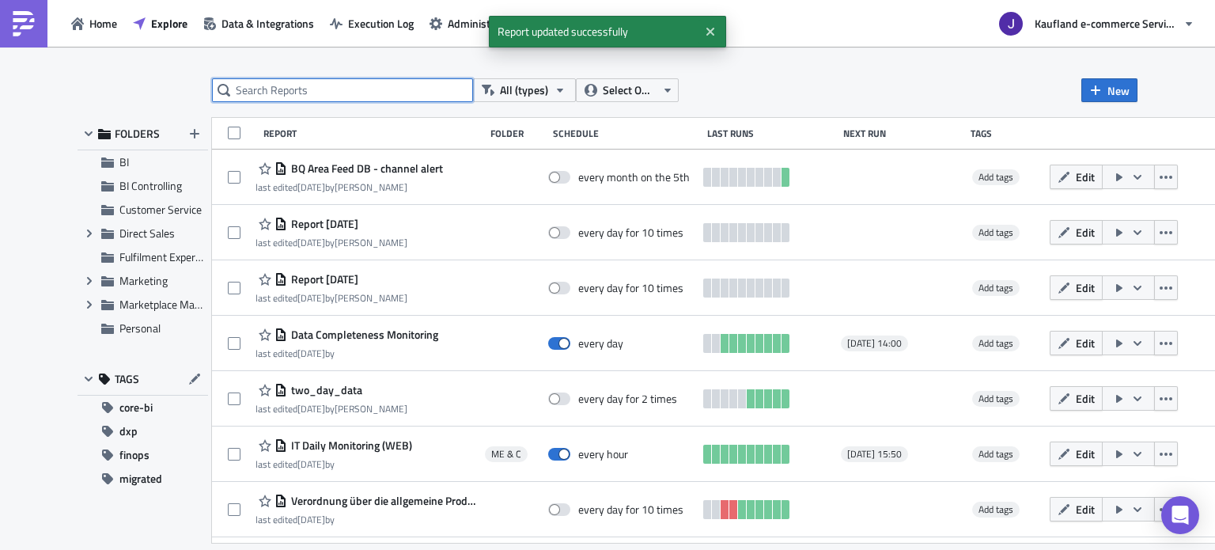
click at [256, 92] on input "text" at bounding box center [342, 90] width 261 height 24
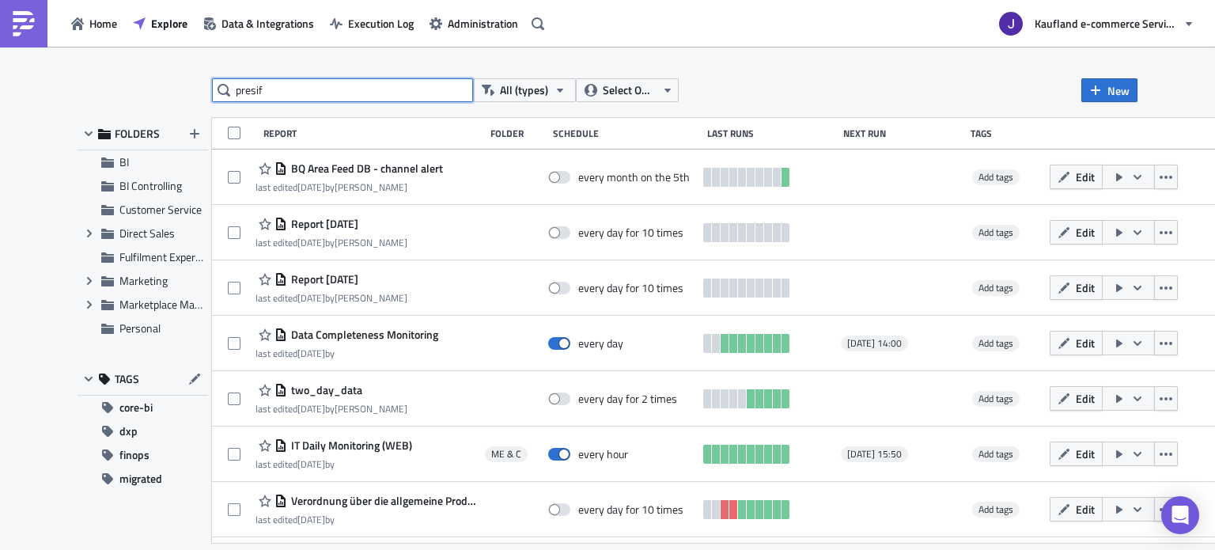
type input "presife"
click at [256, 92] on input "text" at bounding box center [342, 90] width 261 height 24
type input "gmv"
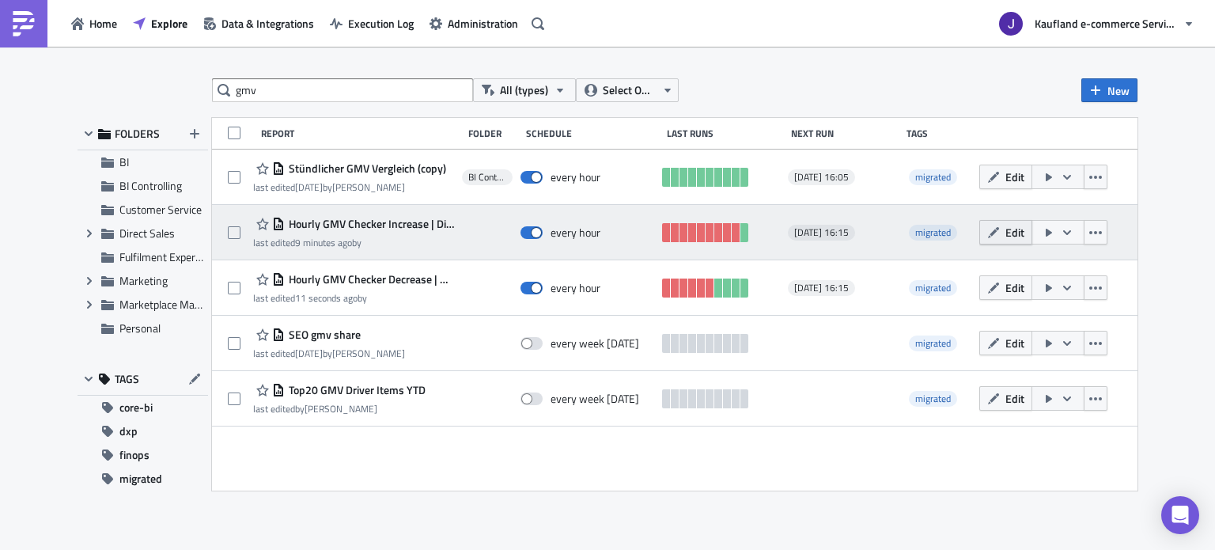
click at [999, 234] on icon "button" at bounding box center [993, 232] width 13 height 13
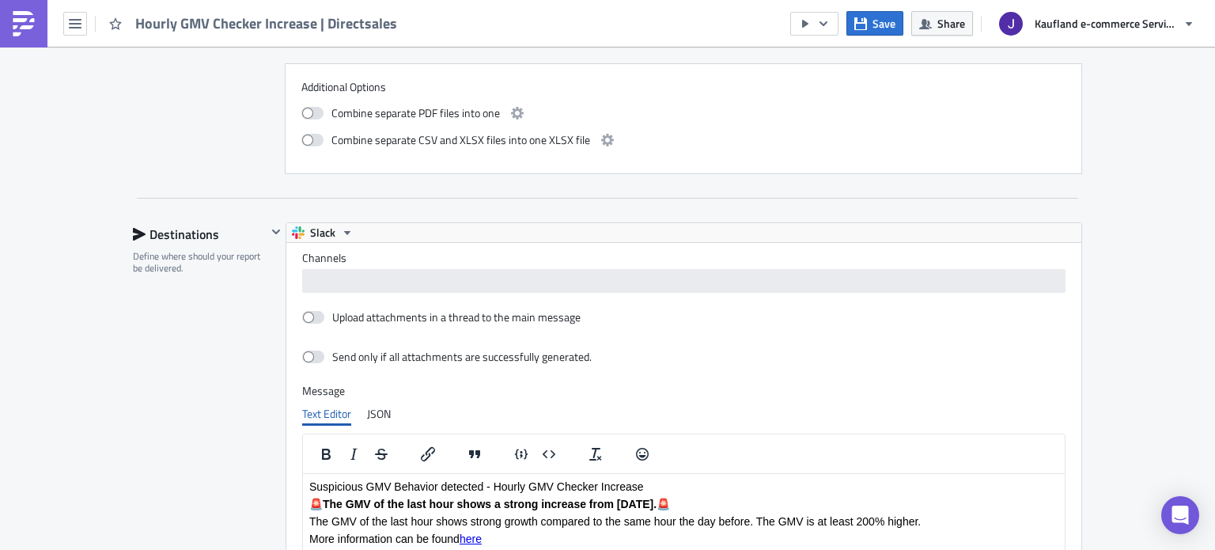
scroll to position [1186, 0]
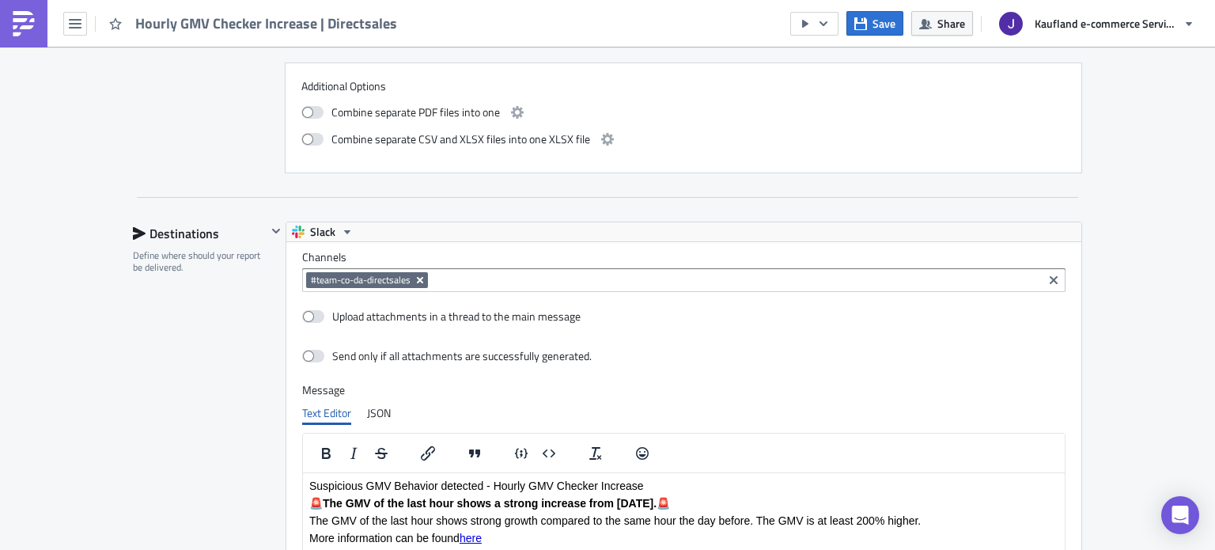
click at [414, 278] on icon "Remove Tag" at bounding box center [420, 280] width 13 height 13
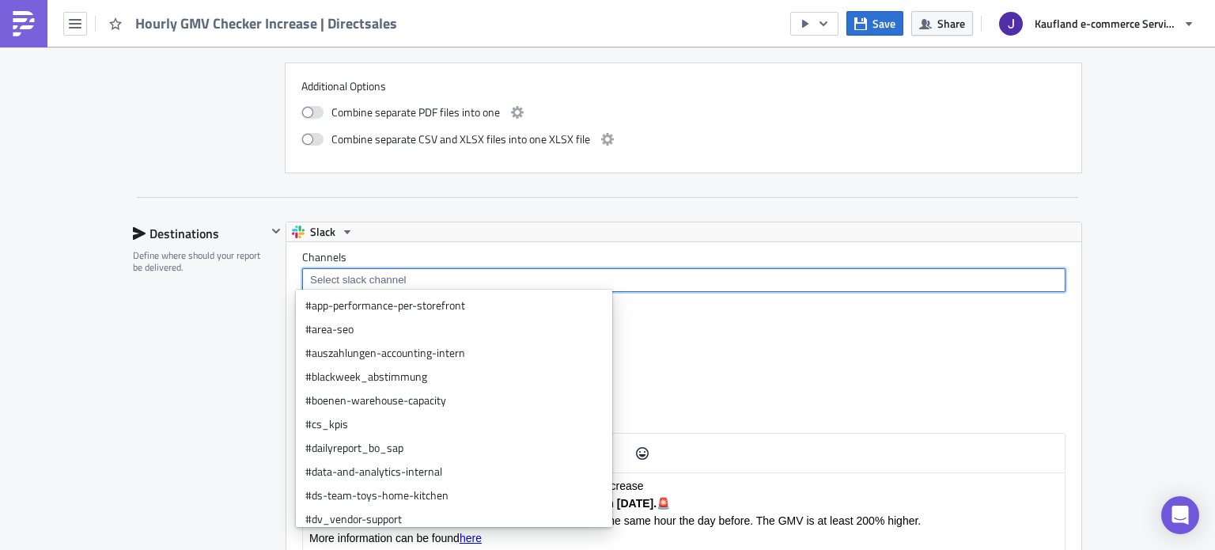
click at [409, 278] on input at bounding box center [683, 280] width 754 height 16
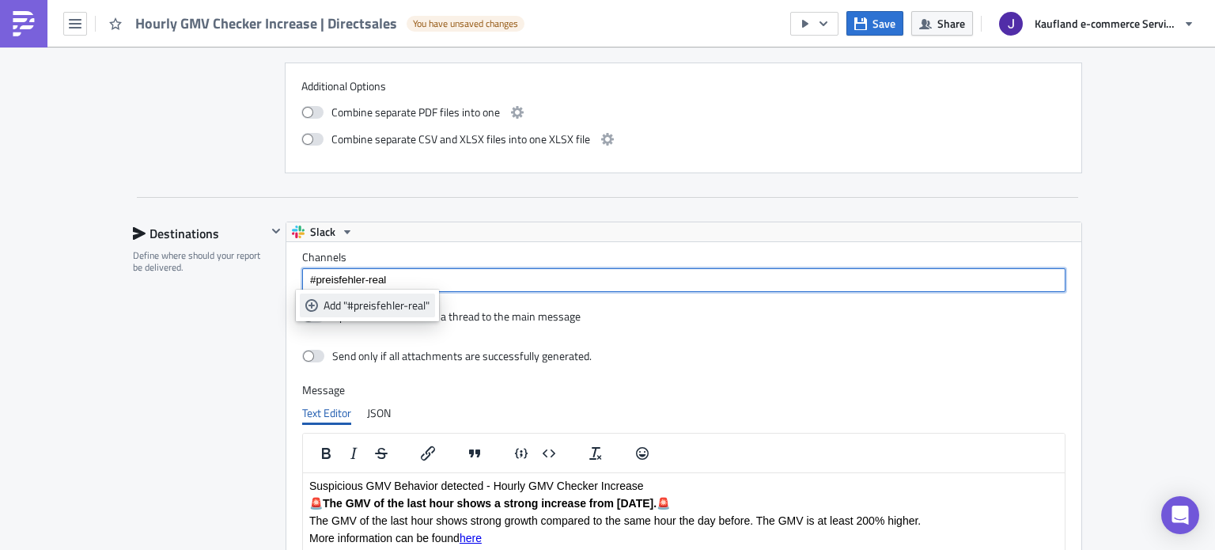
type input "#preisfehler-real"
click at [393, 305] on div "Add "#preisfehler-real"" at bounding box center [376, 305] width 106 height 16
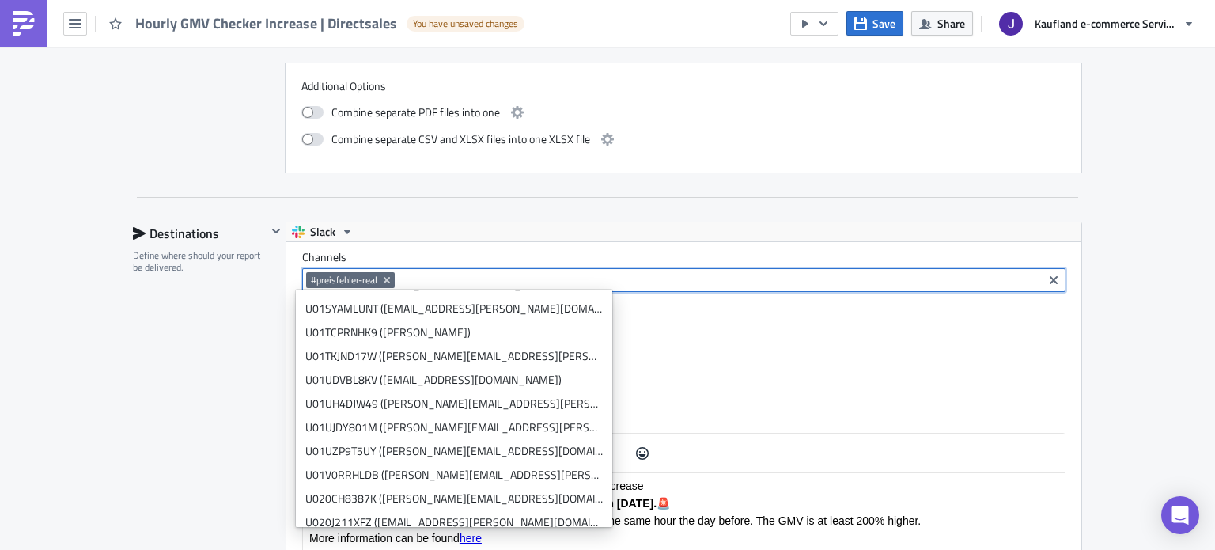
scroll to position [2530, 0]
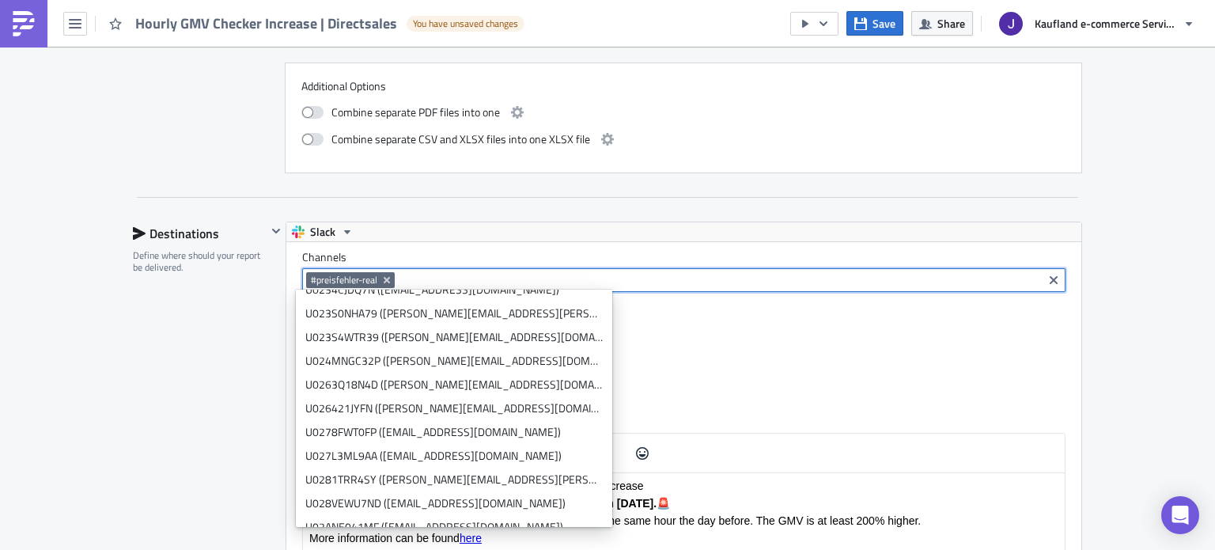
click at [214, 352] on div "Destinations Define where should your report be delivered." at bounding box center [200, 492] width 134 height 542
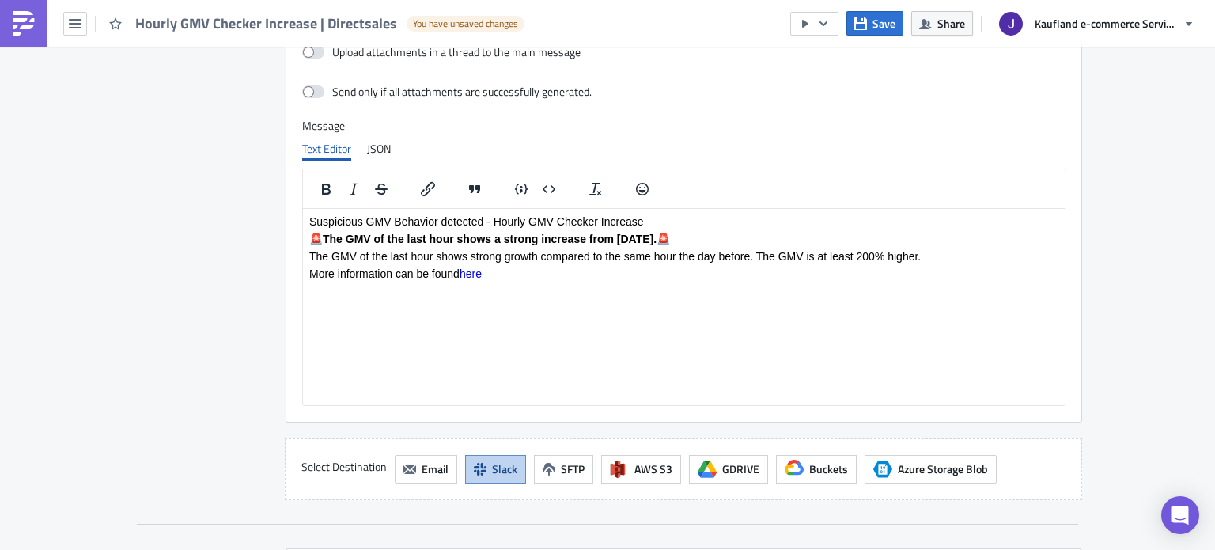
scroll to position [1686, 0]
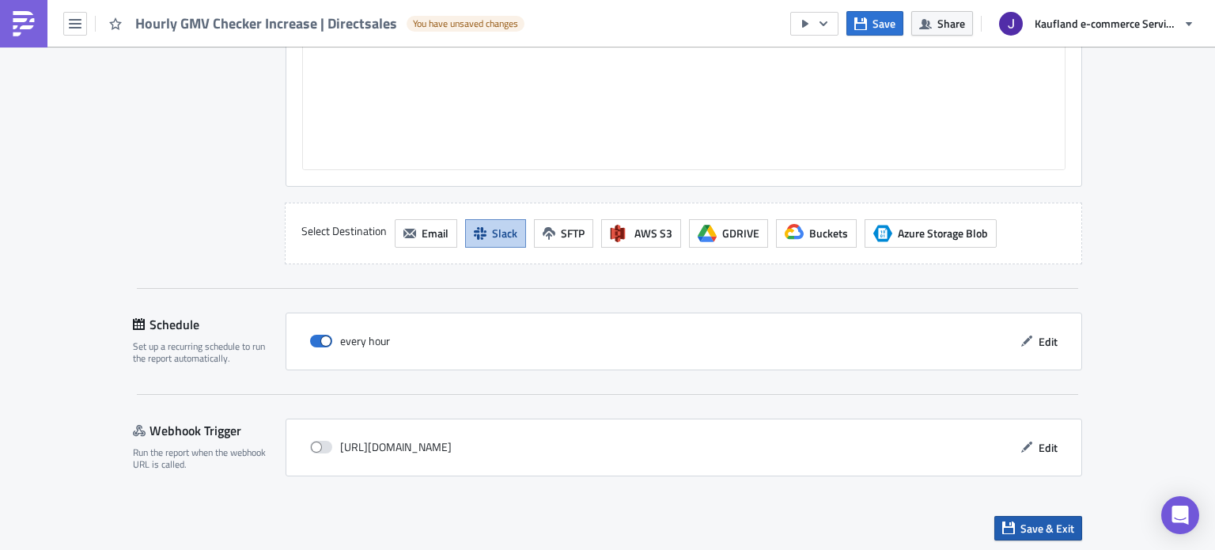
click at [1000, 516] on button "Save & Exit" at bounding box center [1038, 528] width 88 height 25
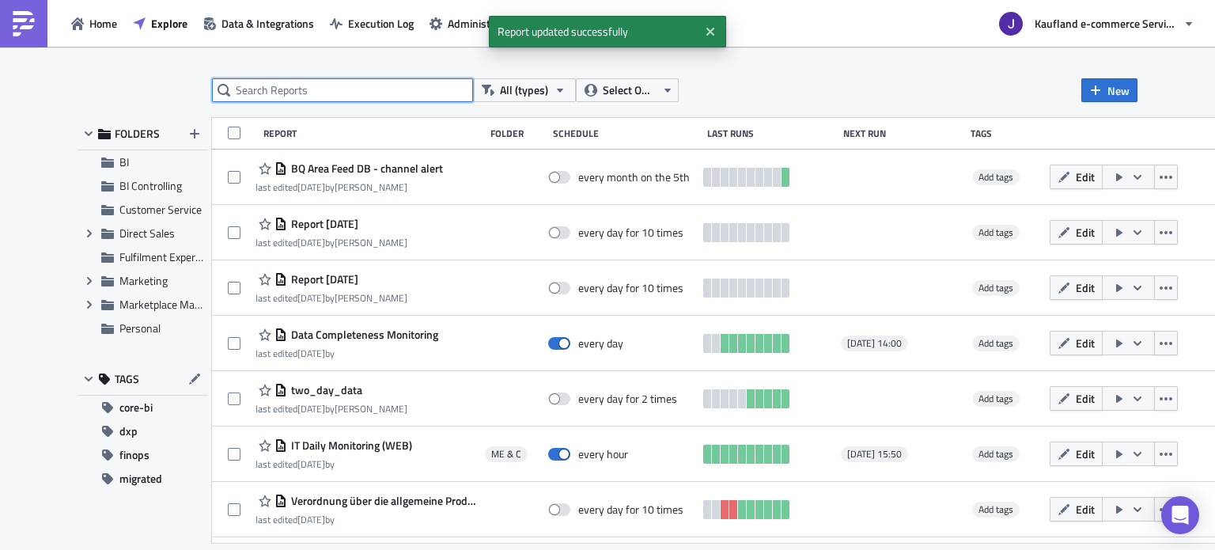
click at [354, 94] on input "text" at bounding box center [342, 90] width 261 height 24
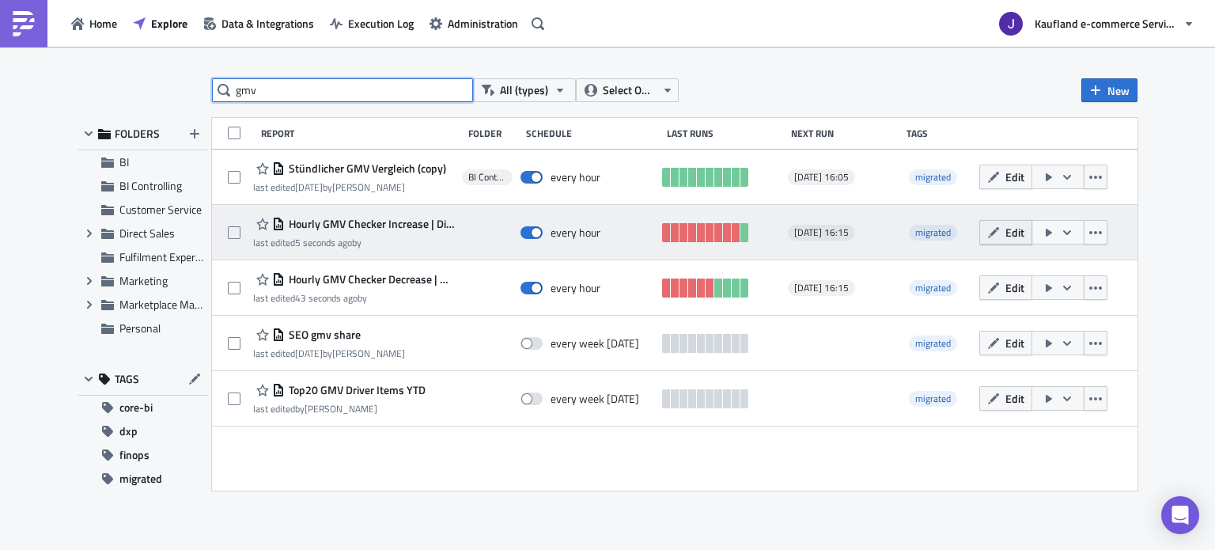
type input "gmv"
click at [981, 232] on button "Edit" at bounding box center [1005, 232] width 53 height 25
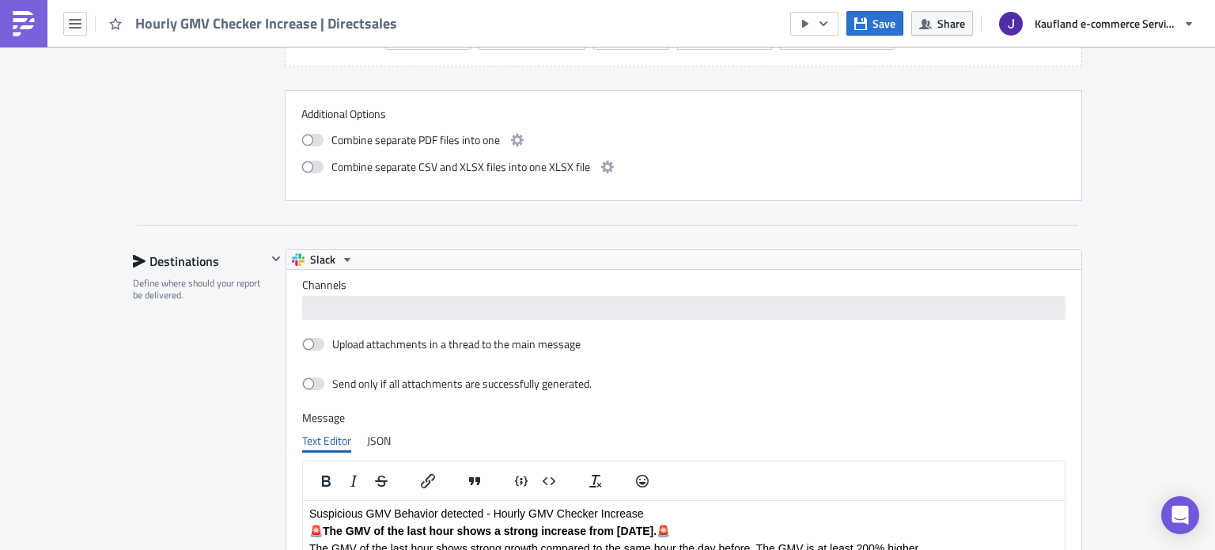
scroll to position [1186, 0]
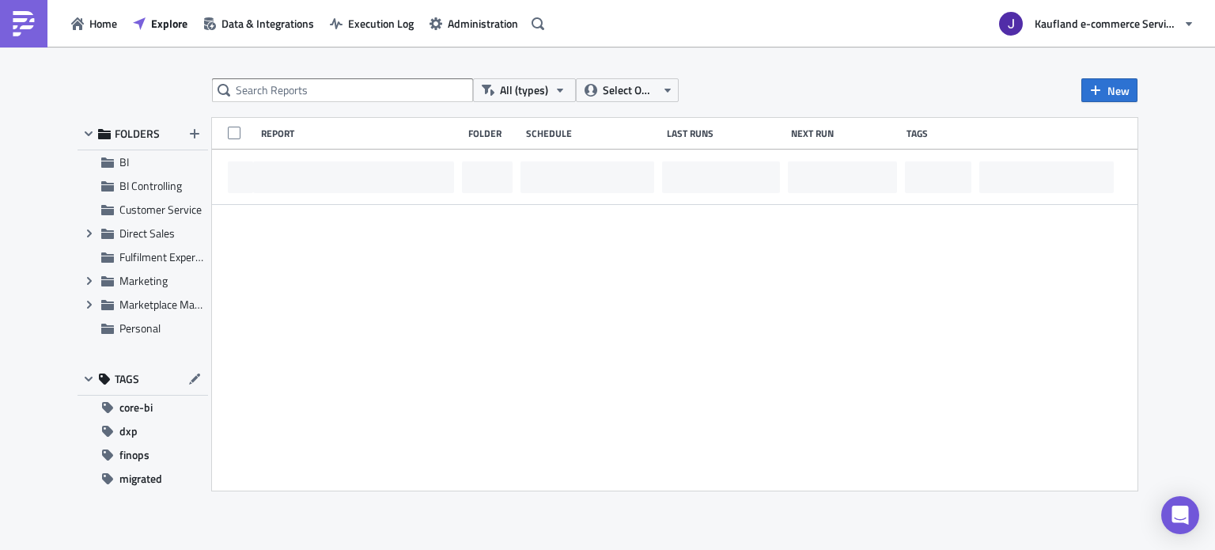
click at [277, 110] on div "All (types) Select Owner New FOLDERS BI BI Controlling Customer Service Expand …" at bounding box center [607, 299] width 1075 height 442
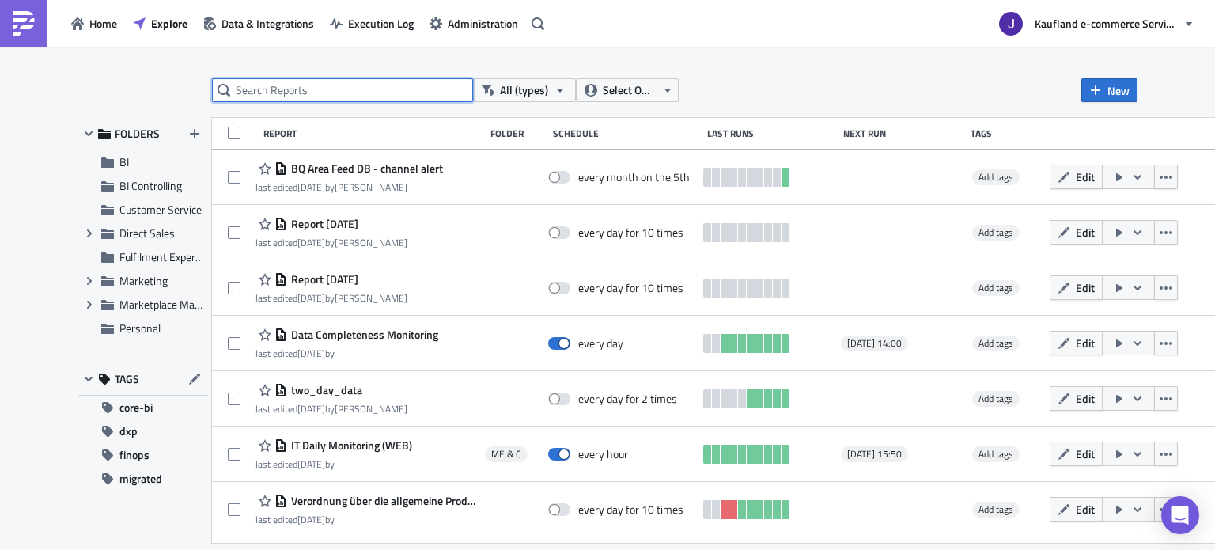
click at [279, 97] on input "text" at bounding box center [342, 90] width 261 height 24
type input "gmv"
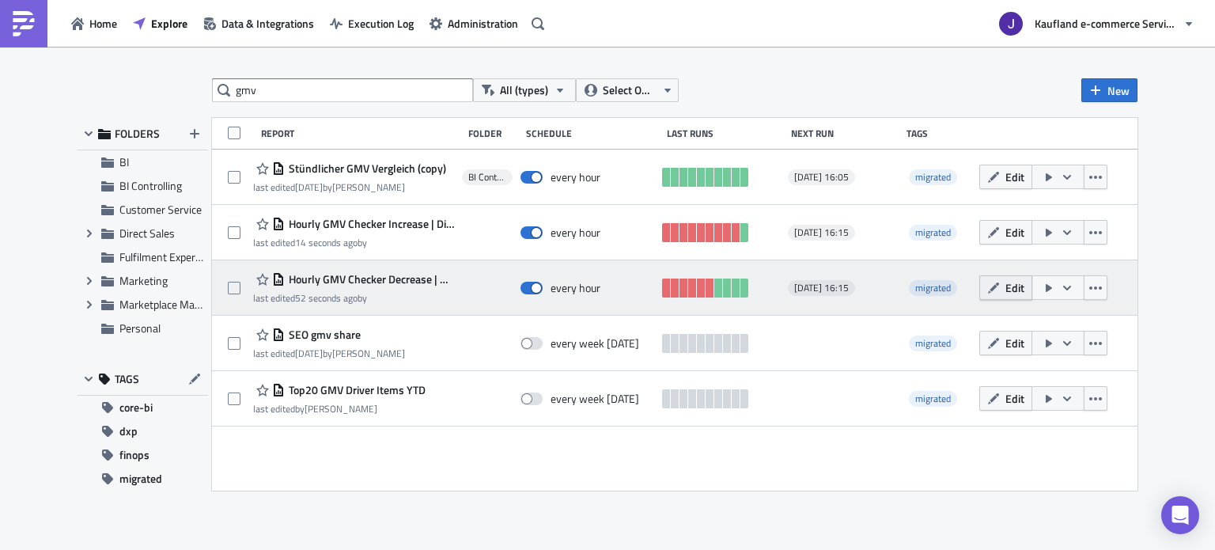
click at [1012, 284] on span "Edit" at bounding box center [1014, 287] width 19 height 17
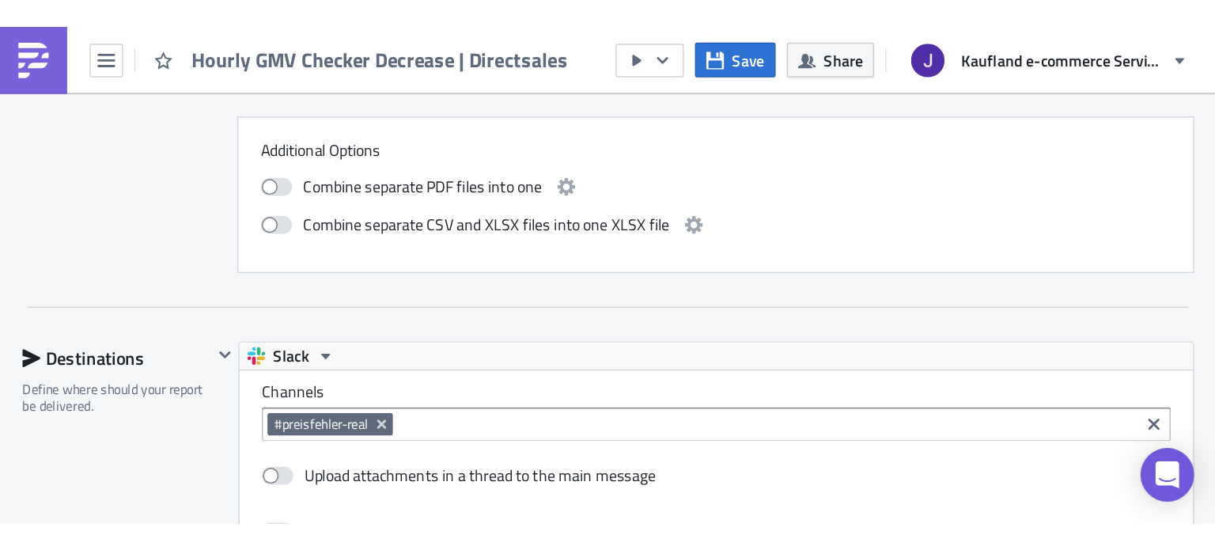
scroll to position [1186, 0]
